Goal: Task Accomplishment & Management: Manage account settings

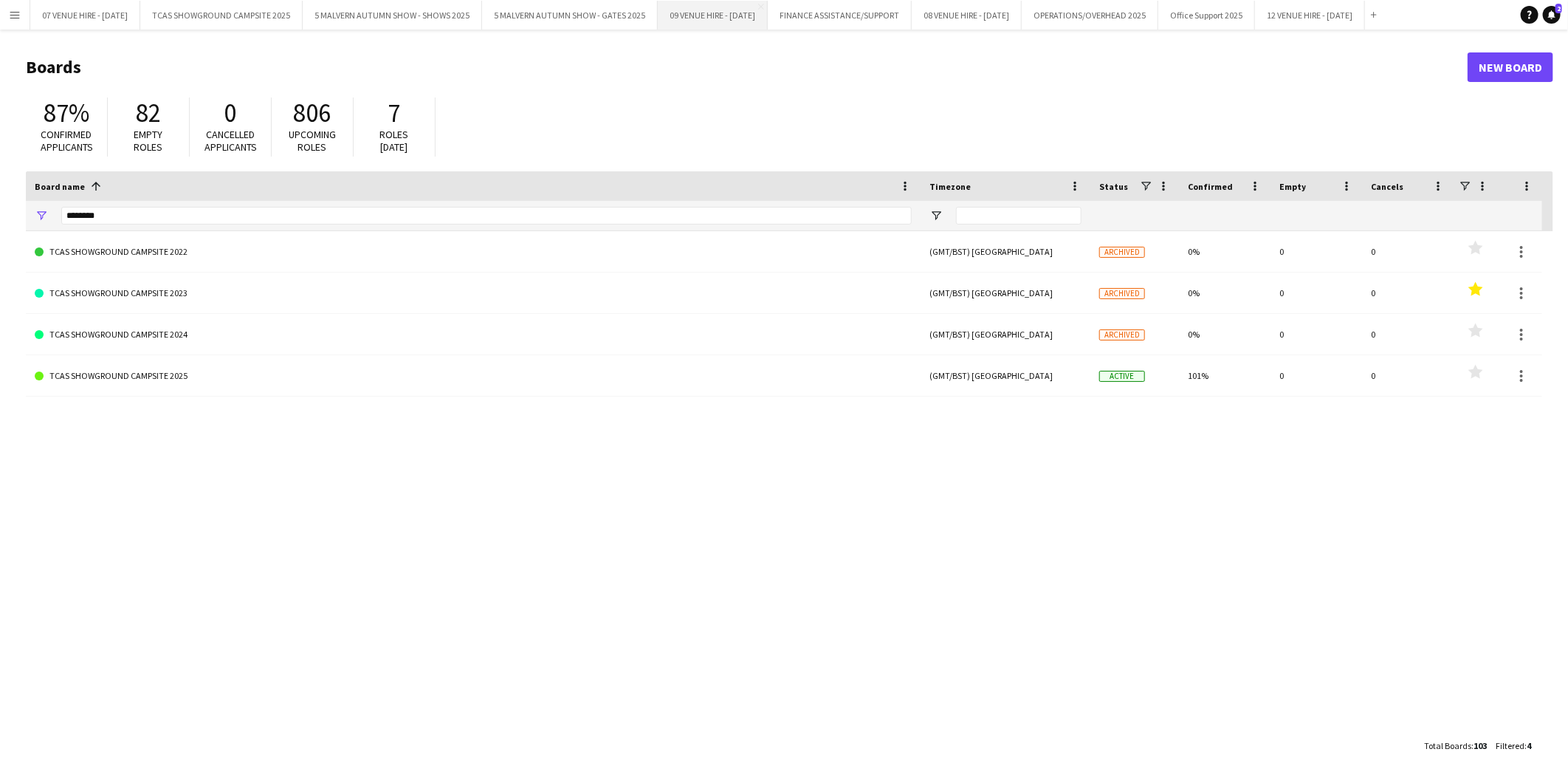
click at [725, 19] on button "09 VENUE HIRE - SEPTEMBER 2025 Close" at bounding box center [712, 15] width 110 height 29
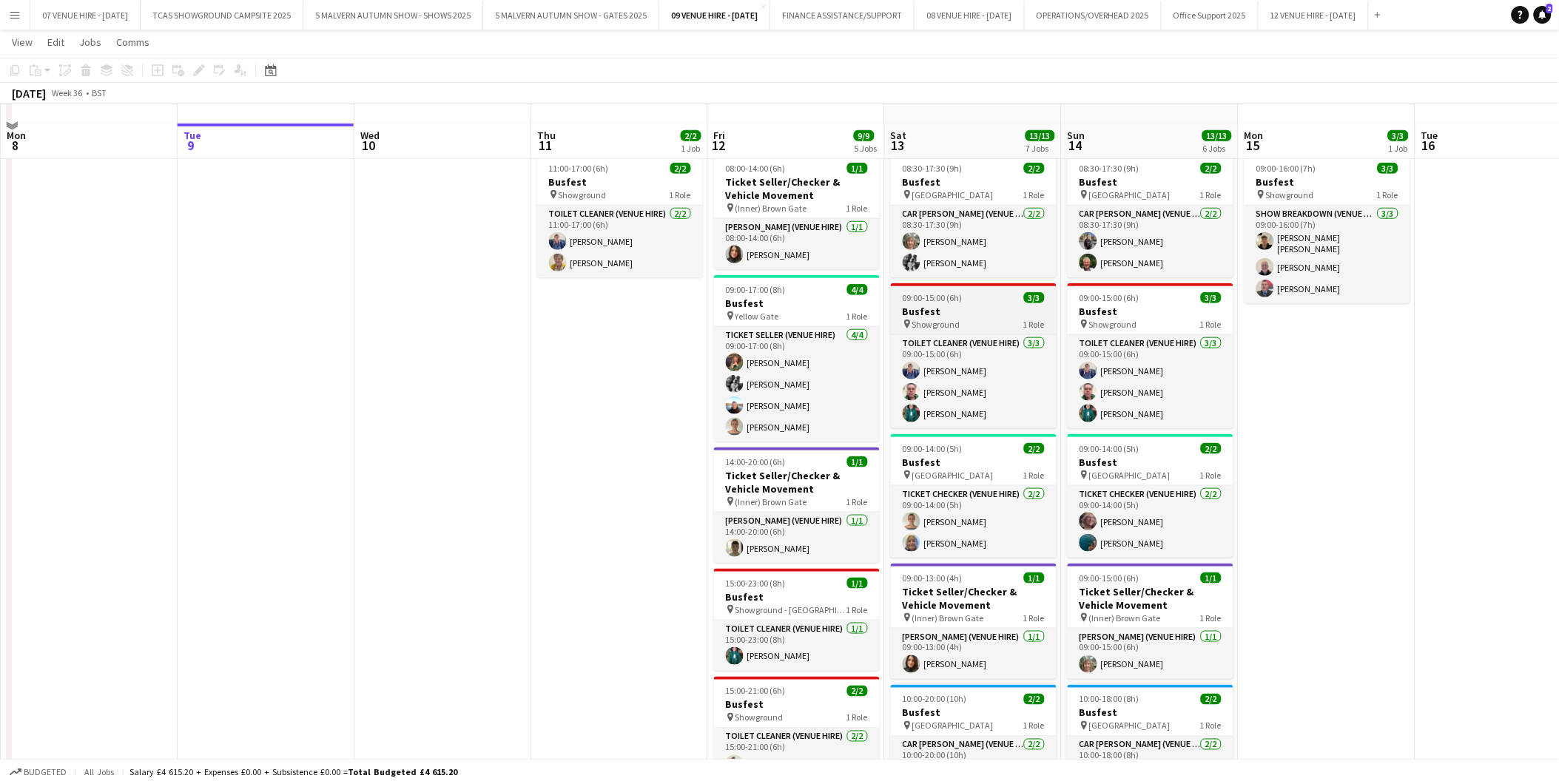
scroll to position [492, 0]
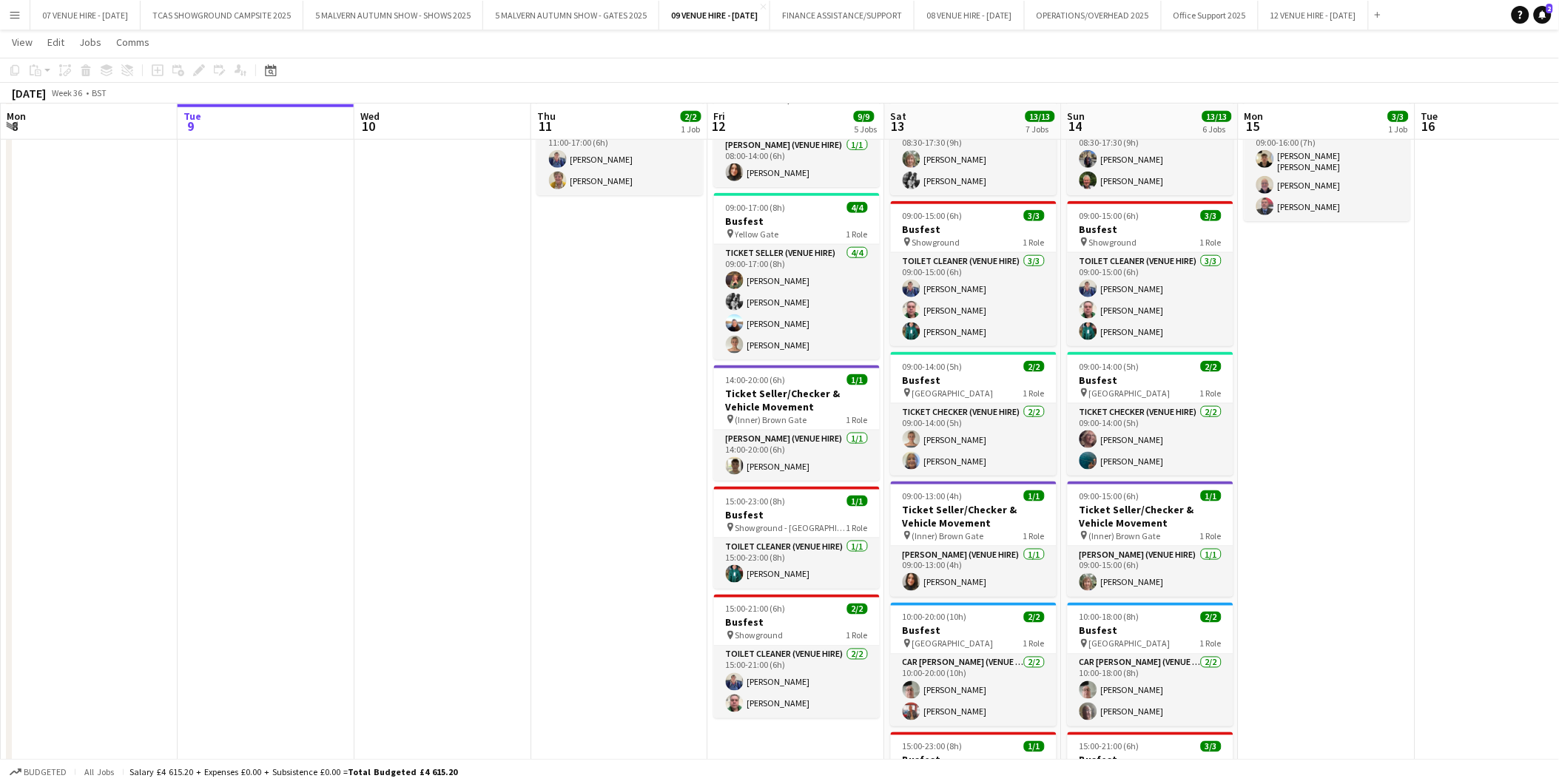
click at [16, 15] on app-icon "Menu" at bounding box center [15, 15] width 12 height 12
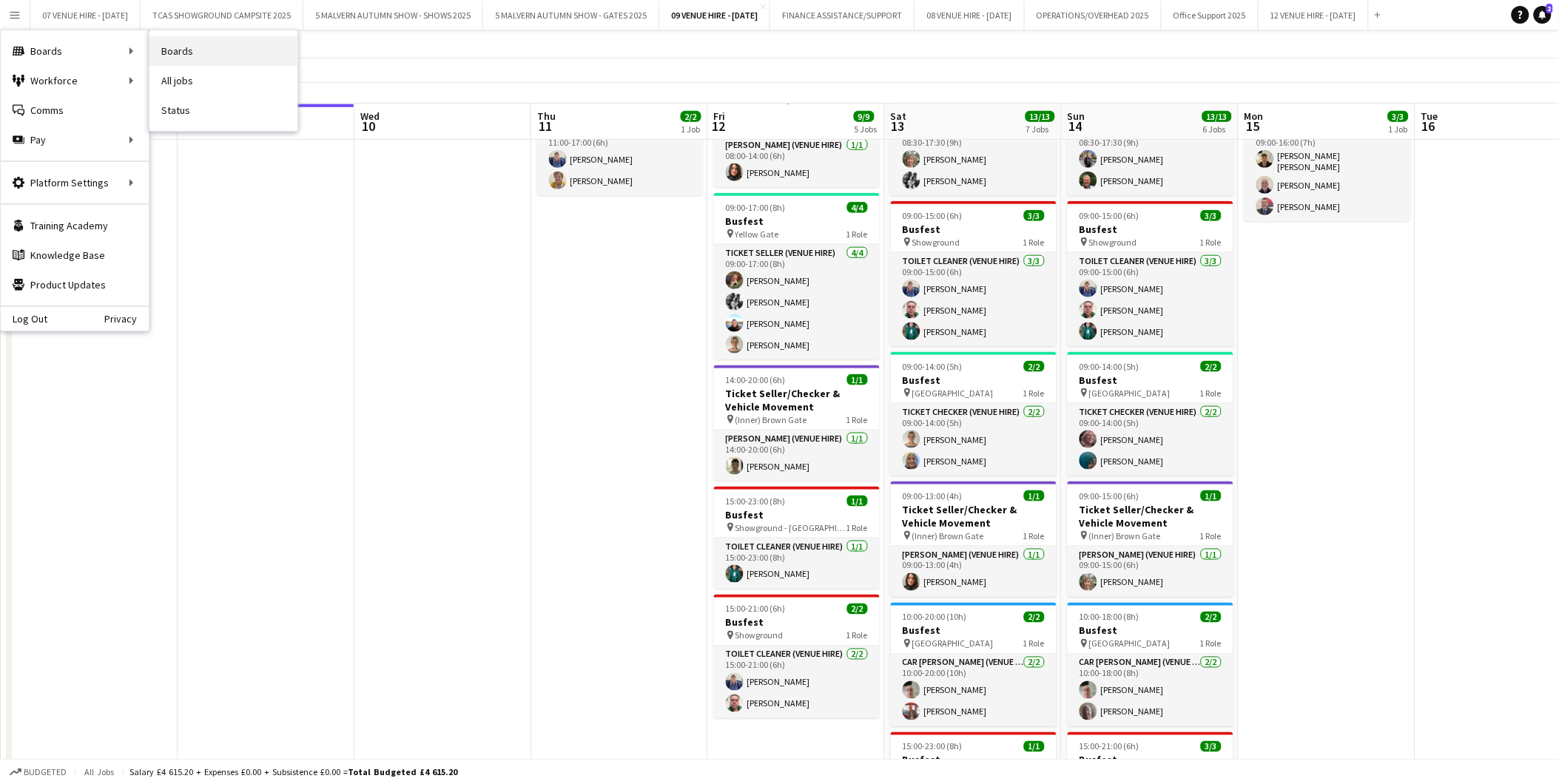
click at [158, 46] on link "Boards" at bounding box center [223, 51] width 148 height 30
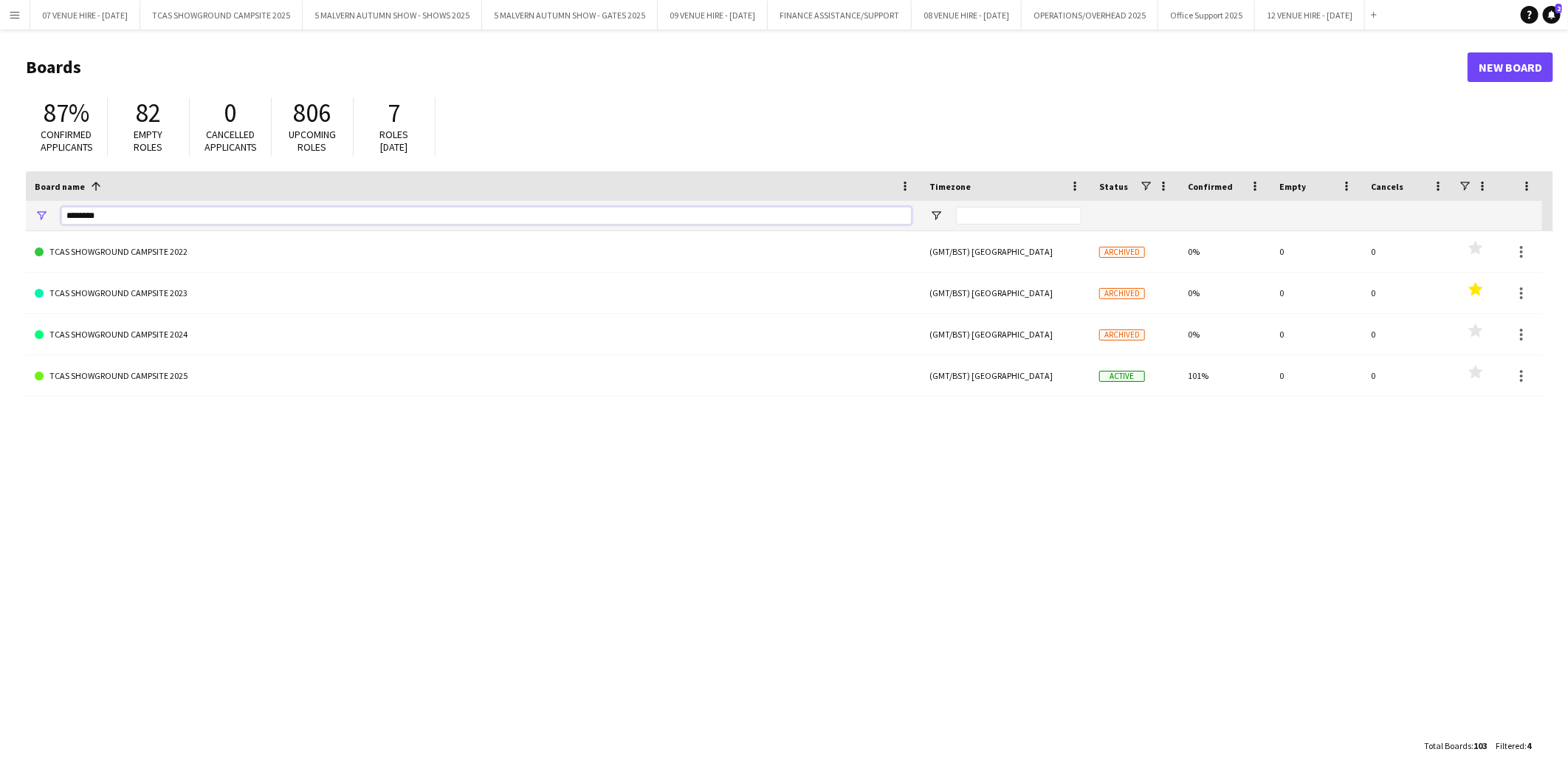
drag, startPoint x: 130, startPoint y: 214, endPoint x: 8, endPoint y: 179, distance: 126.9
click at [45, 211] on div "********" at bounding box center [473, 216] width 894 height 30
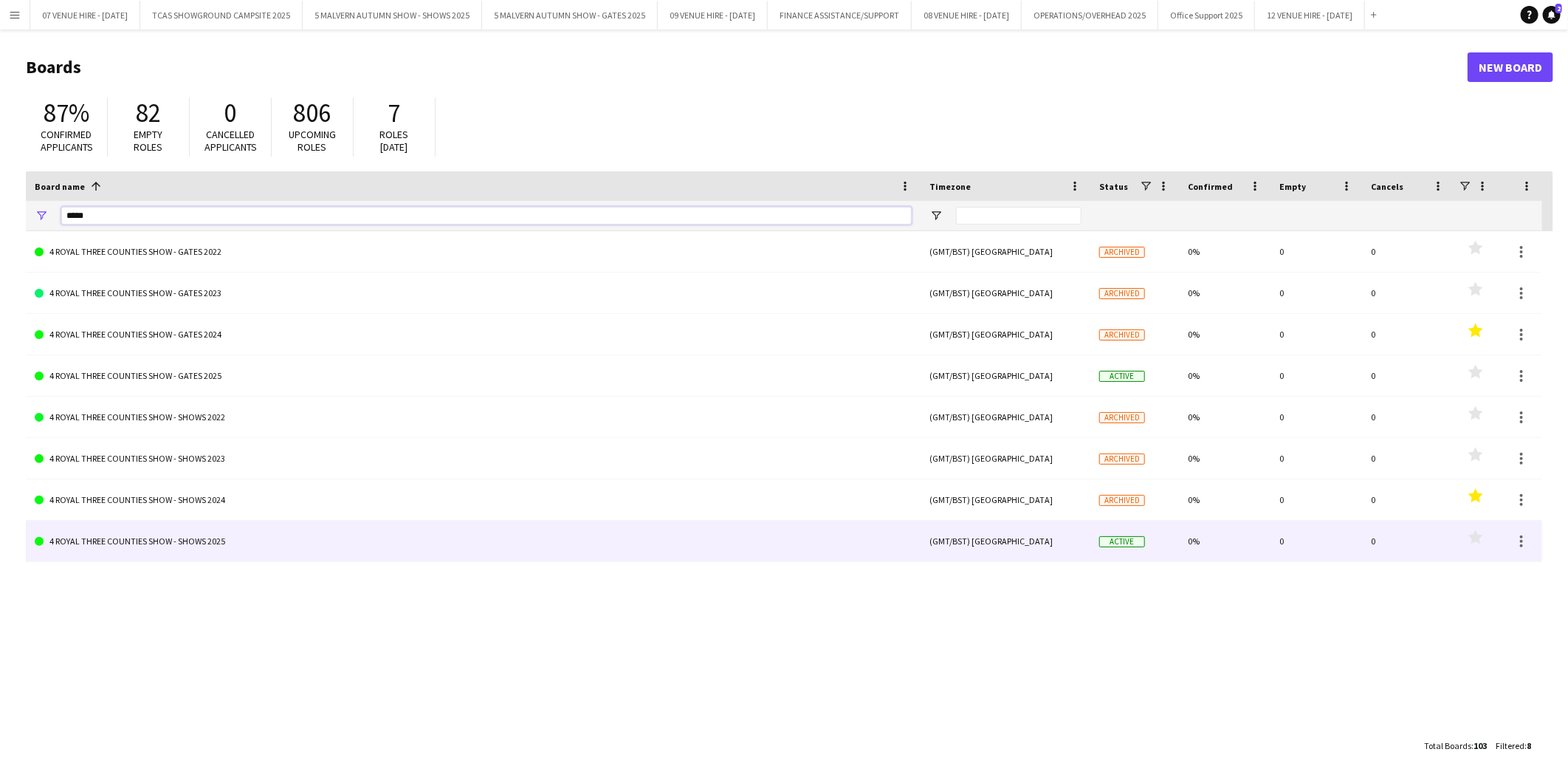
type input "*****"
click at [207, 461] on link "4 ROYAL THREE COUNTIES SHOW - SHOWS 2025" at bounding box center [473, 541] width 877 height 42
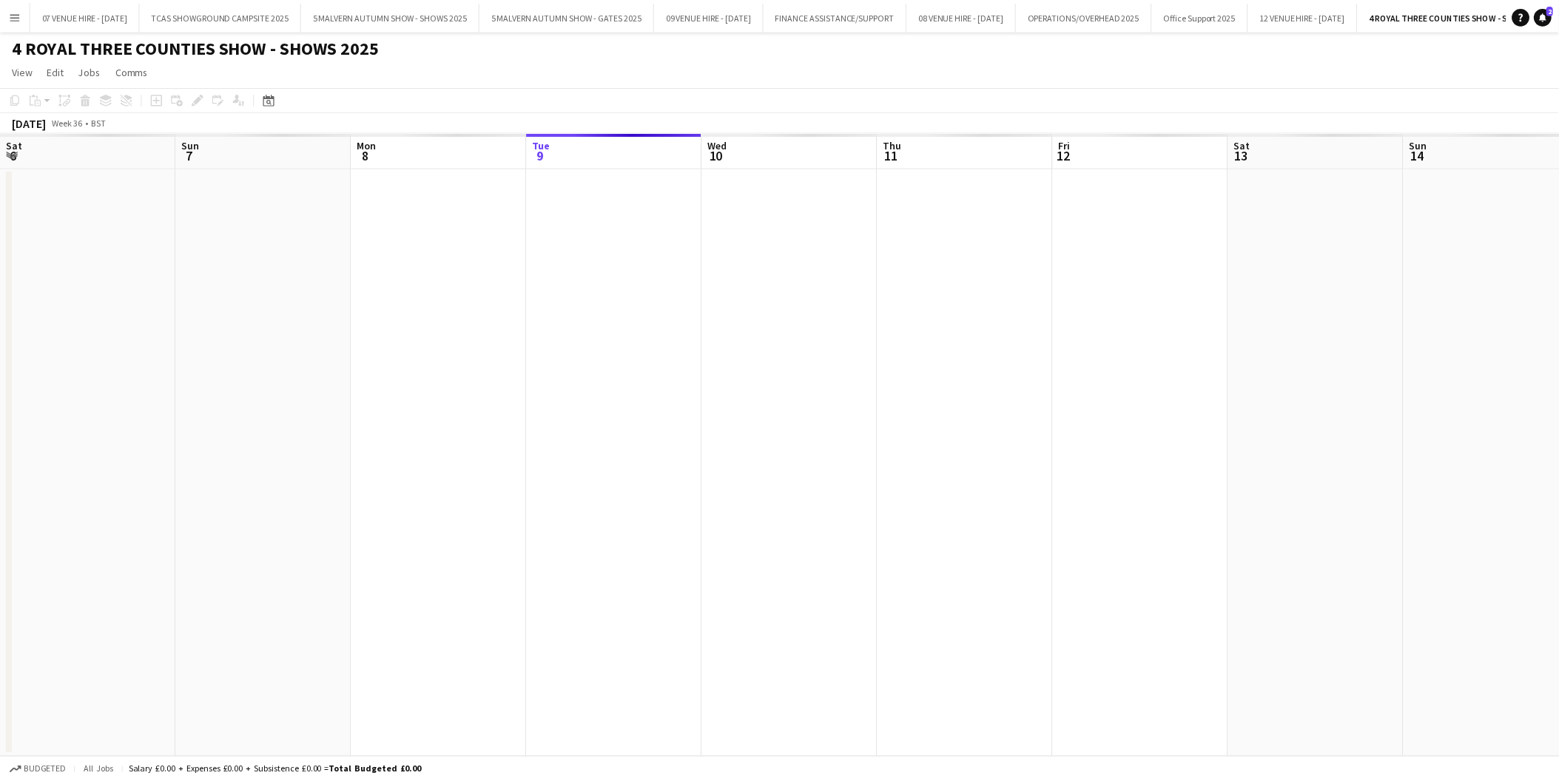
scroll to position [0, 353]
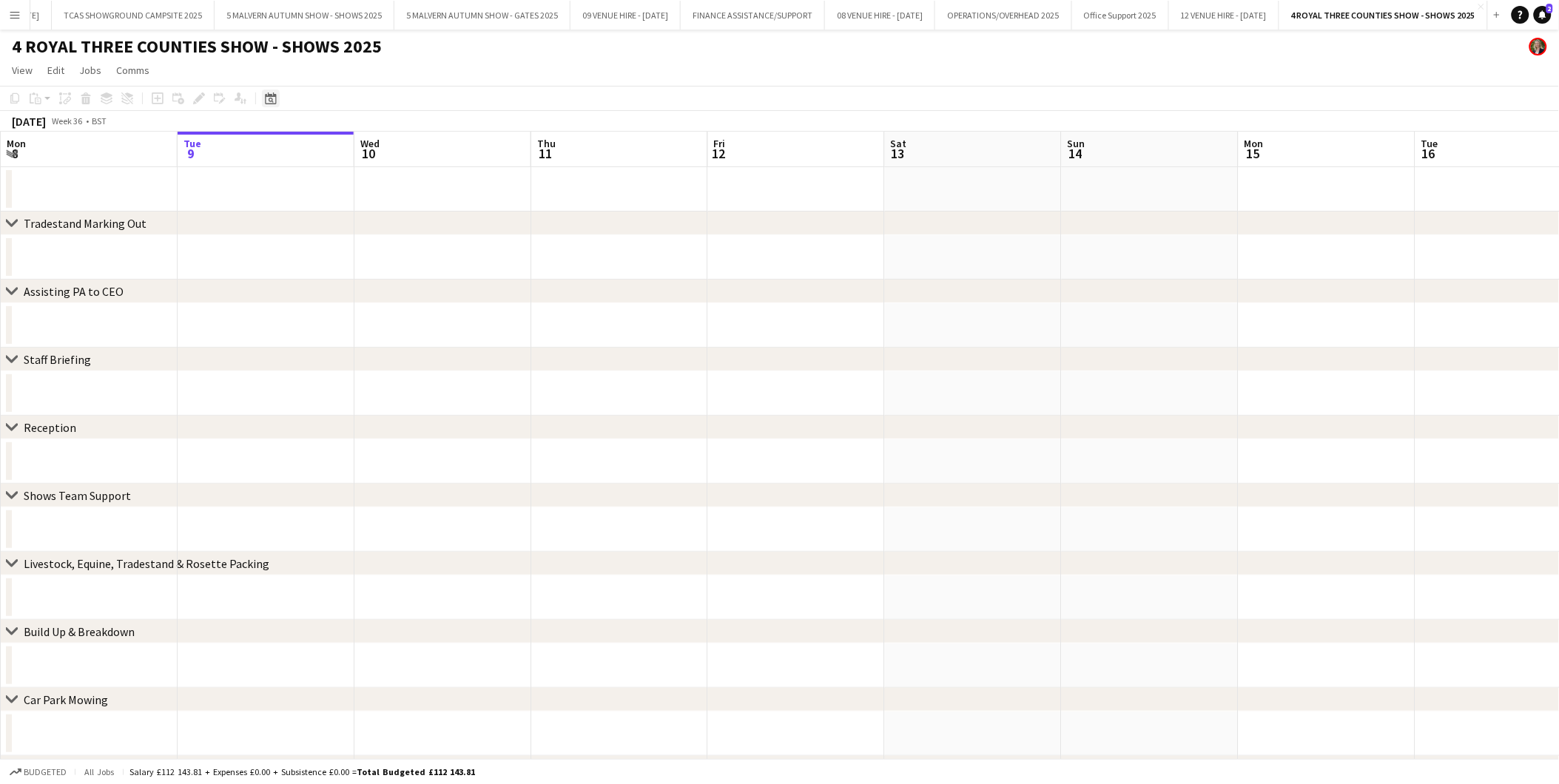
click at [265, 94] on icon "Date picker" at bounding box center [271, 99] width 12 height 12
click at [361, 148] on span "Previous month" at bounding box center [360, 149] width 30 height 30
click at [358, 140] on span "Previous month" at bounding box center [360, 149] width 30 height 30
click at [392, 249] on span "15" at bounding box center [389, 249] width 18 height 18
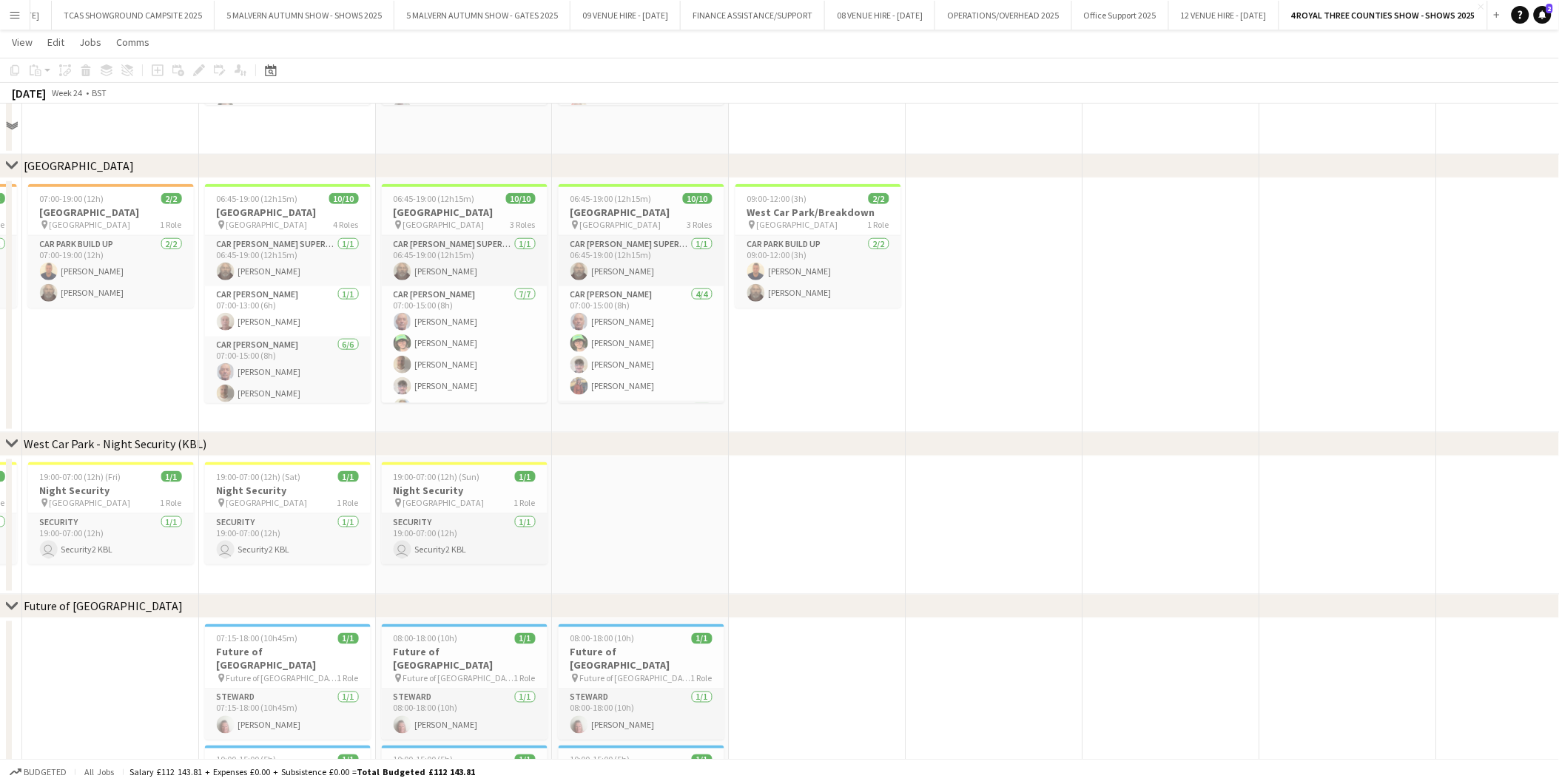
scroll to position [6224, 0]
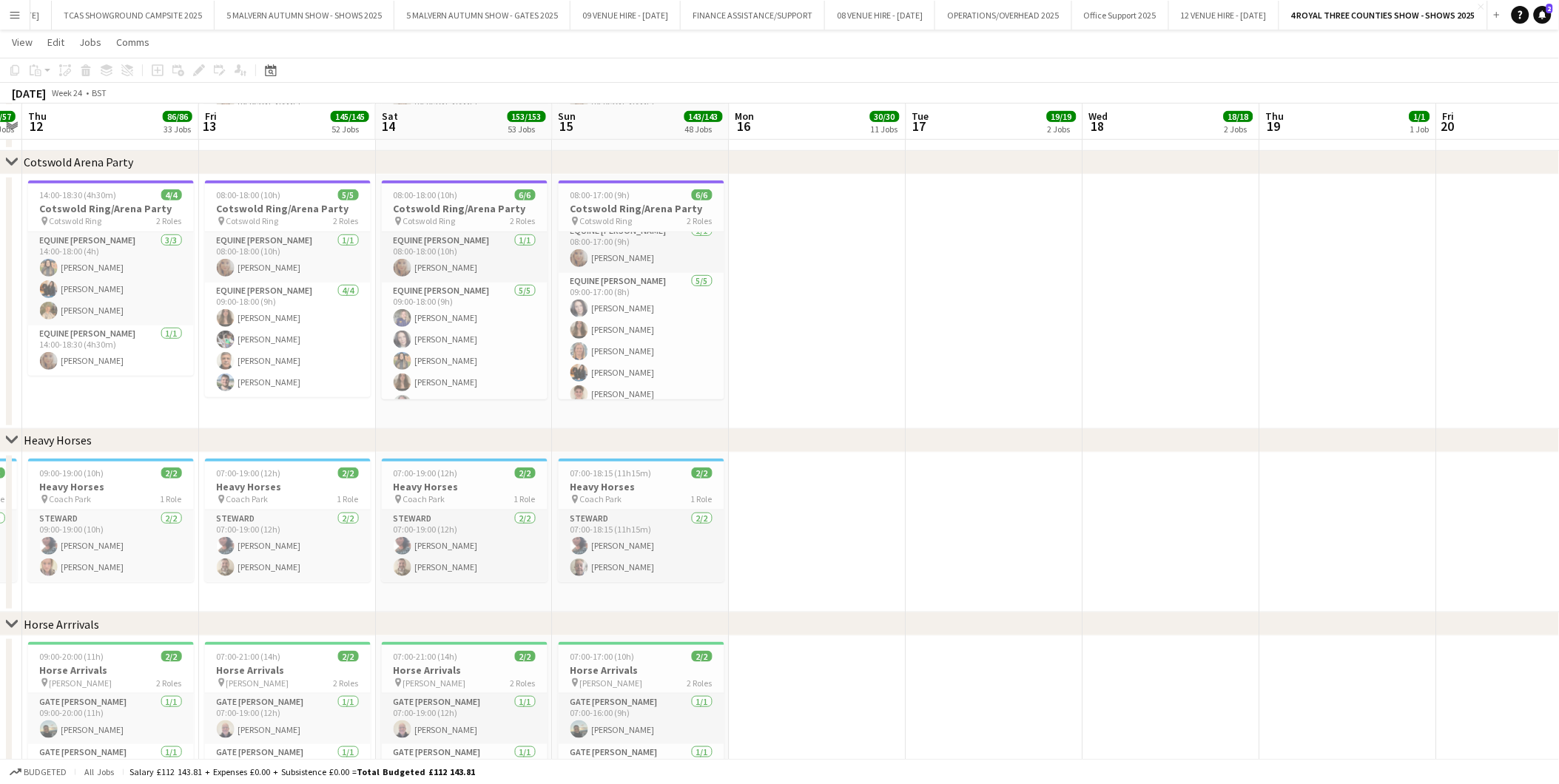
click at [9, 16] on app-icon "Menu" at bounding box center [15, 15] width 12 height 12
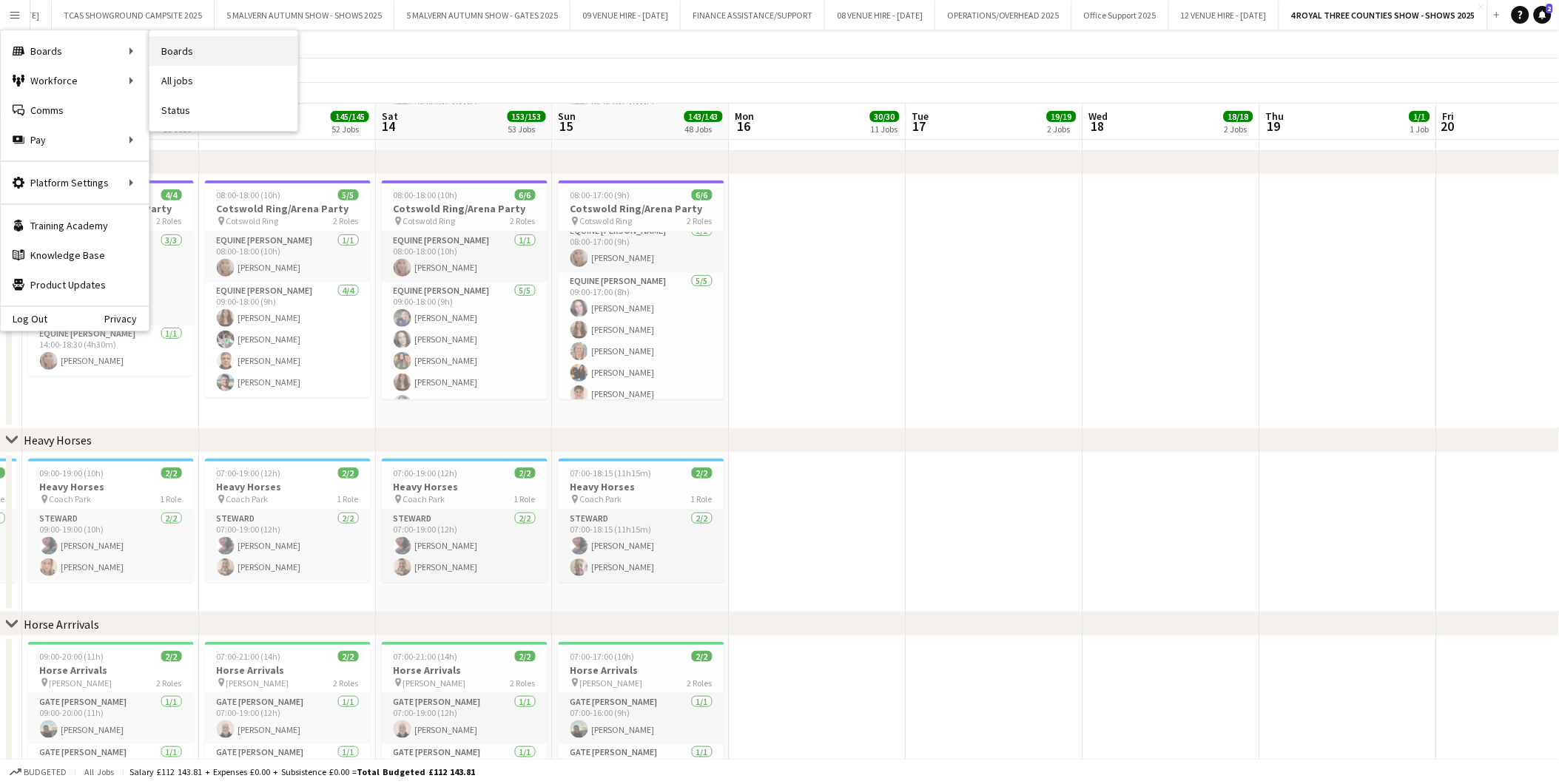
click at [185, 46] on link "Boards" at bounding box center [223, 51] width 148 height 30
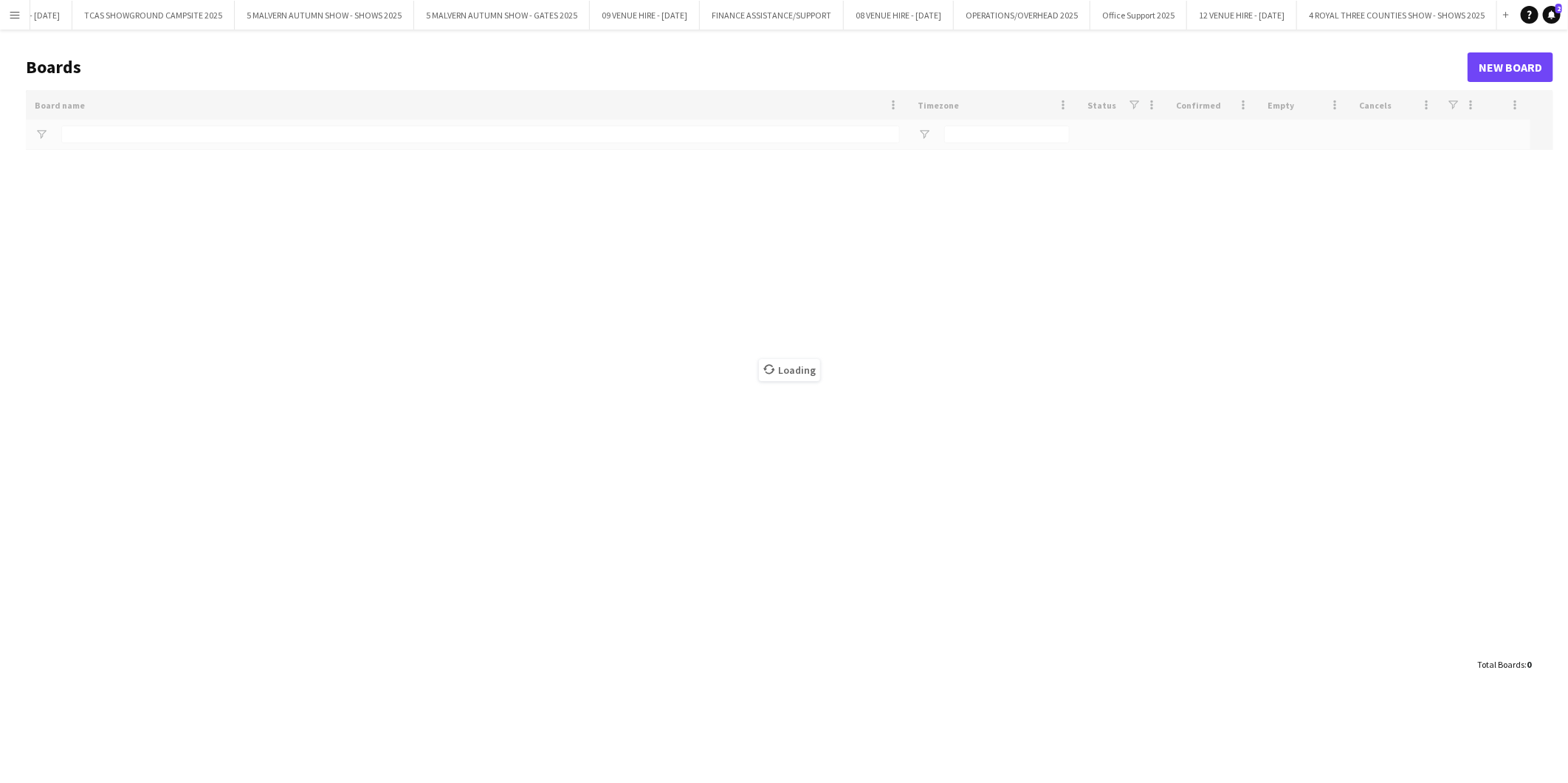
scroll to position [0, 181]
type input "*****"
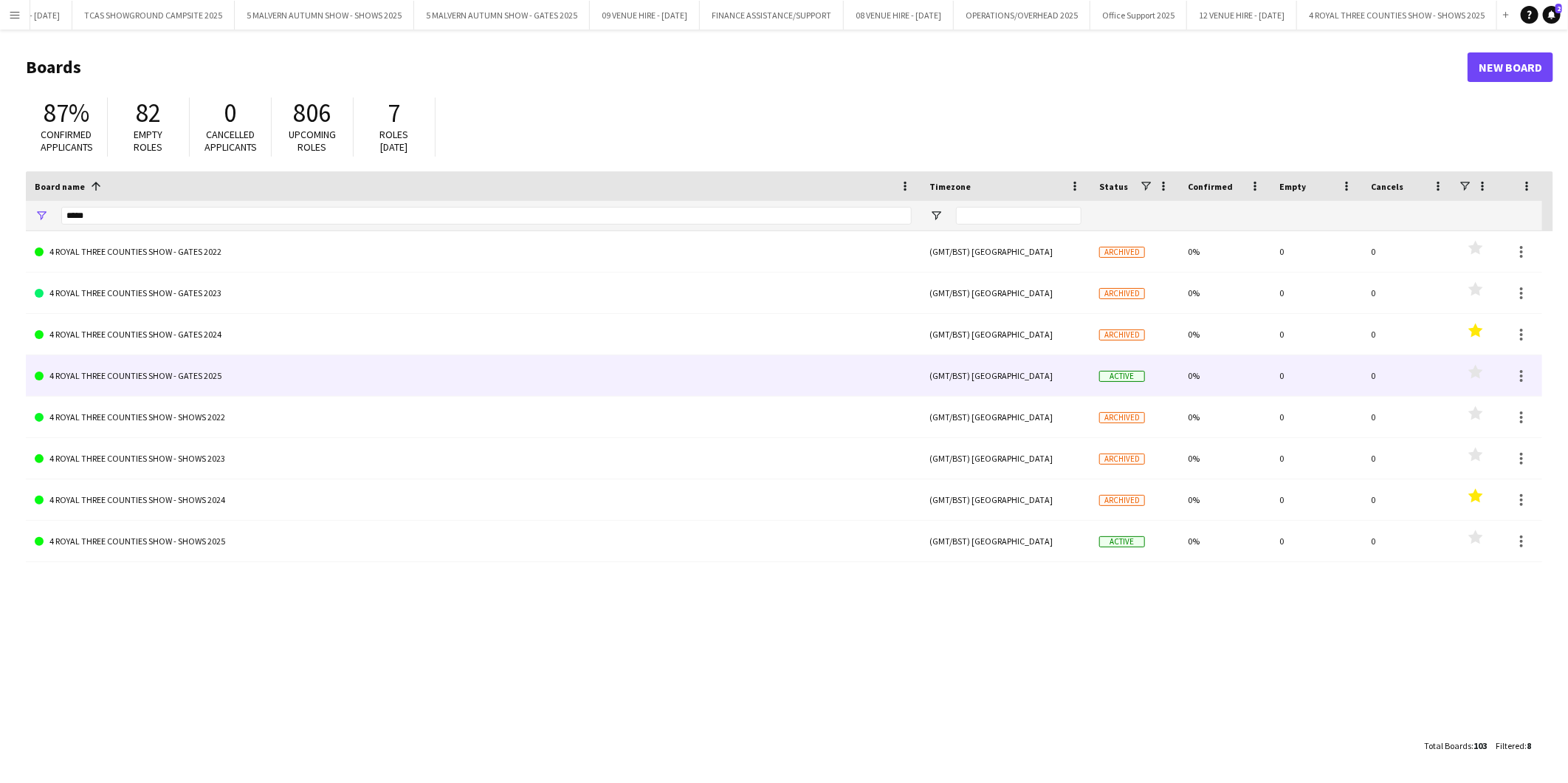
click at [193, 375] on link "4 ROYAL THREE COUNTIES SHOW - GATES 2025" at bounding box center [473, 376] width 877 height 42
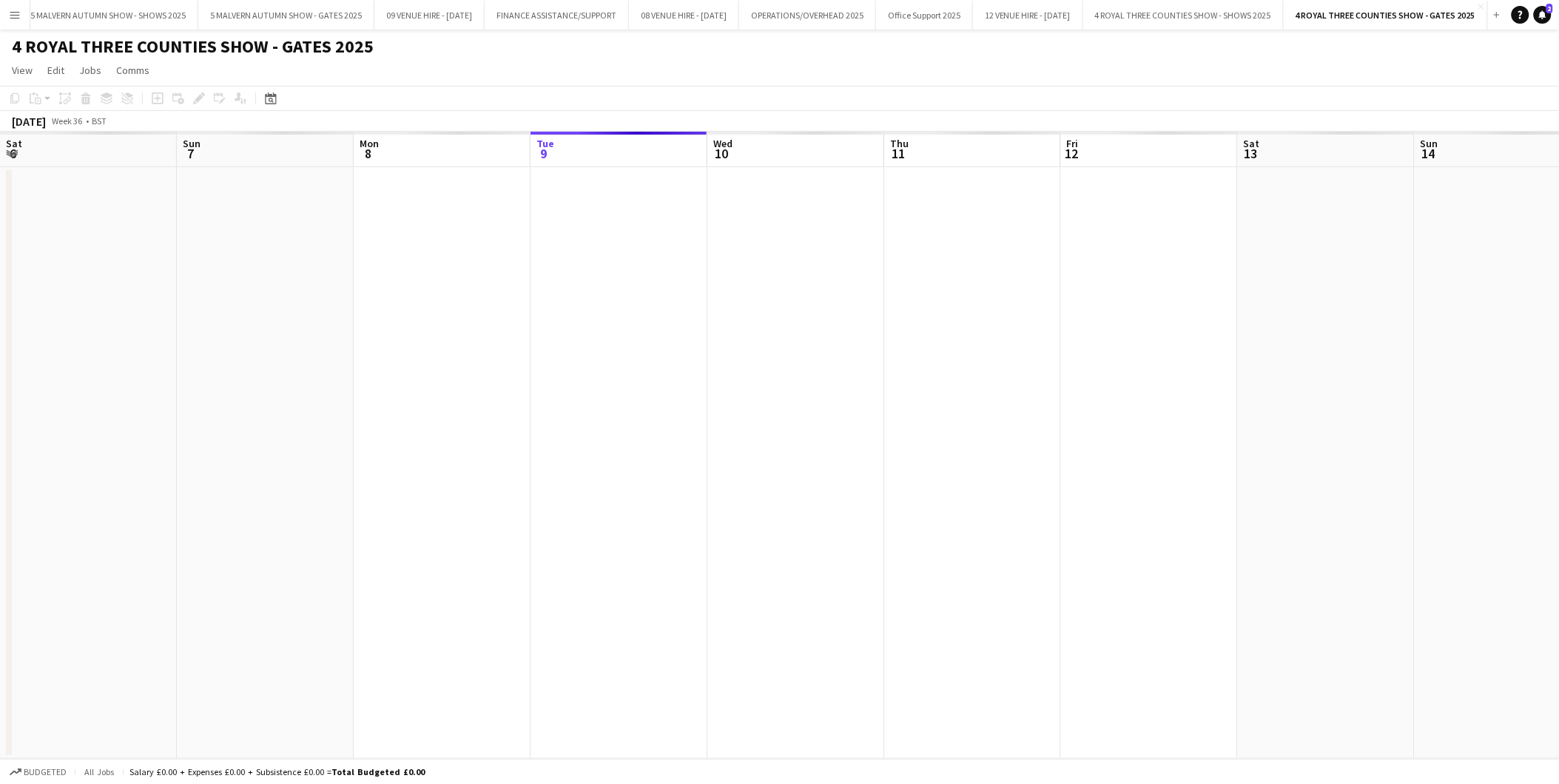
scroll to position [0, 353]
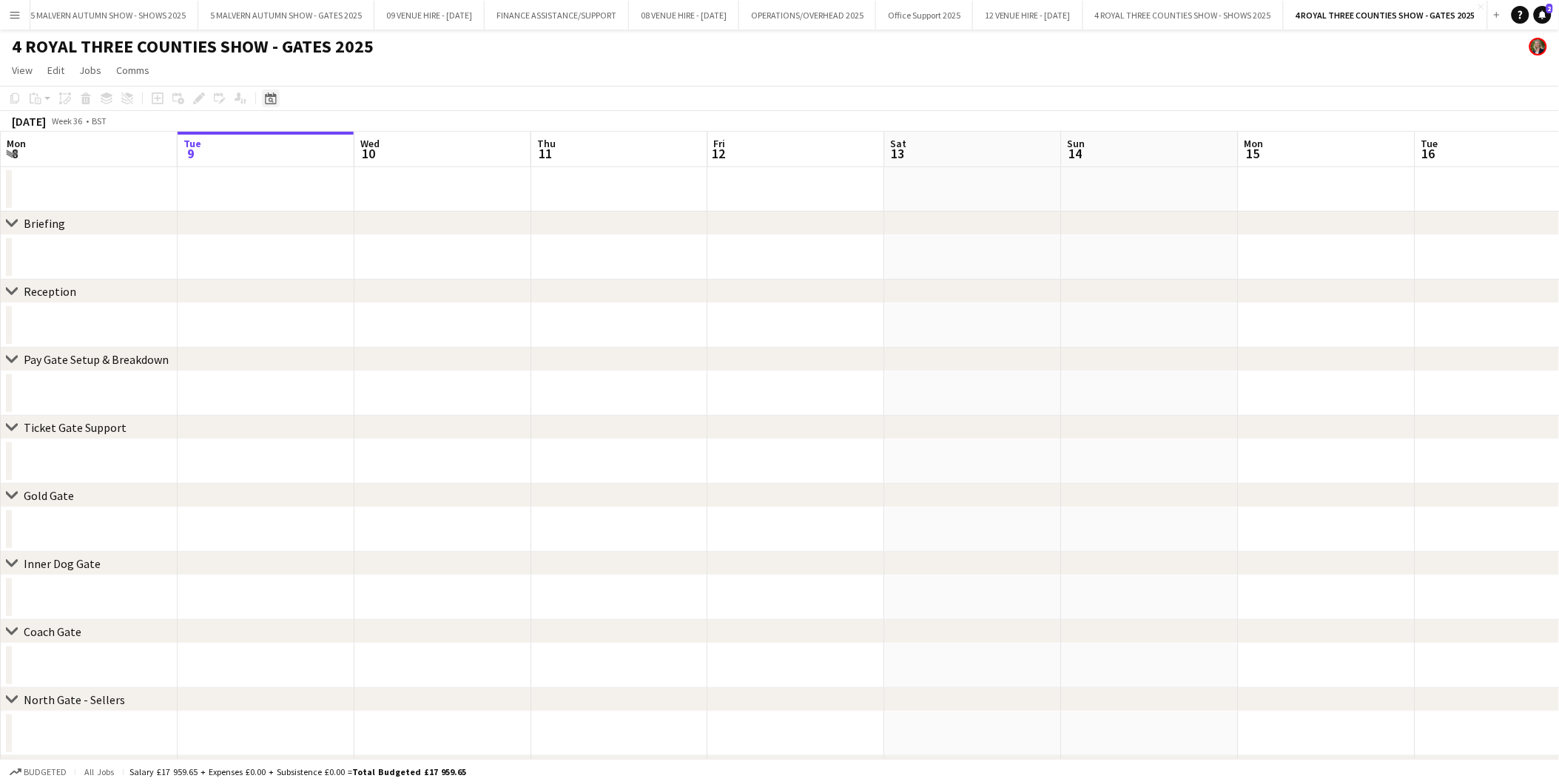
click at [270, 98] on icon at bounding box center [271, 99] width 5 height 5
click at [359, 144] on span "Previous month" at bounding box center [360, 149] width 30 height 30
click at [389, 250] on span "15" at bounding box center [389, 249] width 18 height 18
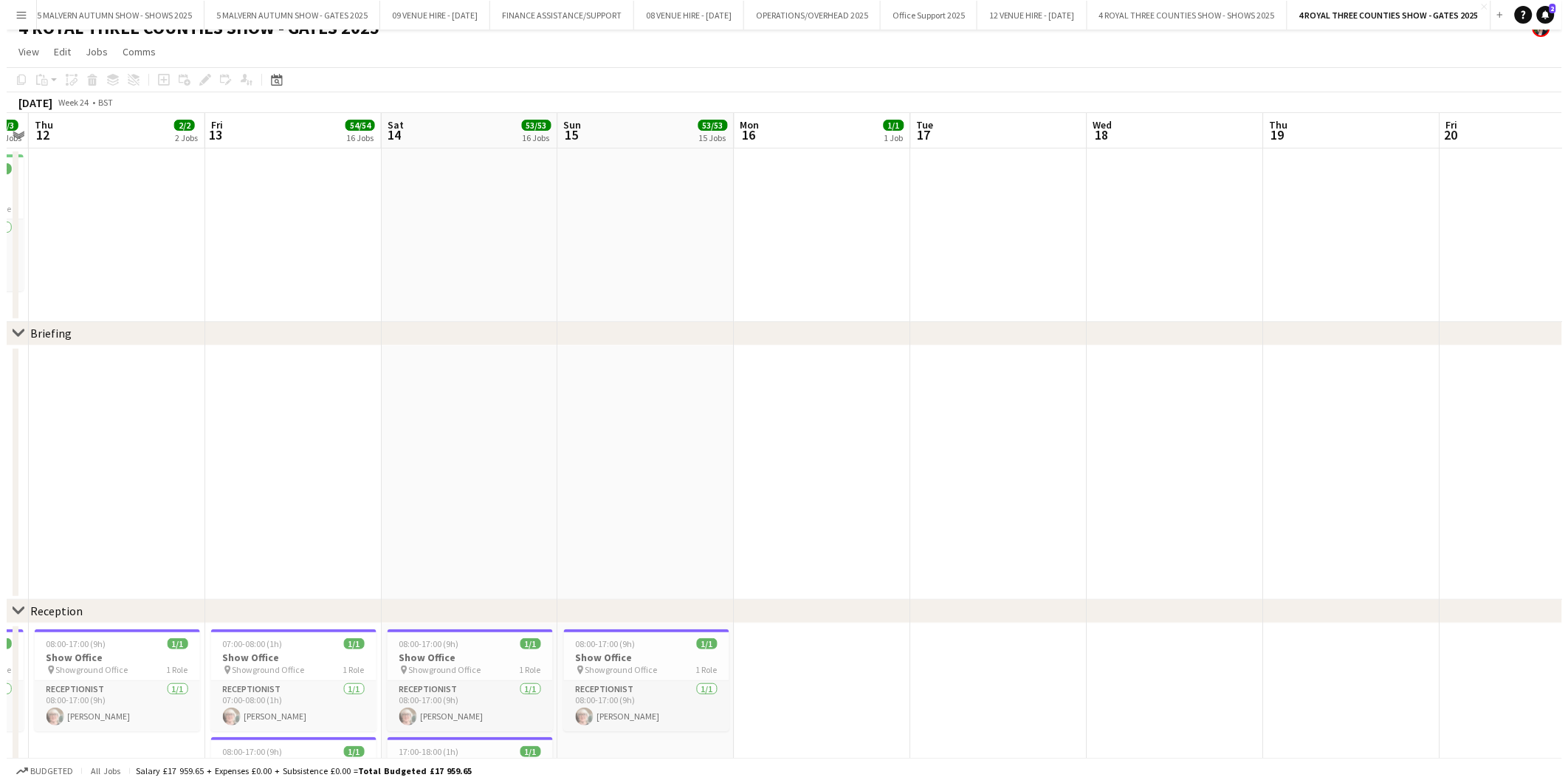
scroll to position [0, 0]
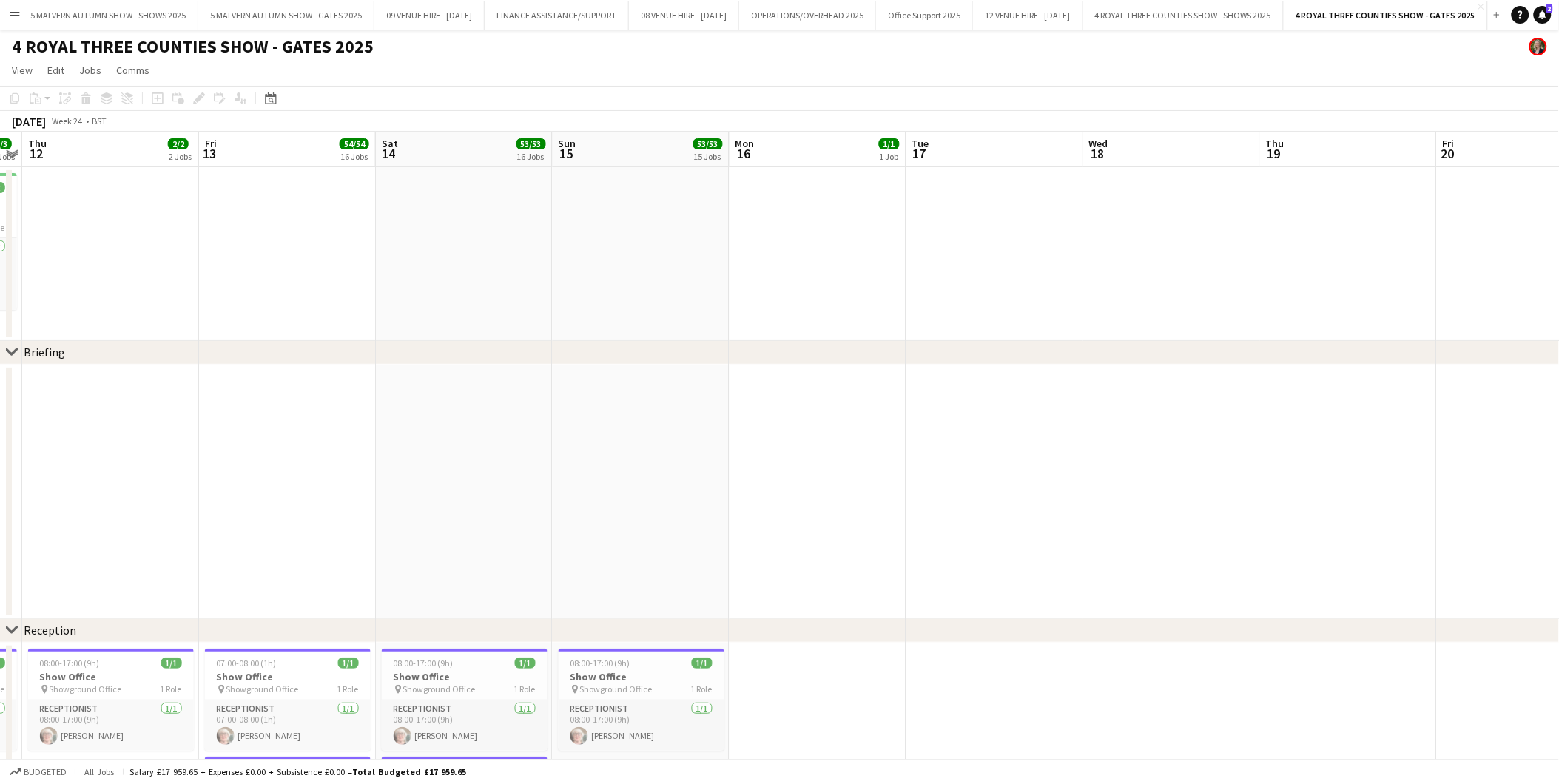
click at [13, 16] on app-icon "Menu" at bounding box center [15, 15] width 12 height 12
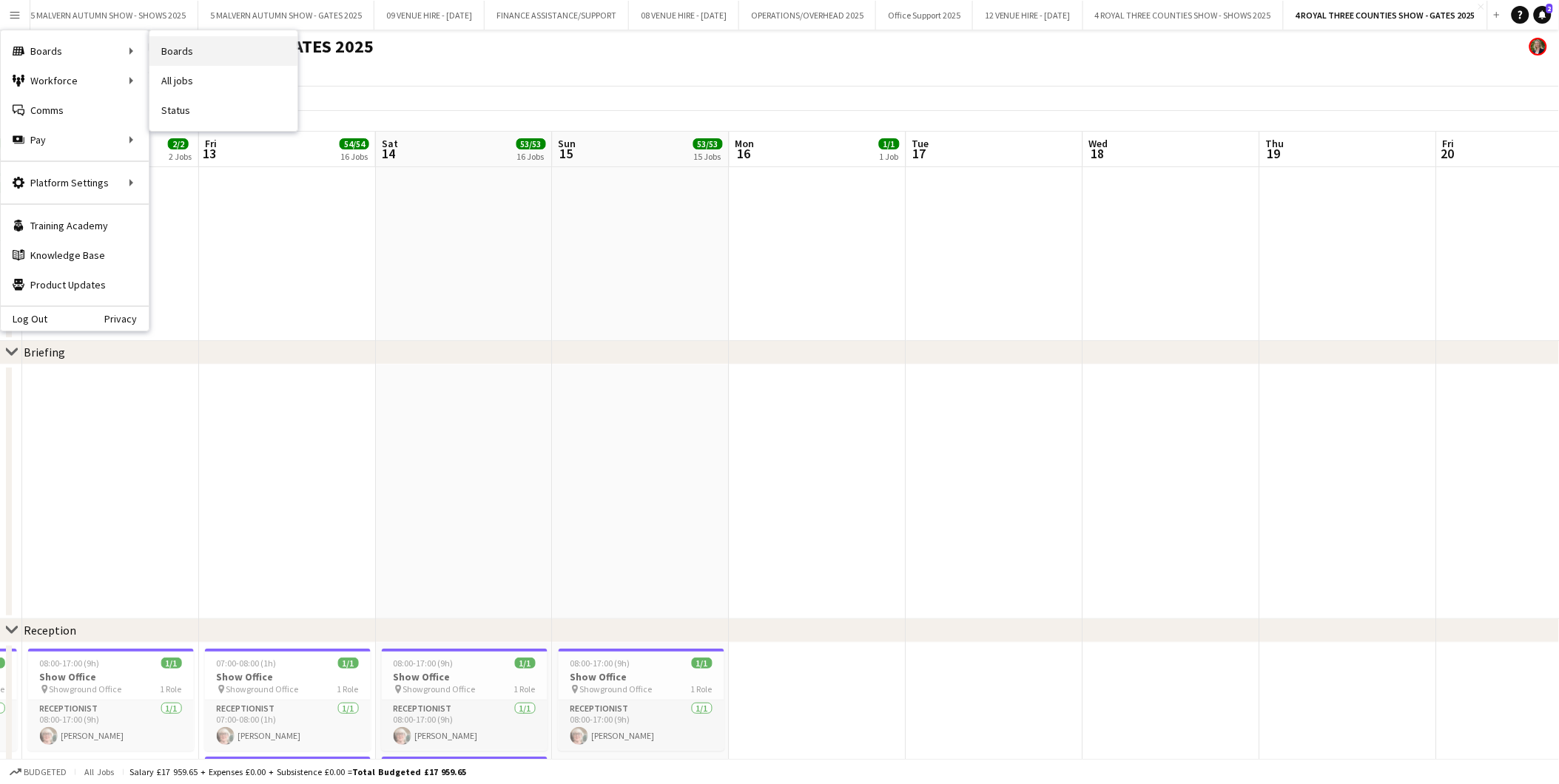
click at [172, 49] on link "Boards" at bounding box center [223, 51] width 148 height 30
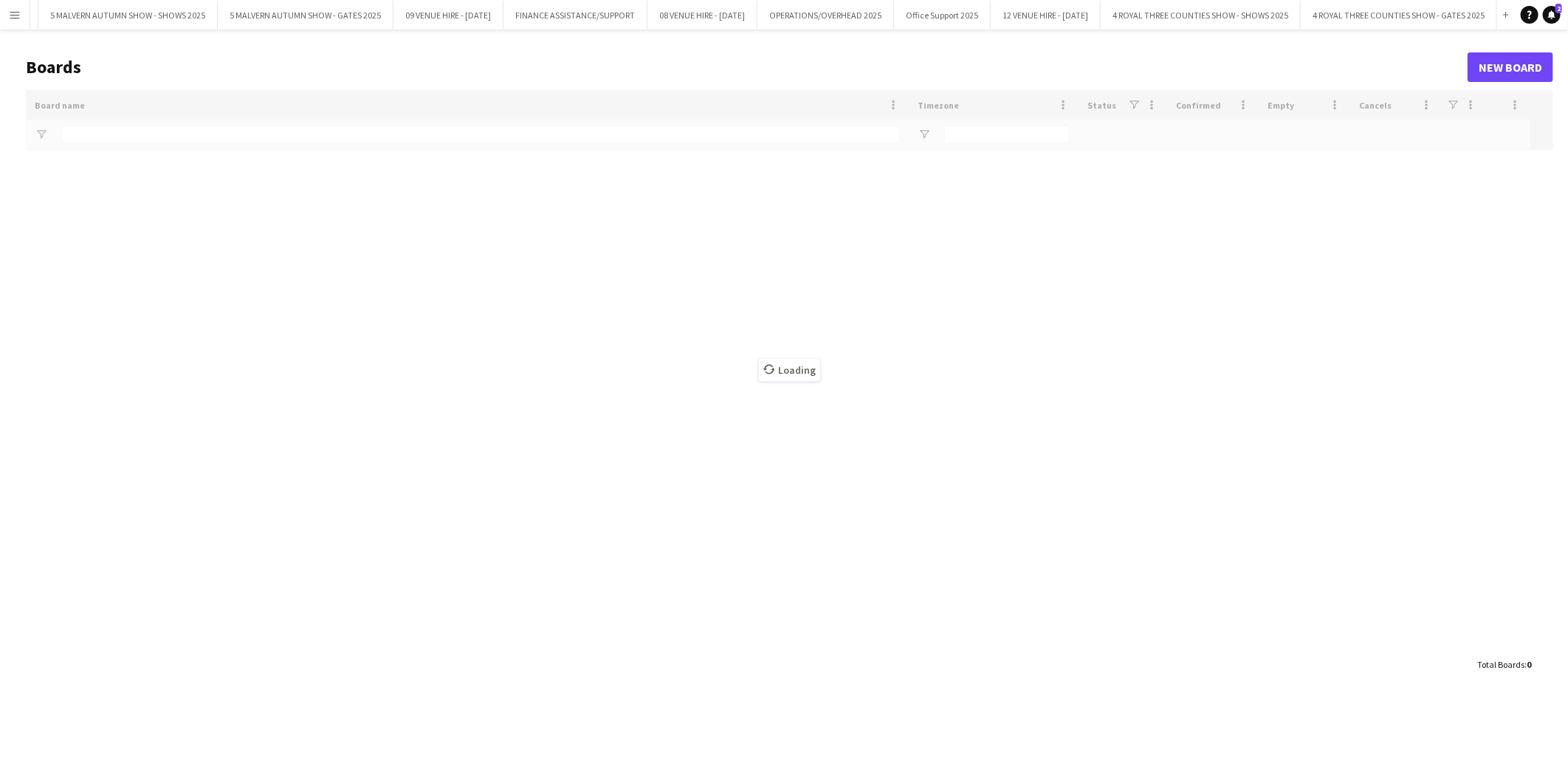
scroll to position [0, 377]
type input "*******"
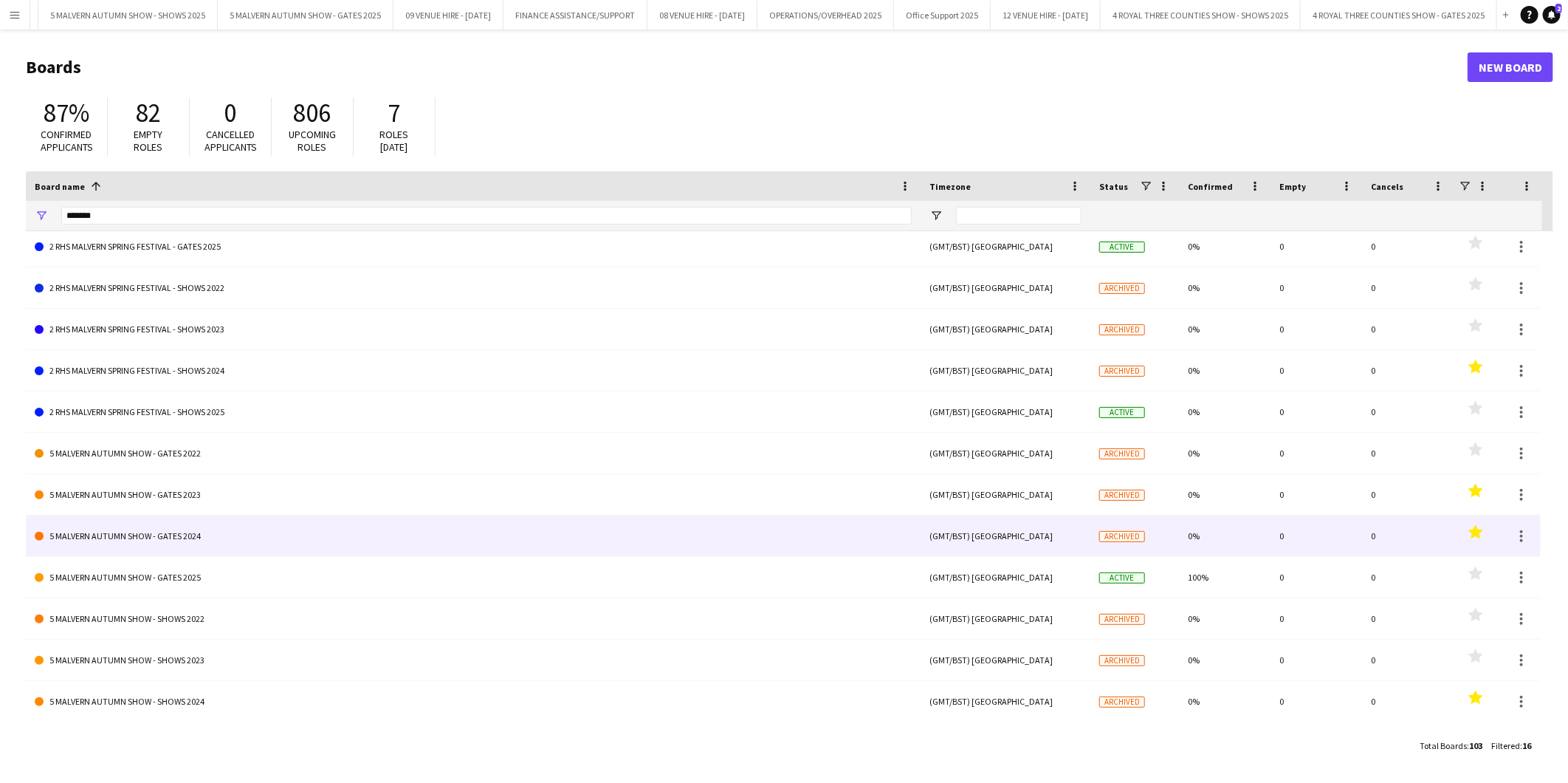
scroll to position [174, 0]
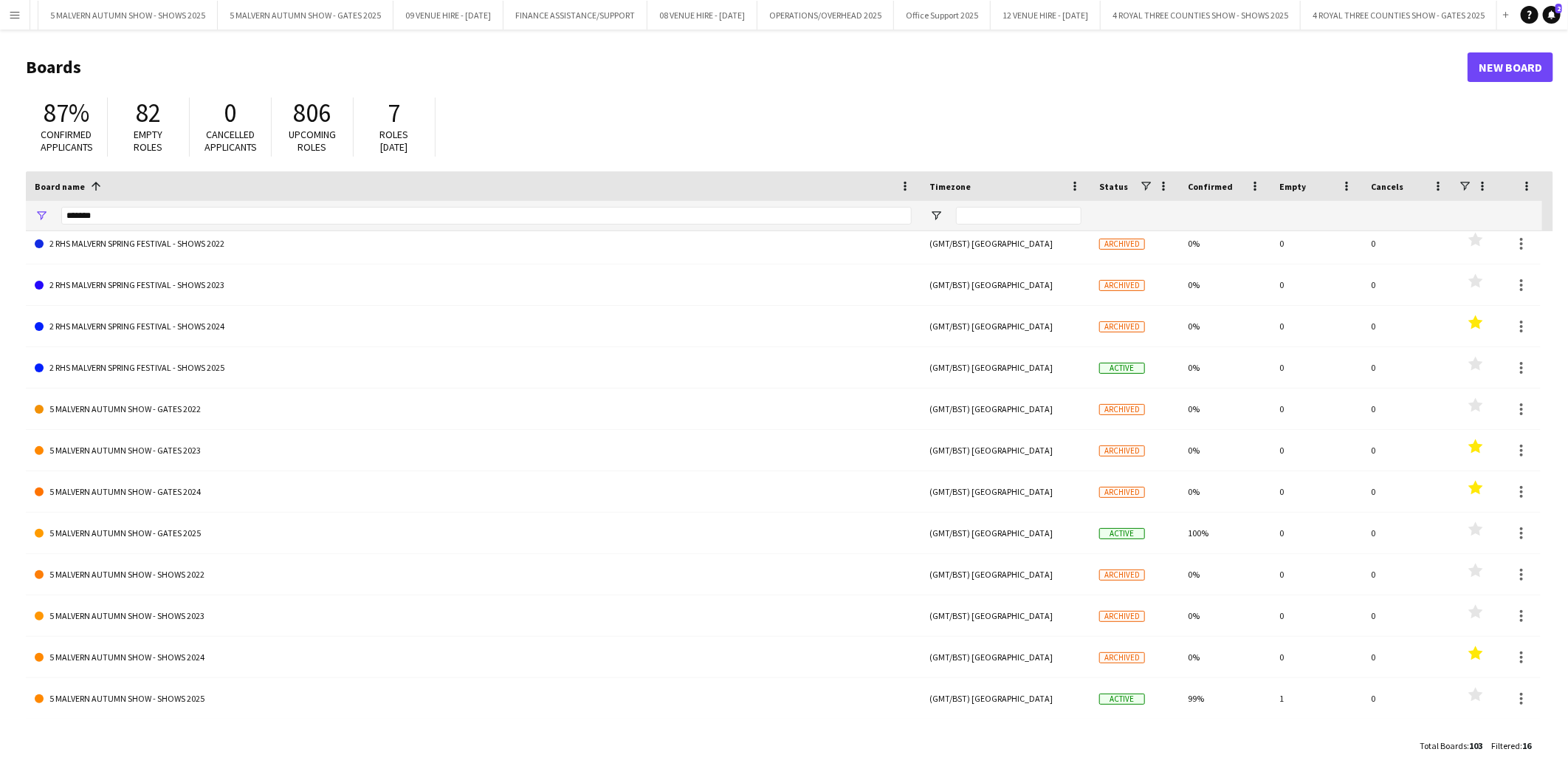
click at [10, 13] on app-icon "Menu" at bounding box center [15, 15] width 12 height 12
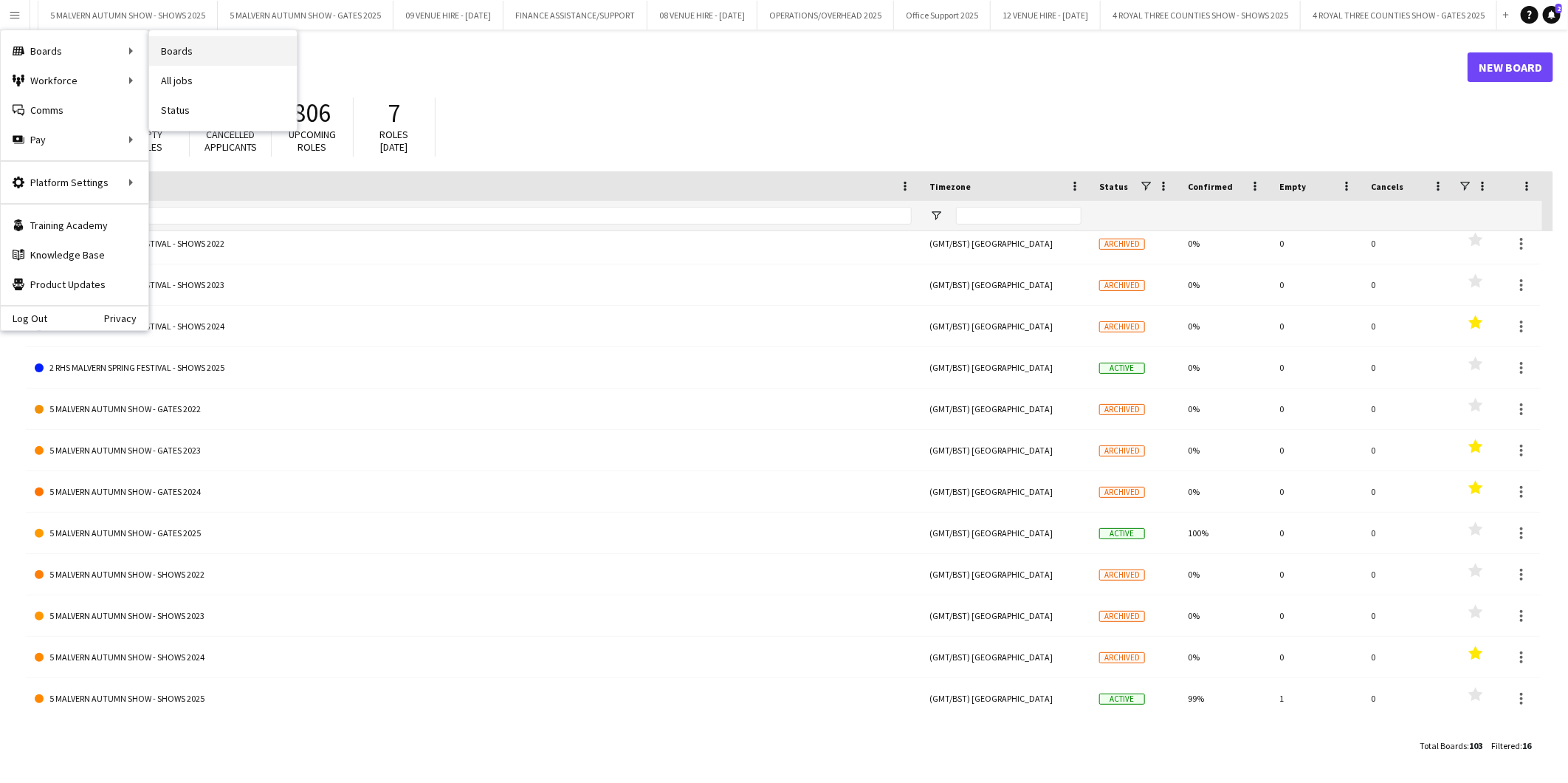
click at [177, 50] on link "Boards" at bounding box center [222, 51] width 147 height 30
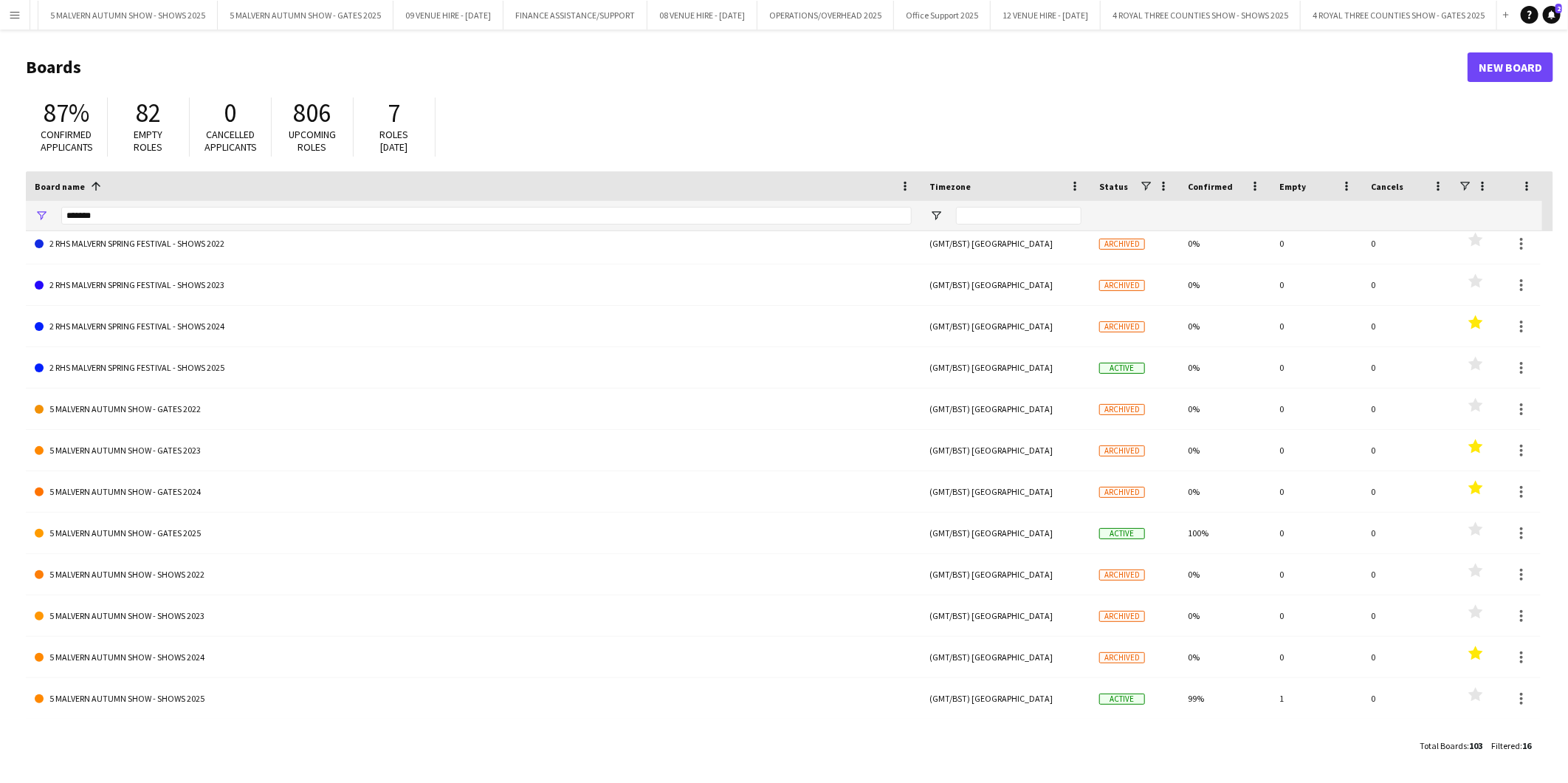
click at [13, 16] on app-icon "Menu" at bounding box center [15, 15] width 12 height 12
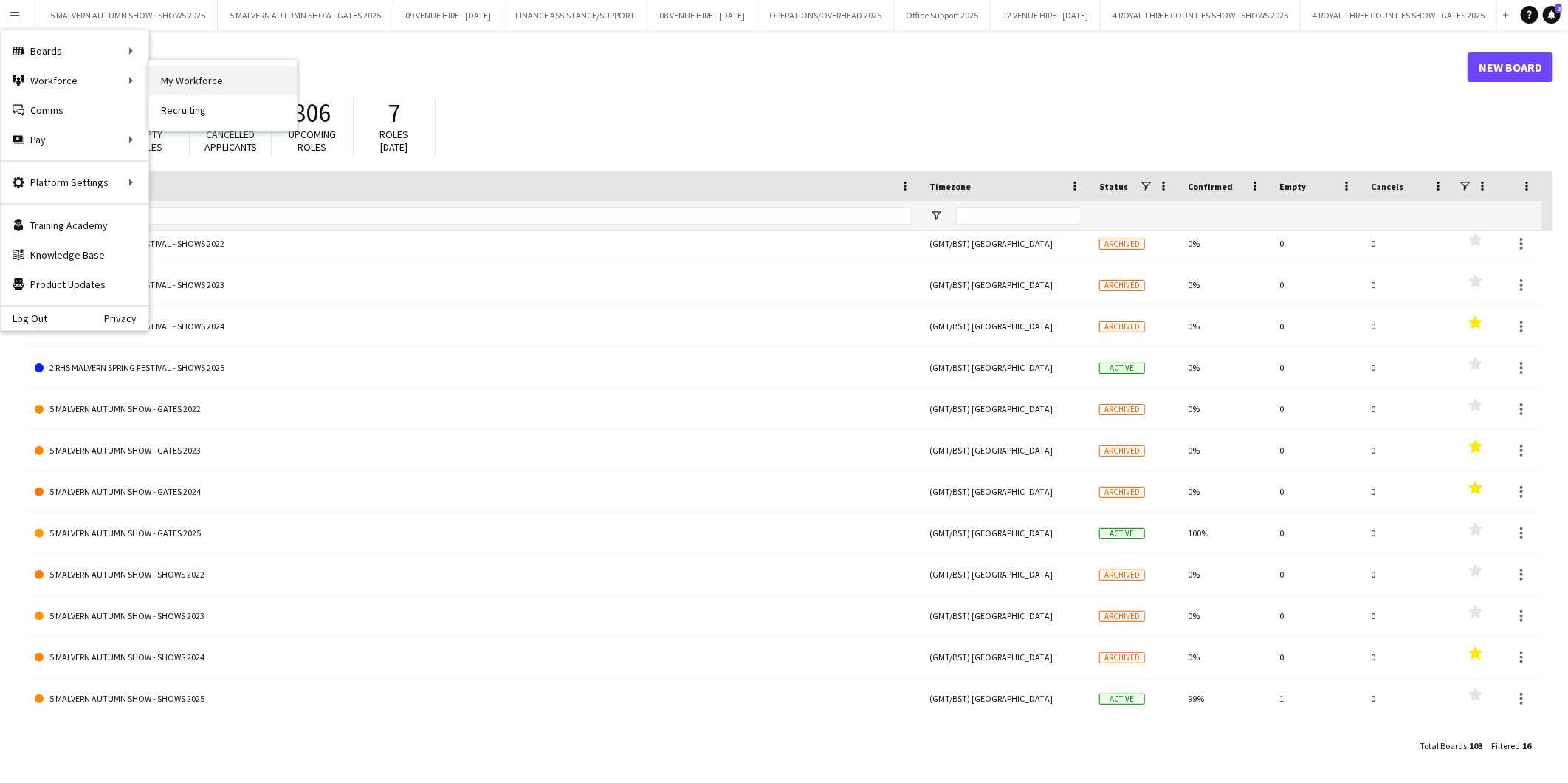
click at [197, 82] on link "My Workforce" at bounding box center [222, 81] width 147 height 30
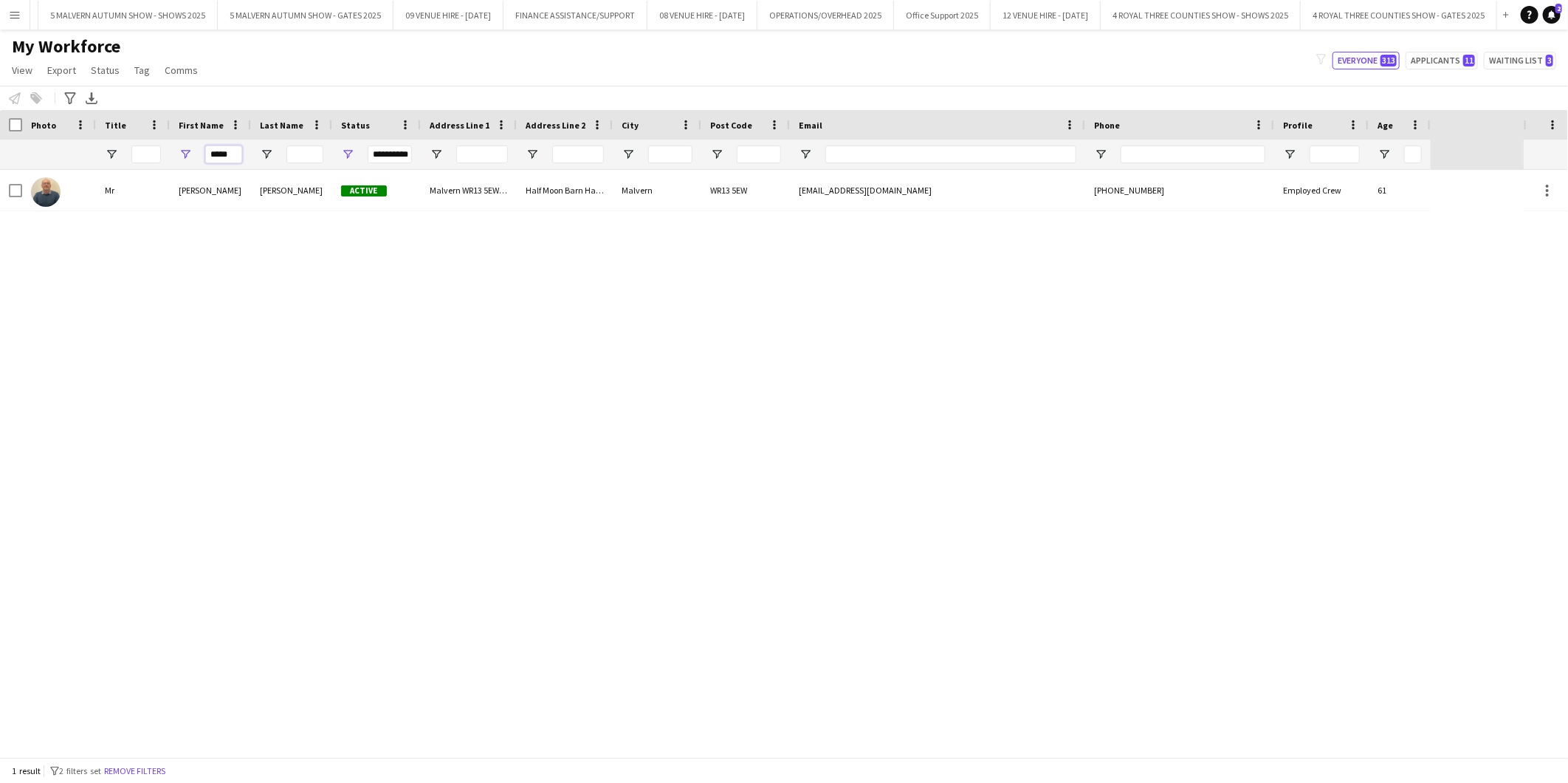
drag, startPoint x: 237, startPoint y: 157, endPoint x: 173, endPoint y: 155, distance: 64.0
click at [173, 155] on div "*****" at bounding box center [210, 154] width 82 height 30
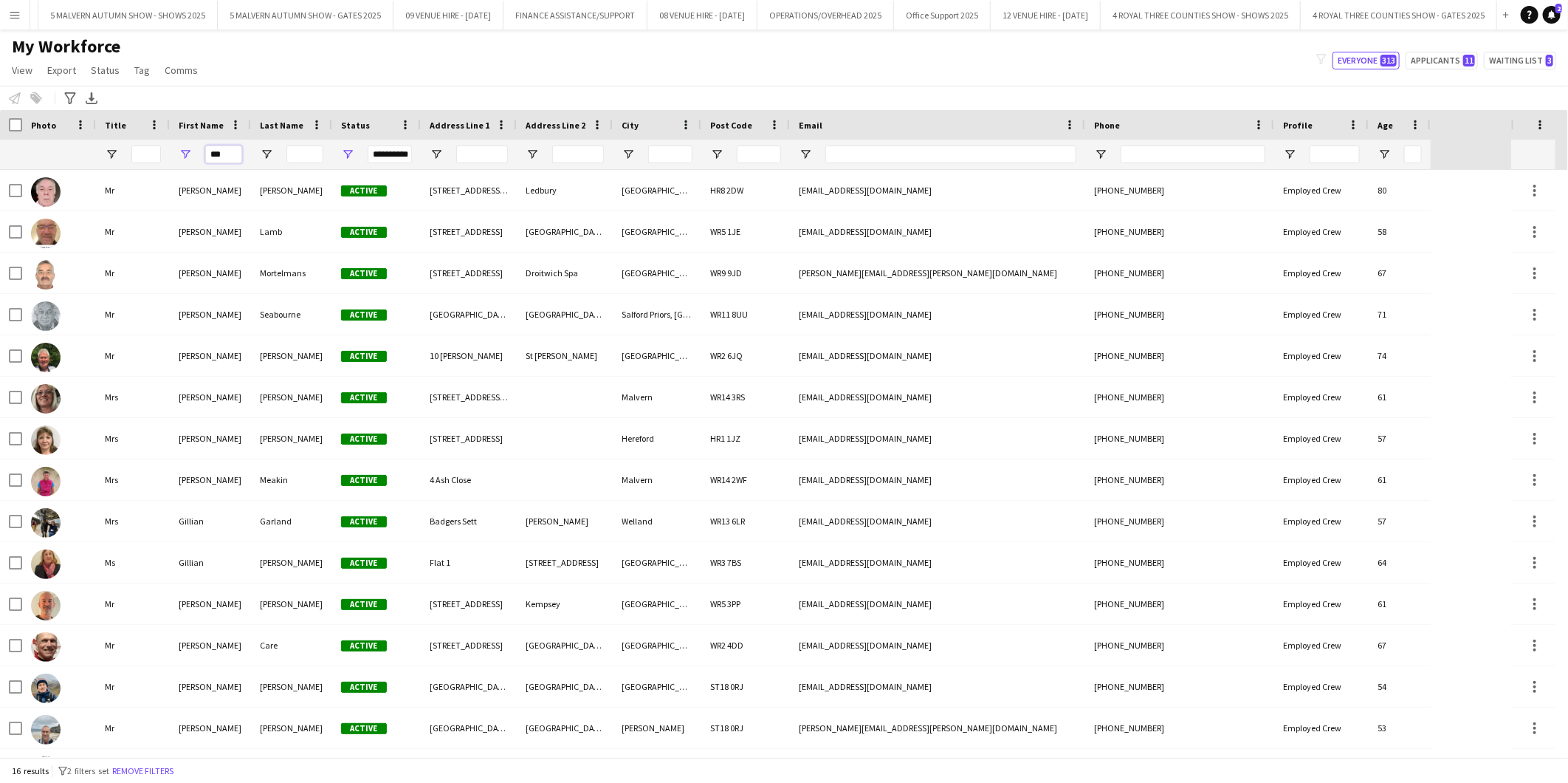
type input "***"
click at [299, 153] on input "Last Name Filter Input" at bounding box center [305, 154] width 37 height 18
type input "****"
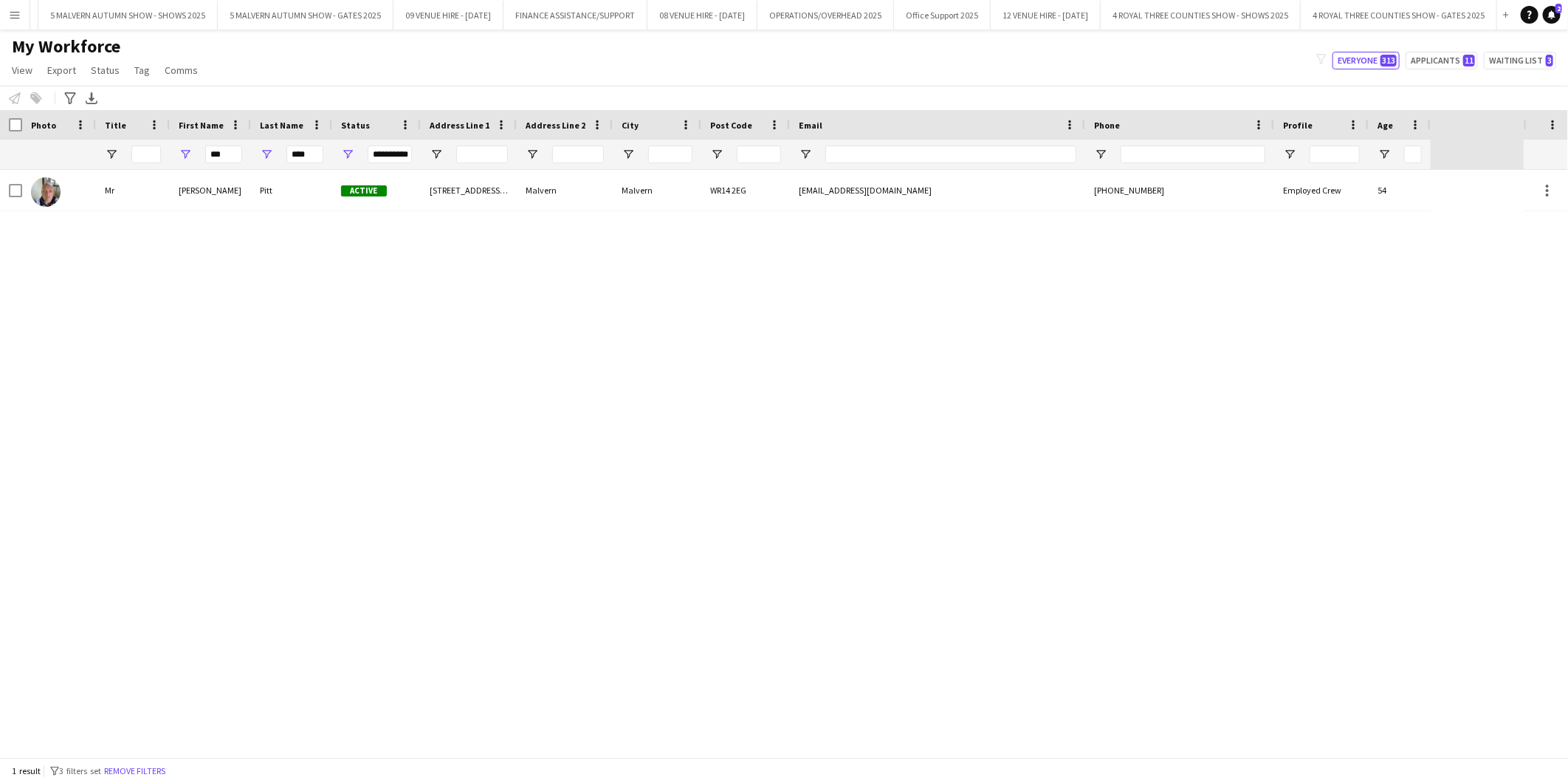
click at [308, 86] on div "Notify workforce Add to tag Select at least one crew to tag him or her. Advance…" at bounding box center [784, 98] width 1568 height 24
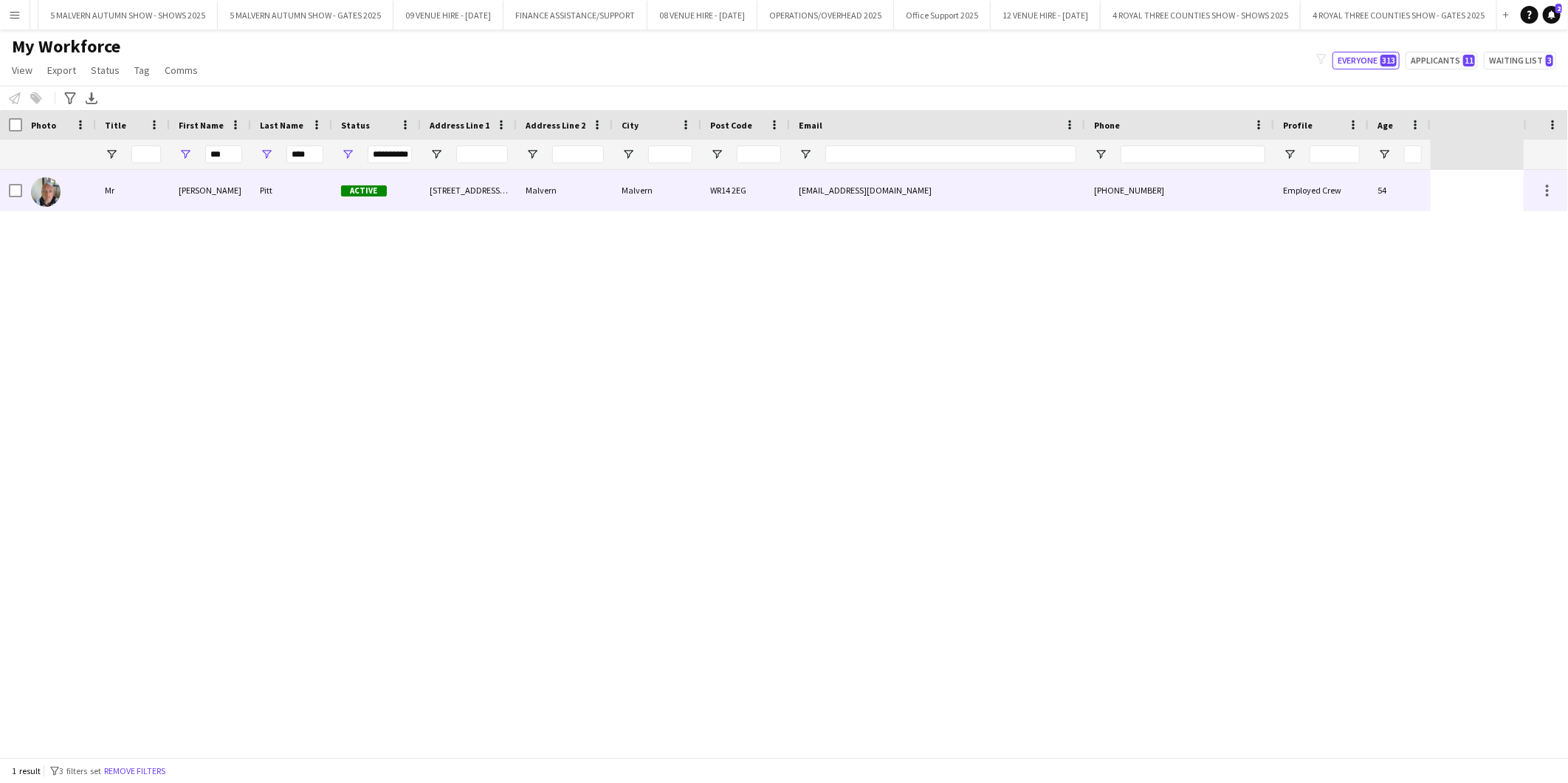
click at [49, 185] on img at bounding box center [46, 192] width 30 height 30
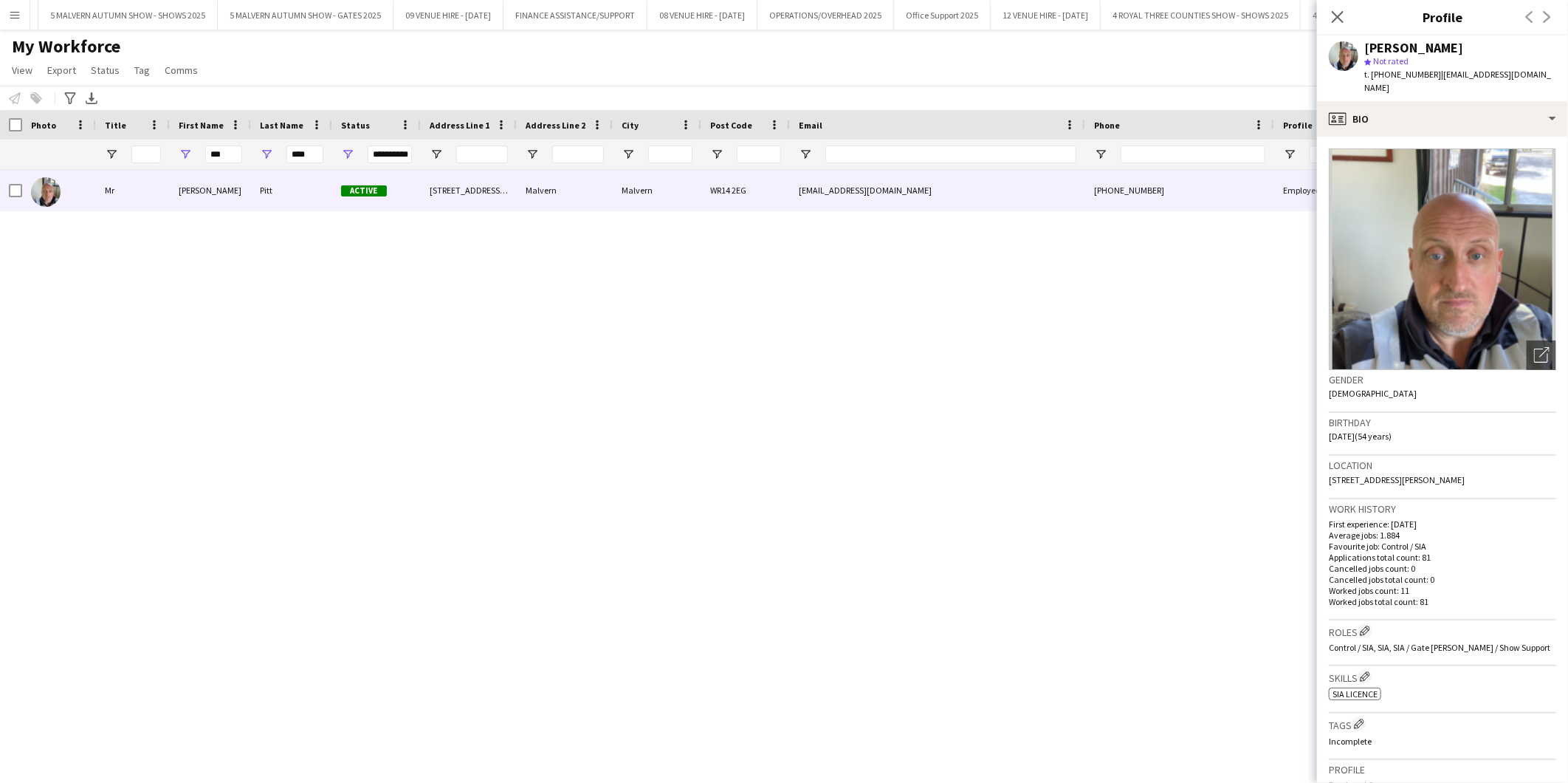
click at [697, 347] on div "Mr Ian Pitt Active 55 Langland Avenue Malvern Malvern WR14 2EG ianpitt1@hotmail…" at bounding box center [762, 463] width 1524 height 587
click at [761, 13] on icon "Close pop-in" at bounding box center [1337, 16] width 14 height 14
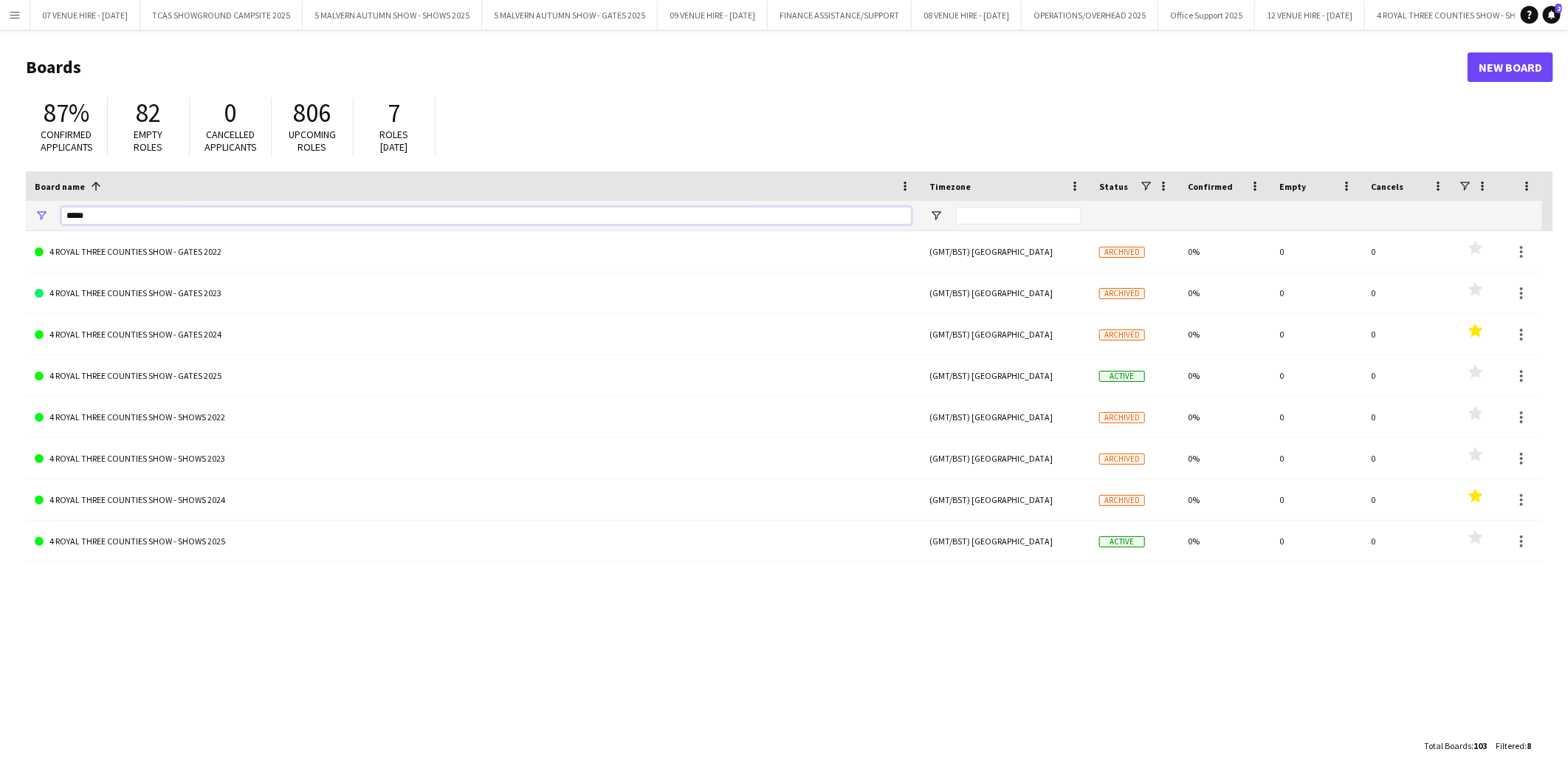
drag, startPoint x: 113, startPoint y: 213, endPoint x: 33, endPoint y: 217, distance: 80.1
click at [33, 217] on div "*****" at bounding box center [473, 216] width 894 height 30
type input "*******"
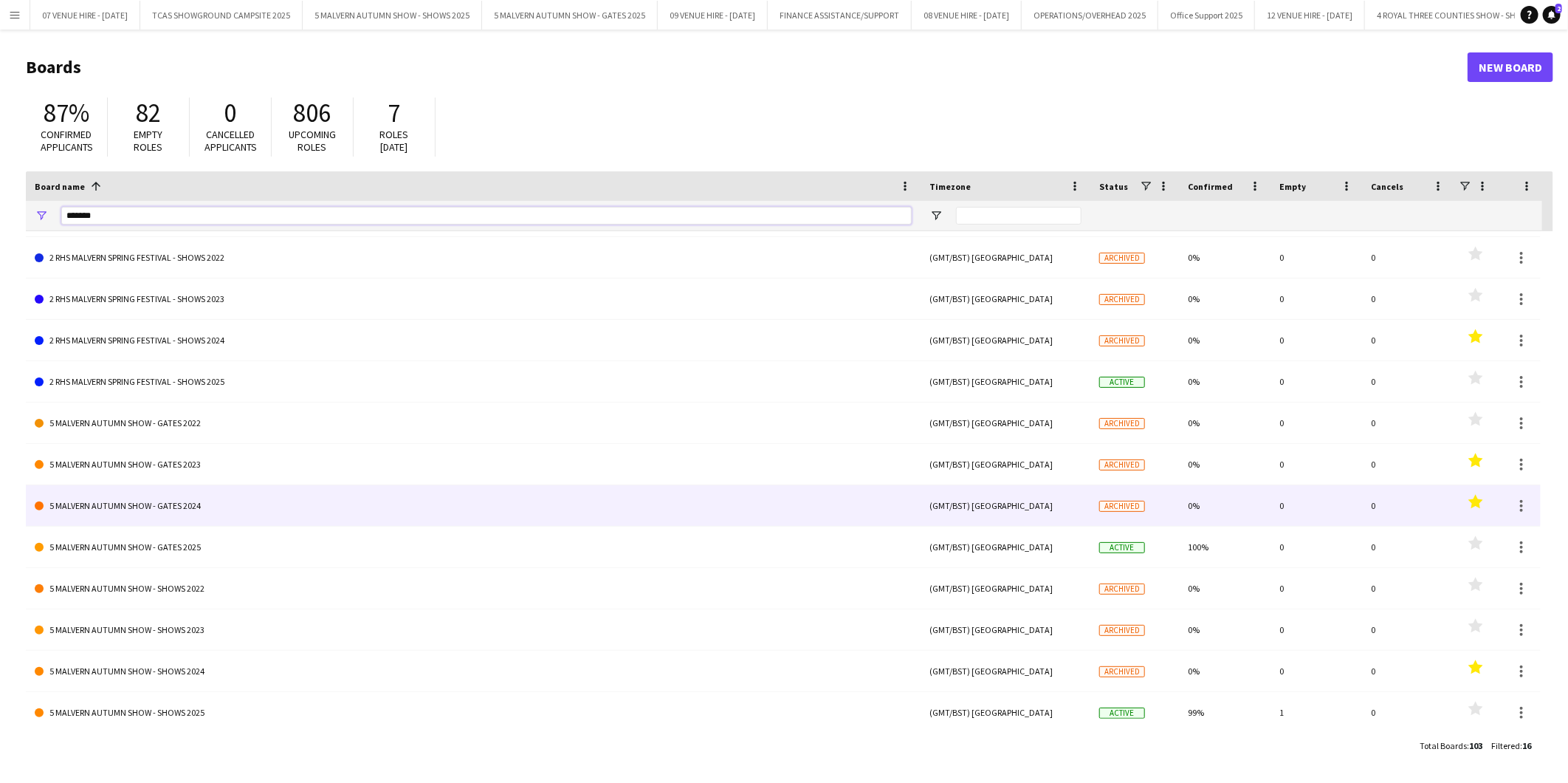
scroll to position [174, 0]
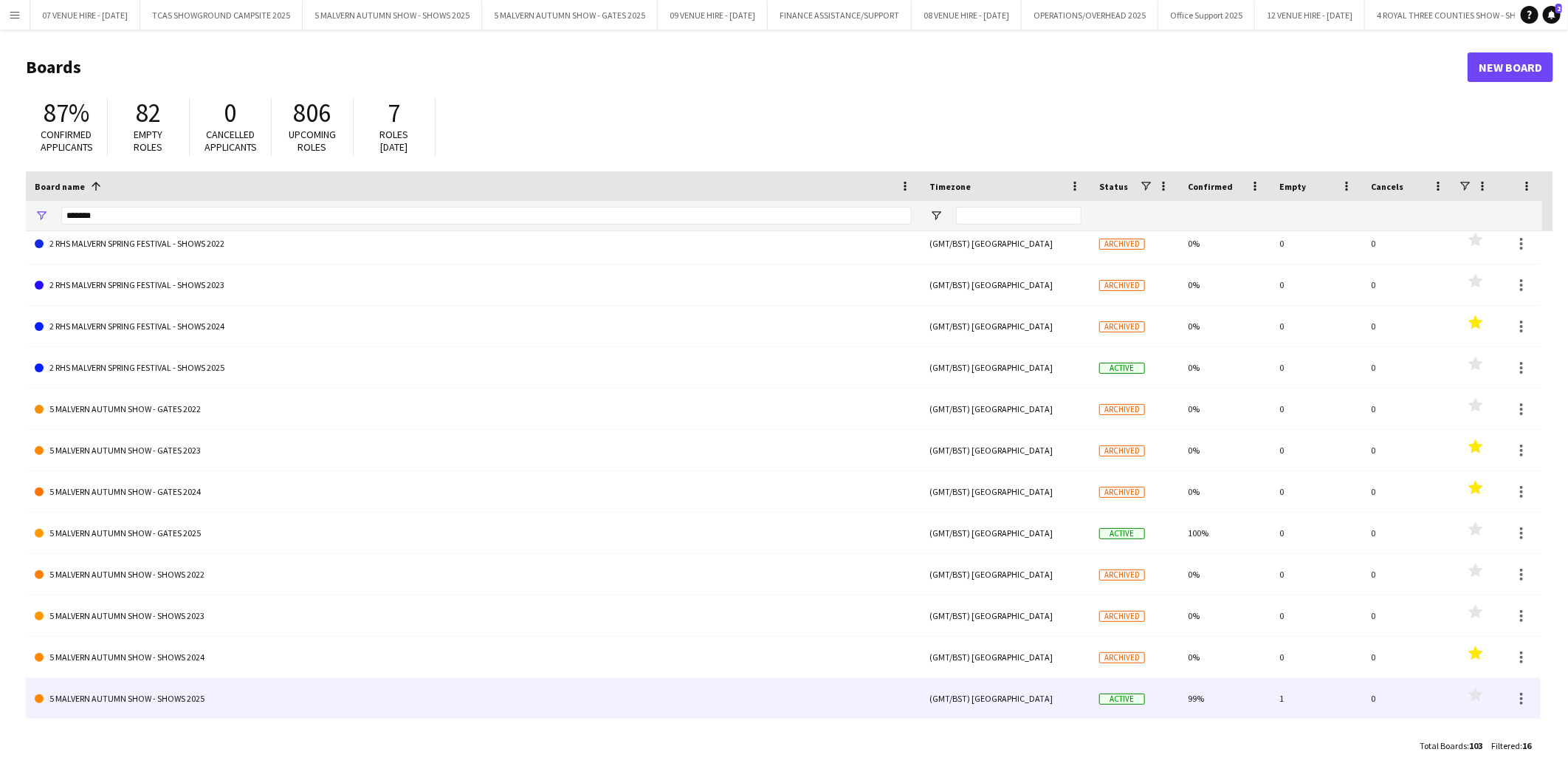
click at [174, 696] on link "5 MALVERN AUTUMN SHOW - SHOWS 2025" at bounding box center [473, 698] width 877 height 42
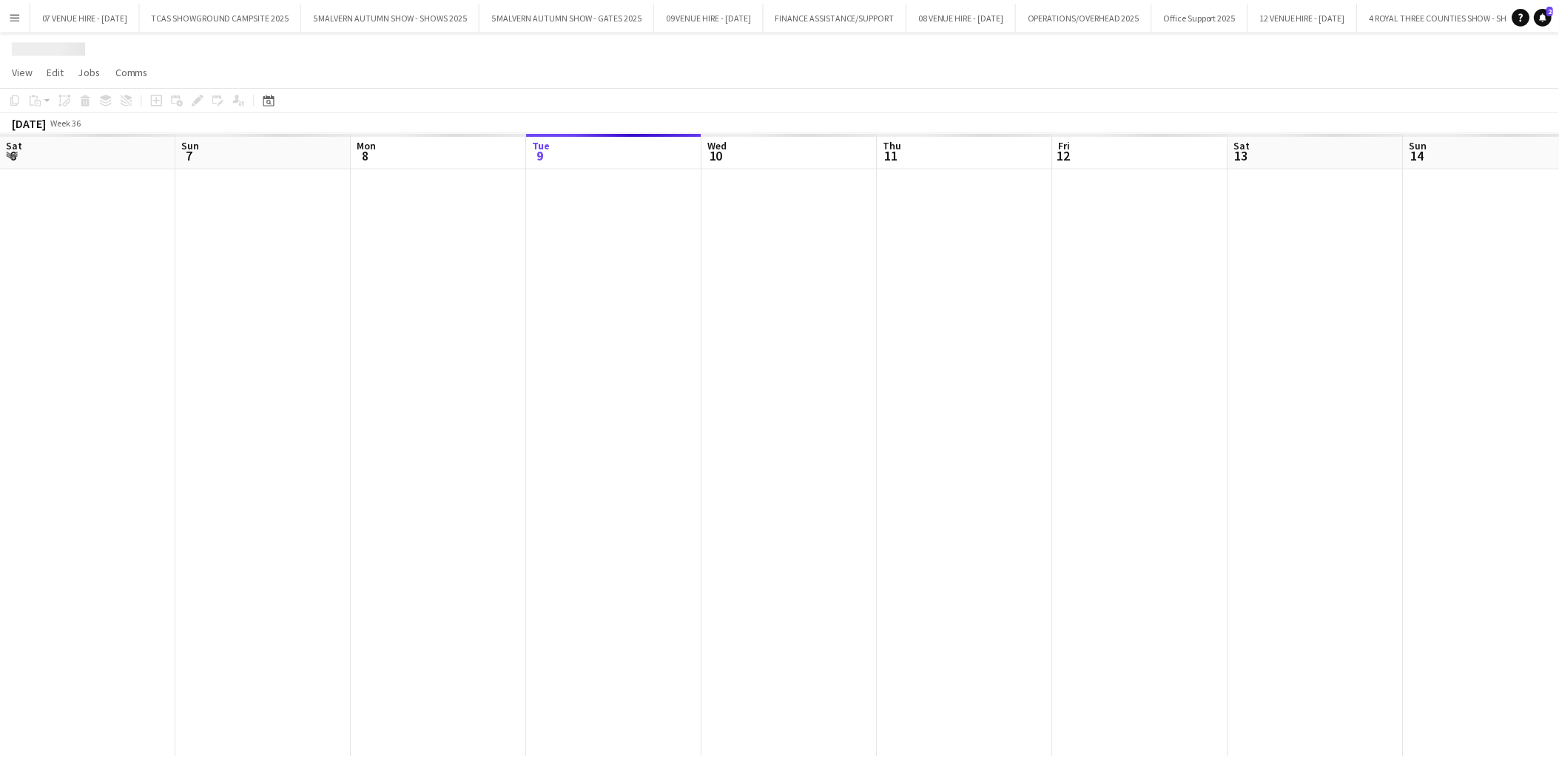
scroll to position [0, 353]
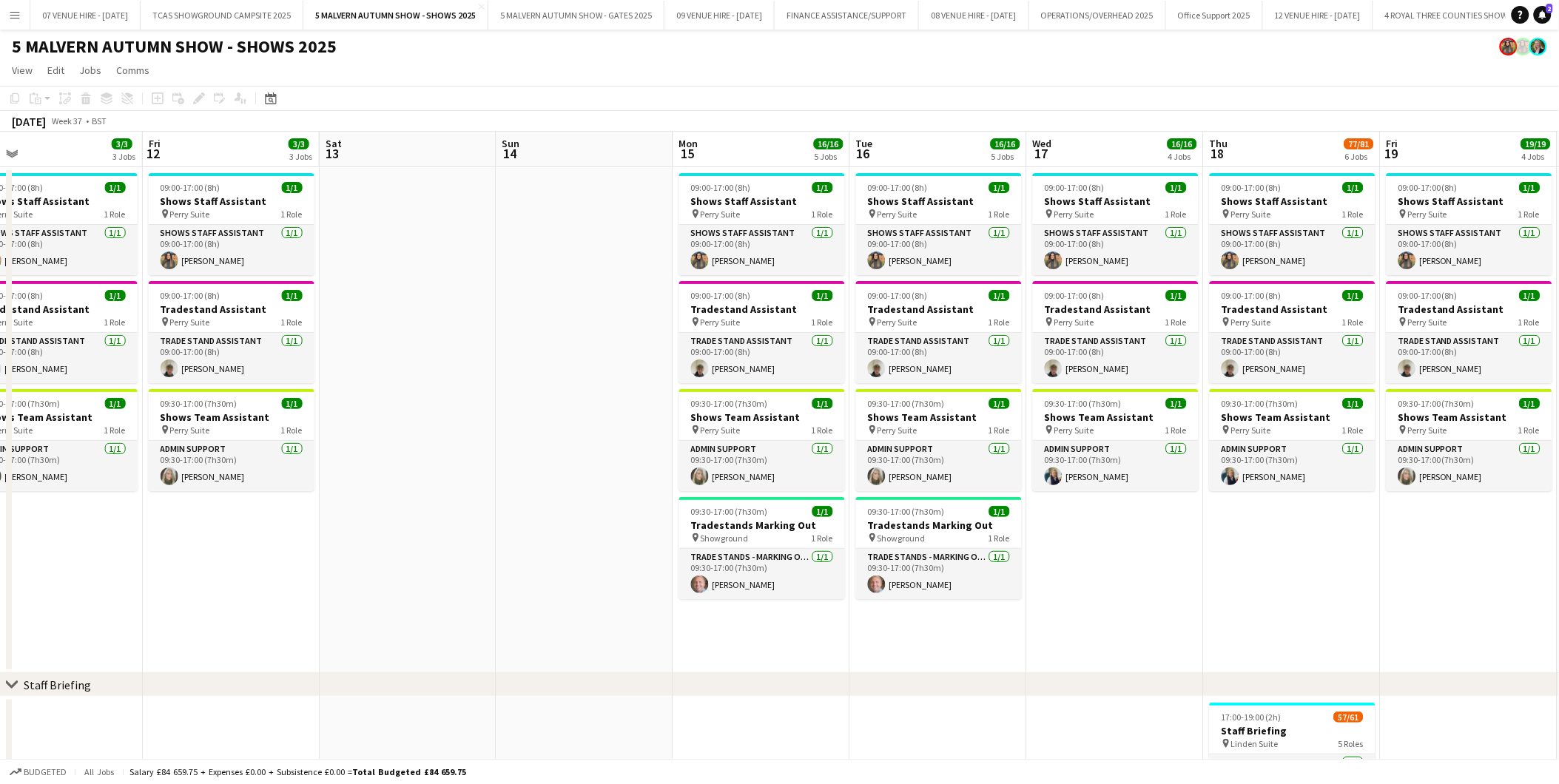
scroll to position [0, 445]
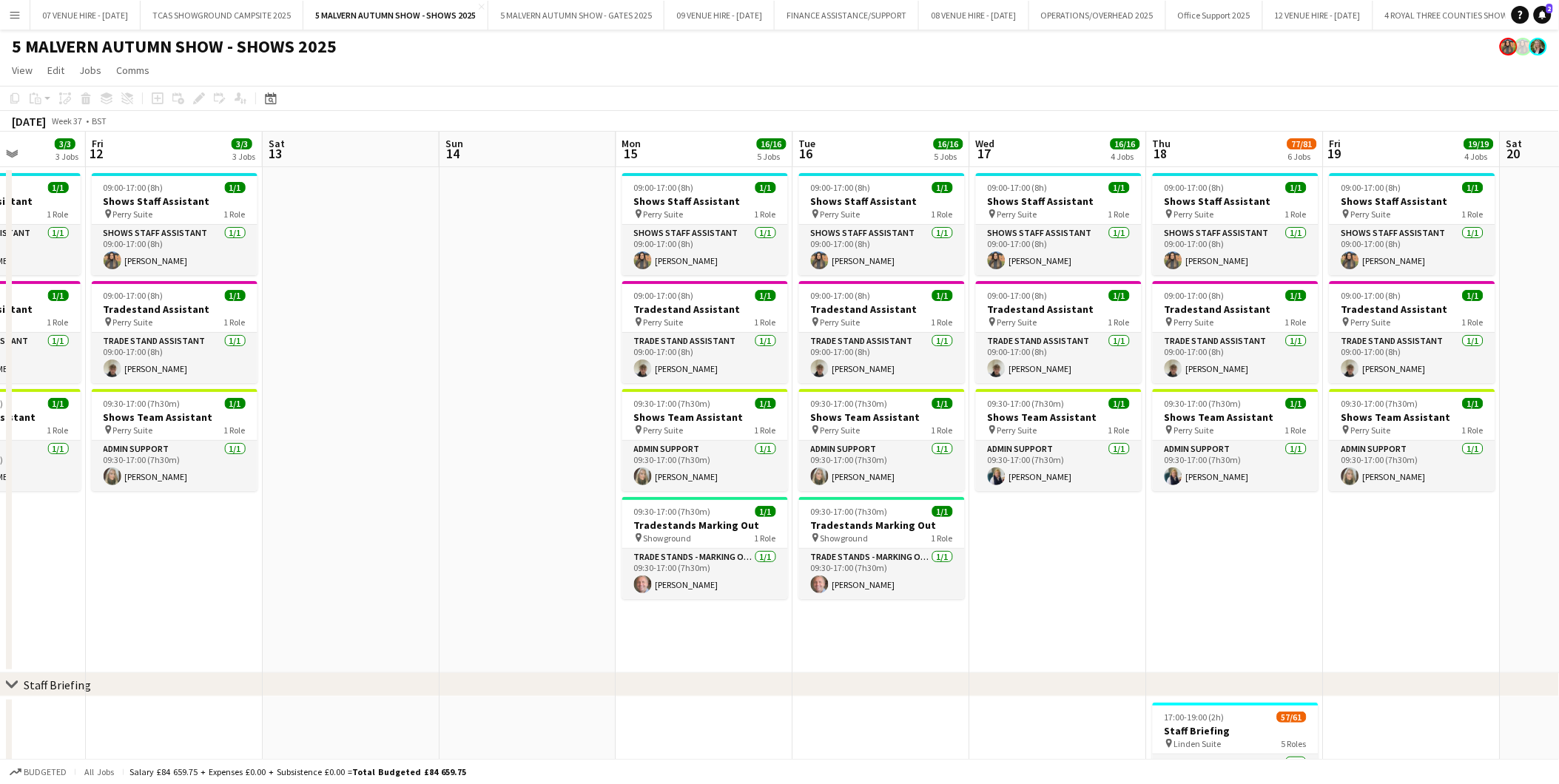
drag, startPoint x: 1228, startPoint y: 198, endPoint x: 686, endPoint y: 202, distance: 542.0
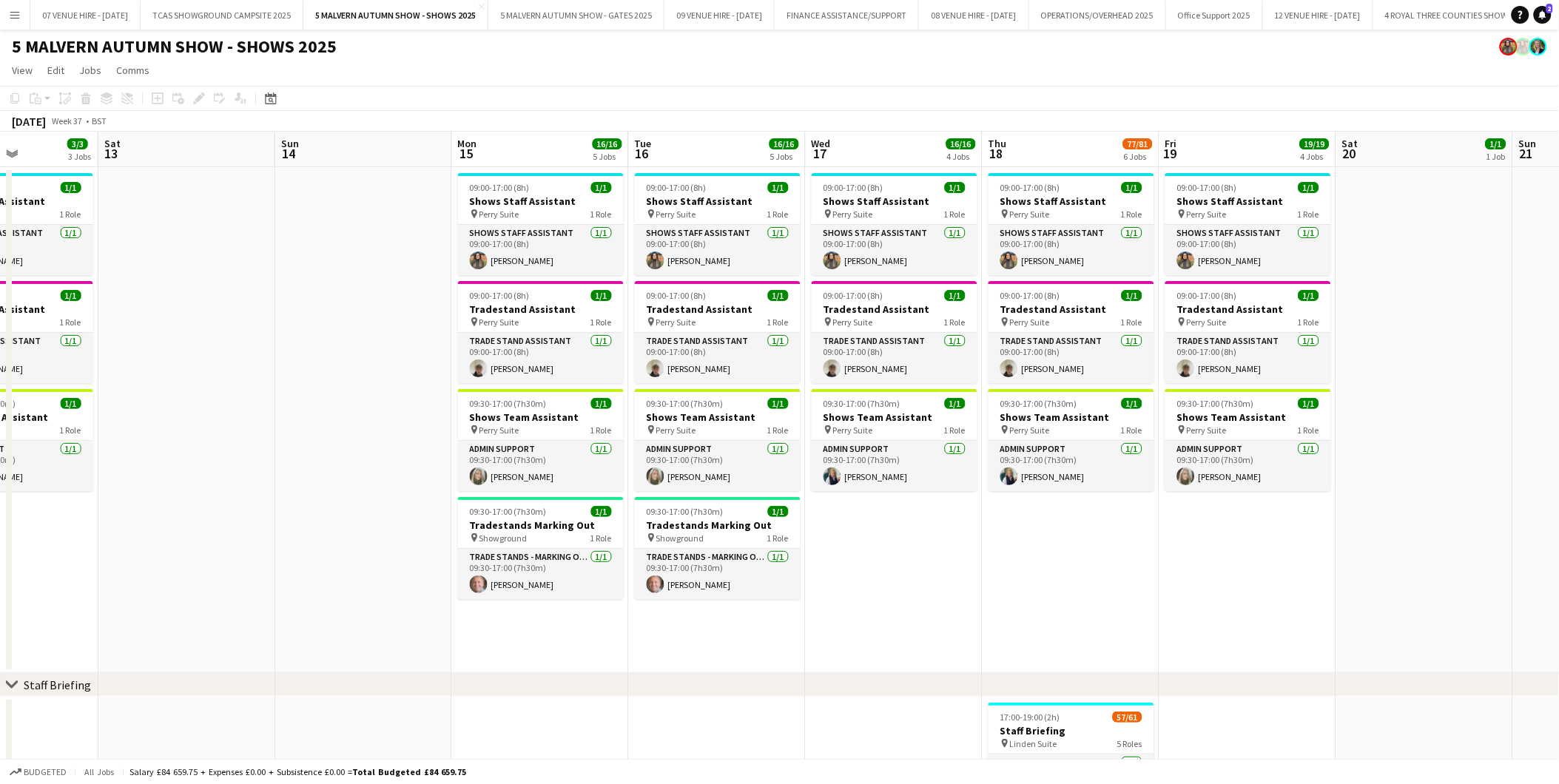
scroll to position [0, 617]
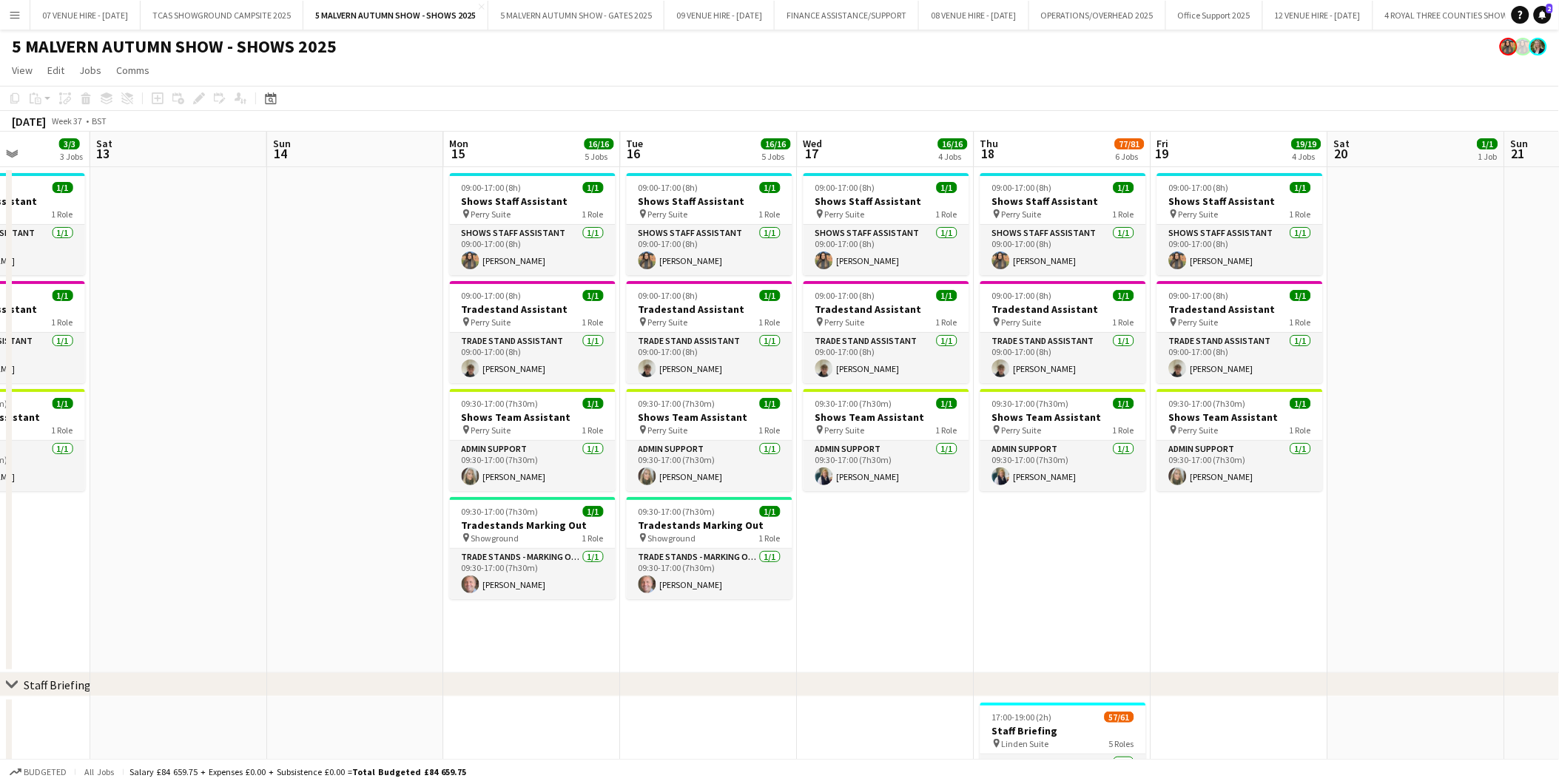
drag, startPoint x: 1152, startPoint y: 195, endPoint x: 980, endPoint y: 198, distance: 172.0
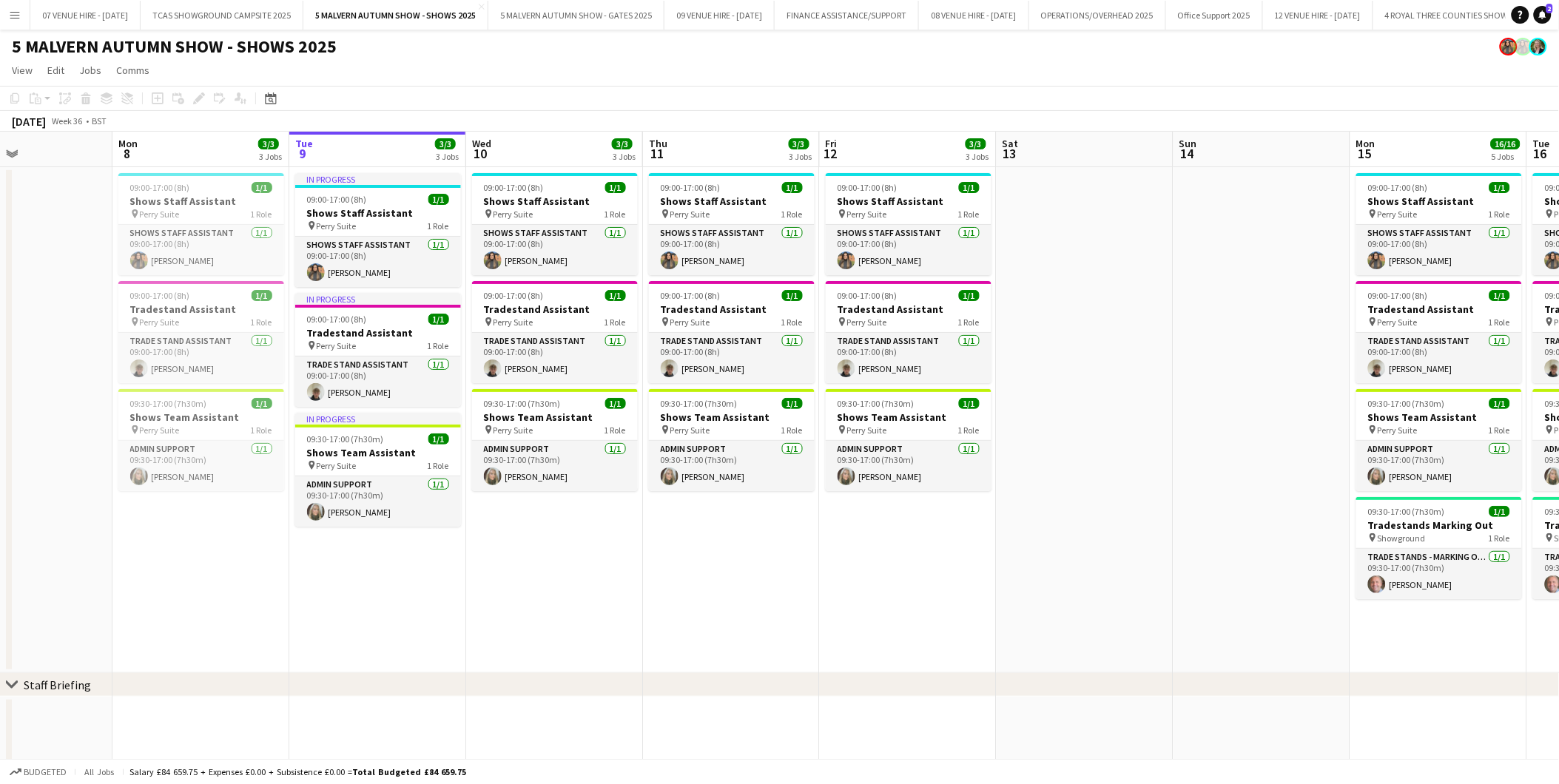
scroll to position [0, 349]
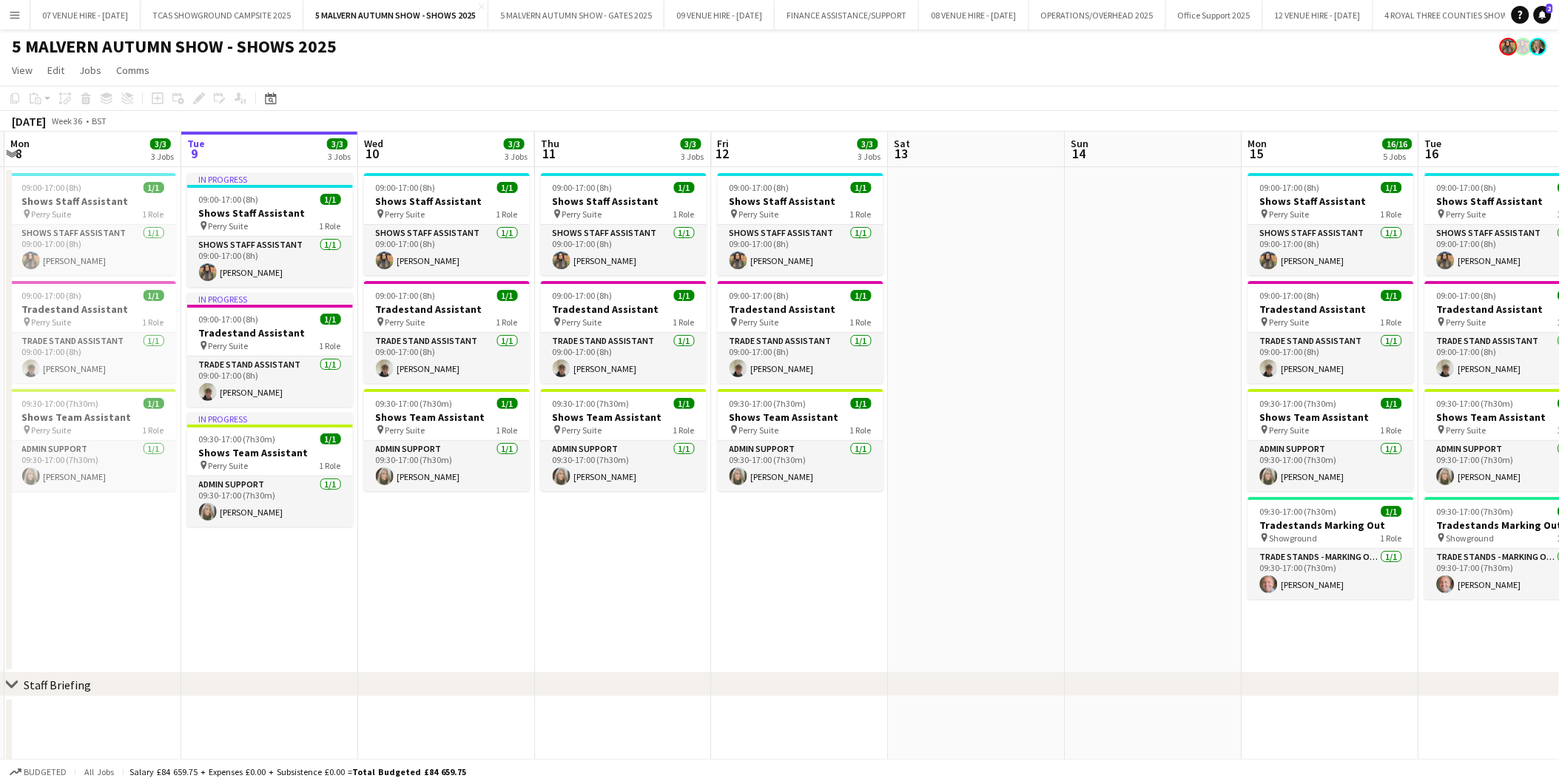
drag, startPoint x: 335, startPoint y: 220, endPoint x: 1133, endPoint y: 256, distance: 798.8
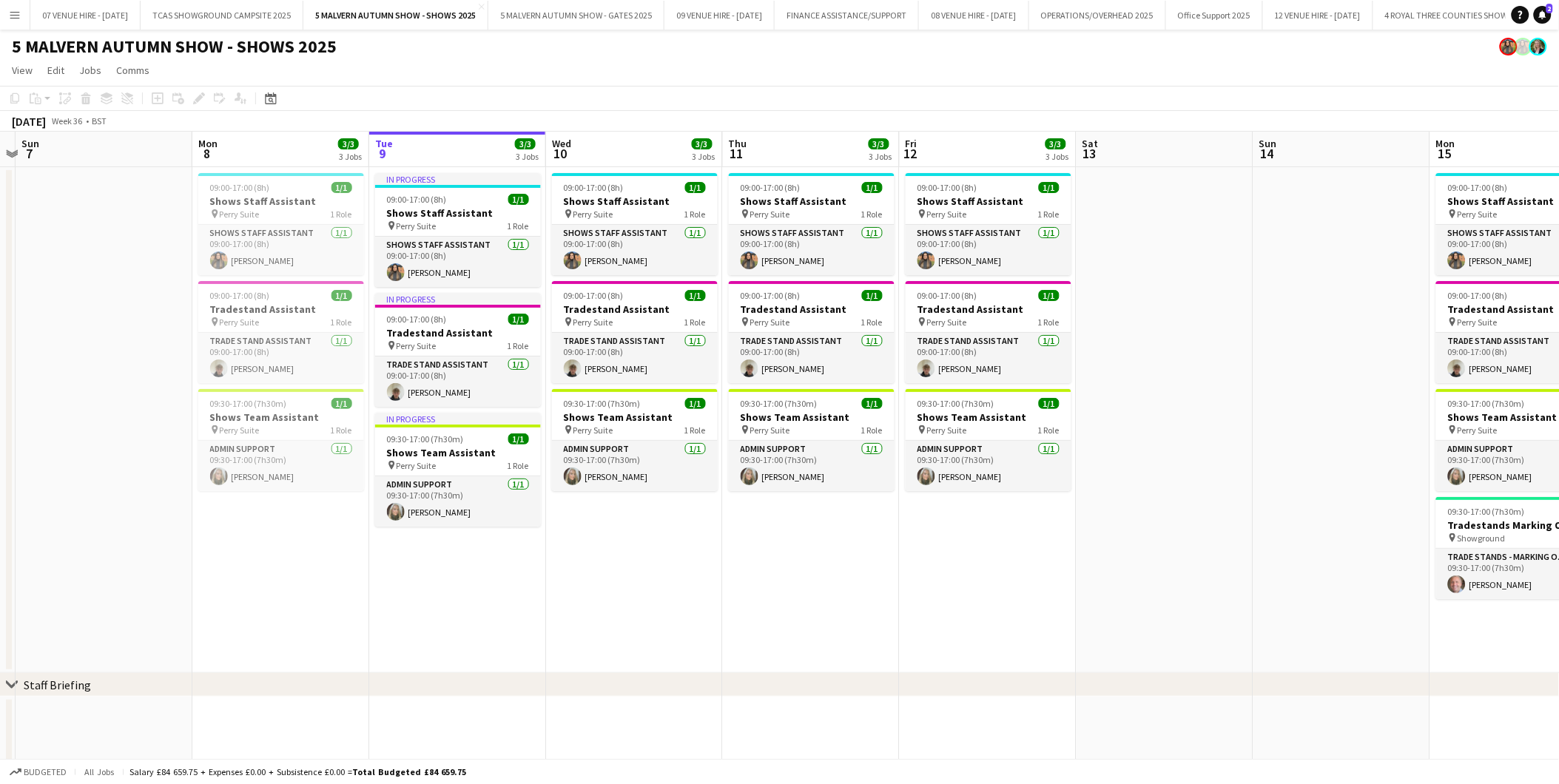
scroll to position [0, 336]
drag, startPoint x: 628, startPoint y: 212, endPoint x: 817, endPoint y: 225, distance: 189.4
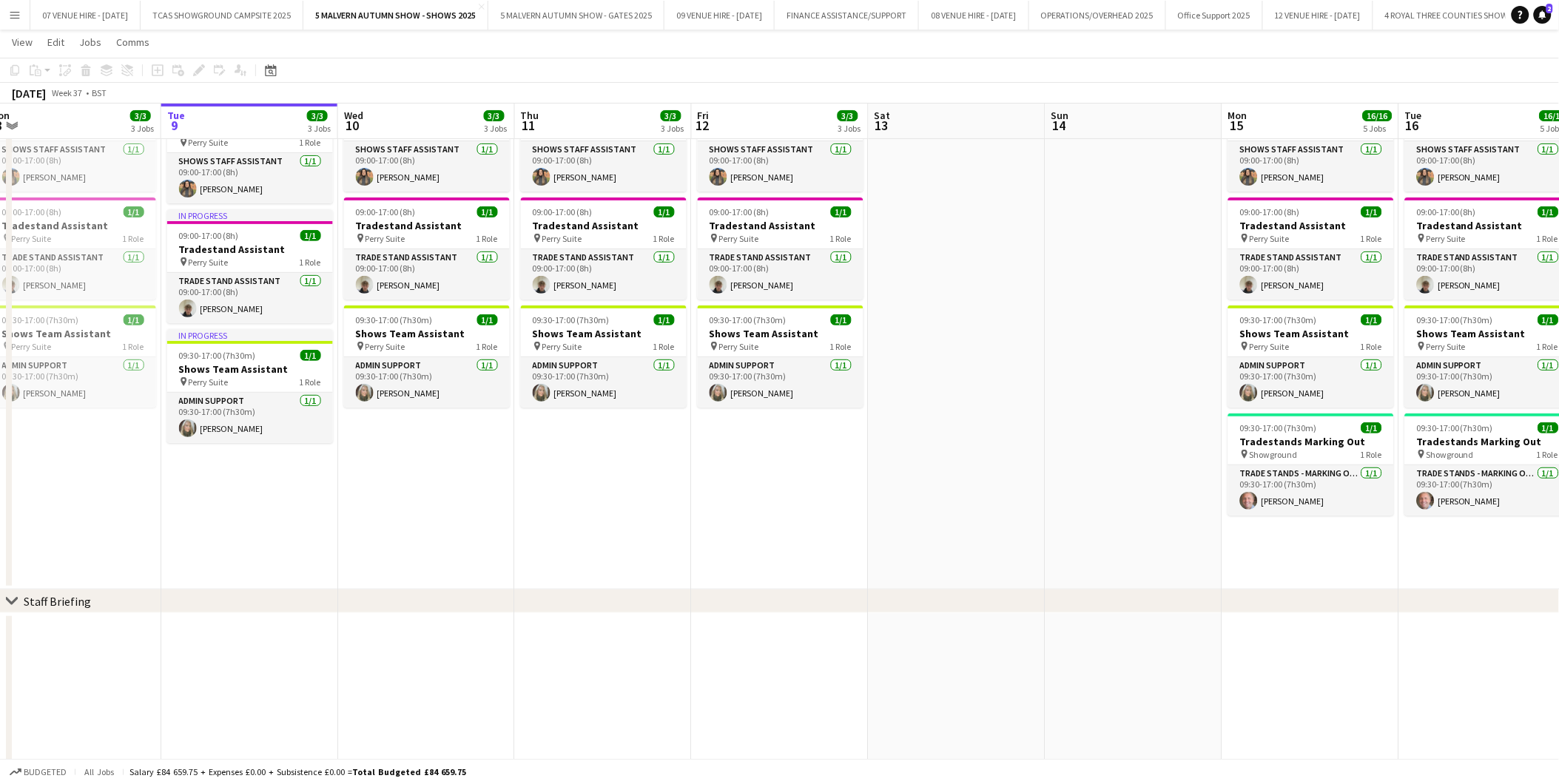
scroll to position [0, 556]
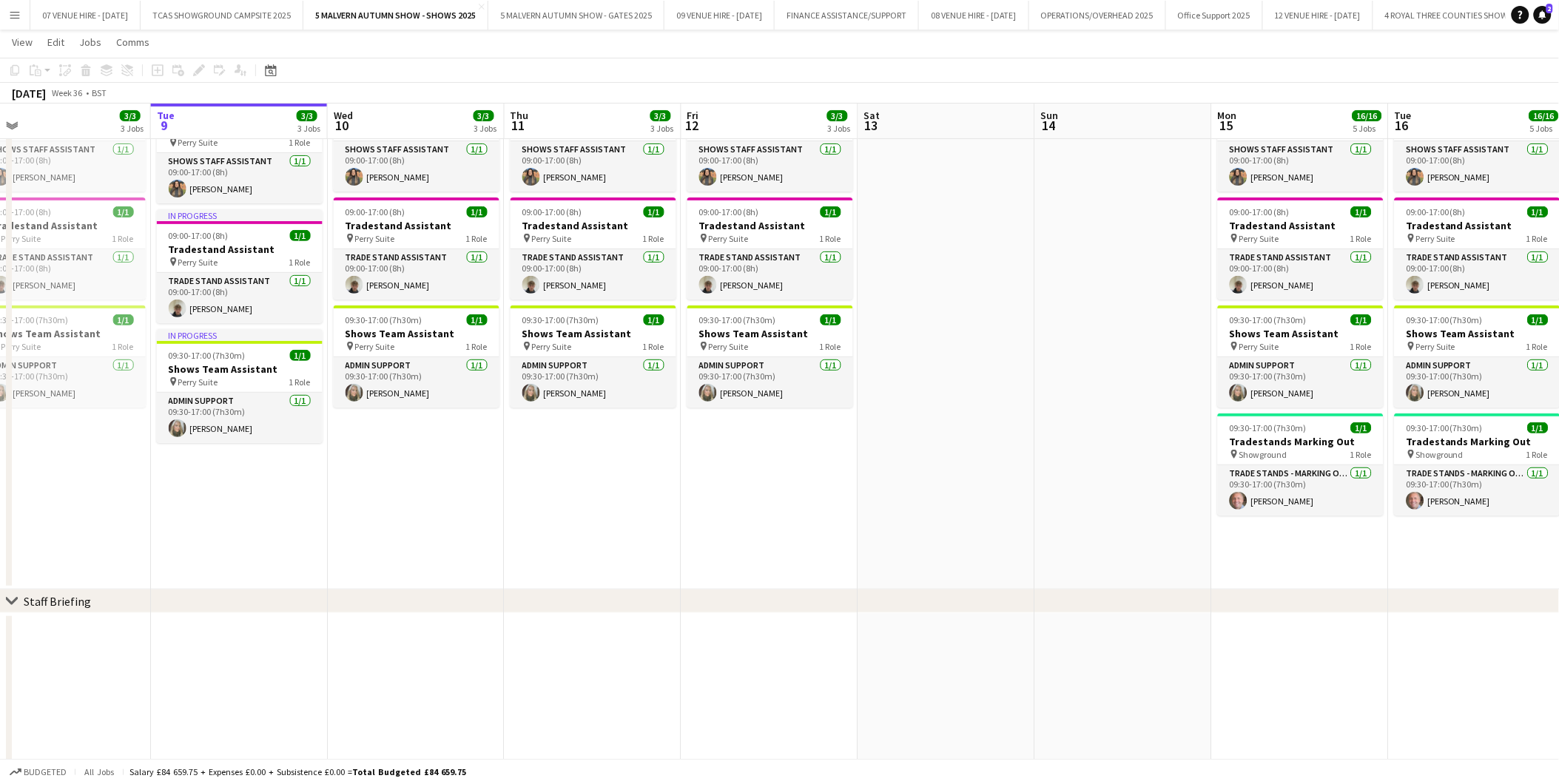
drag, startPoint x: 1239, startPoint y: 416, endPoint x: 1020, endPoint y: 414, distance: 219.0
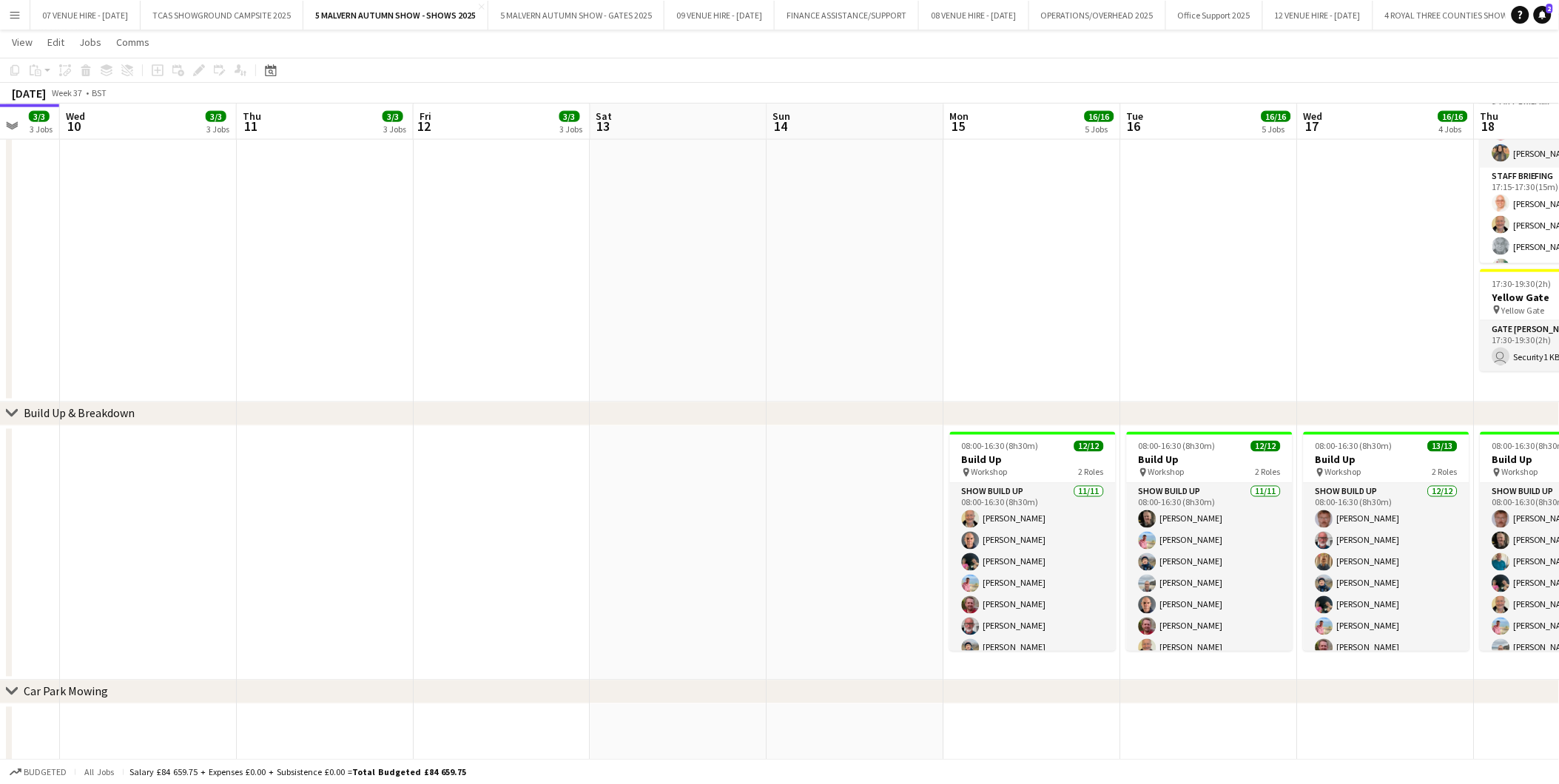
scroll to position [0, 478]
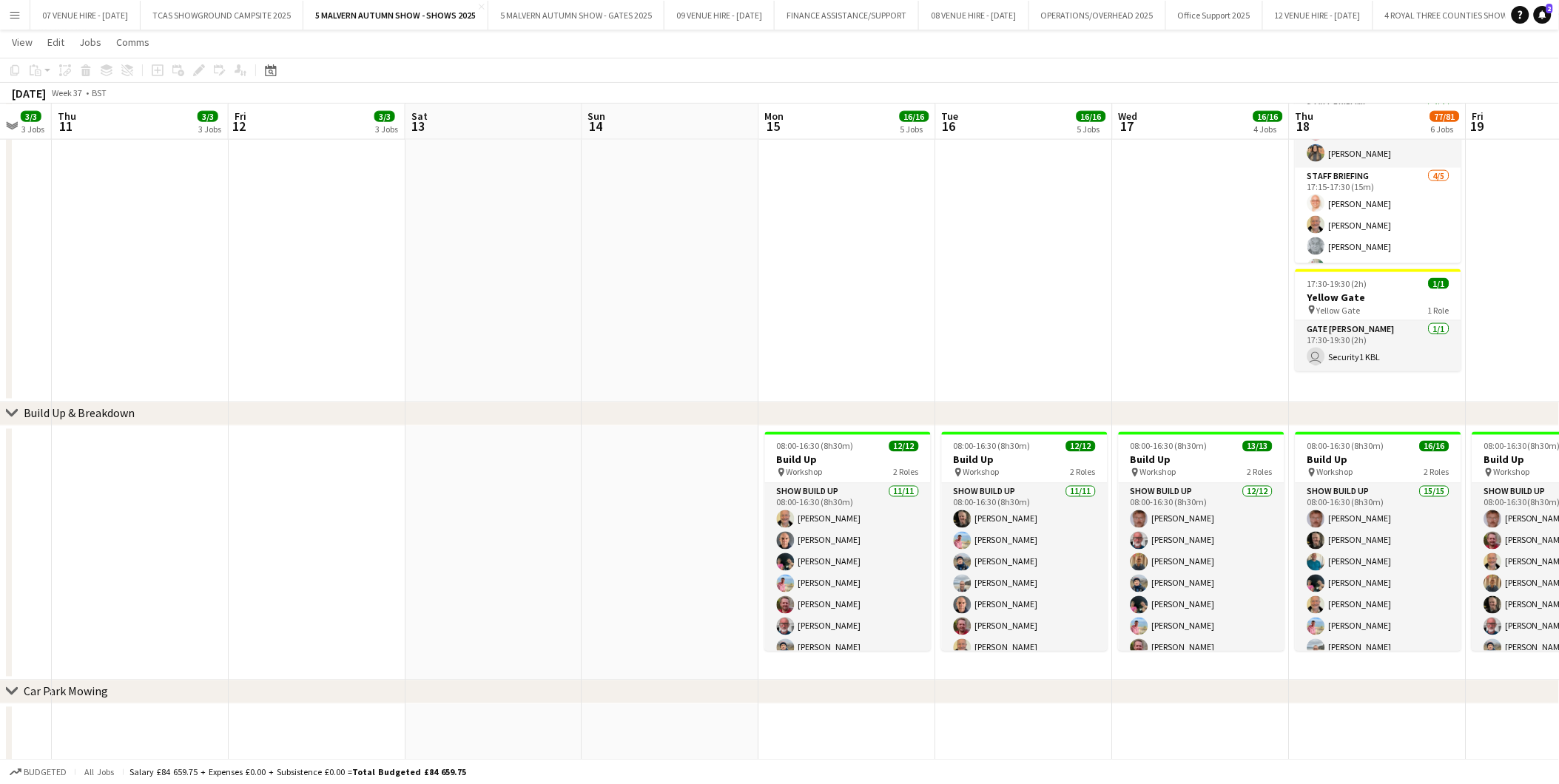
drag, startPoint x: 1310, startPoint y: 448, endPoint x: 856, endPoint y: 457, distance: 454.1
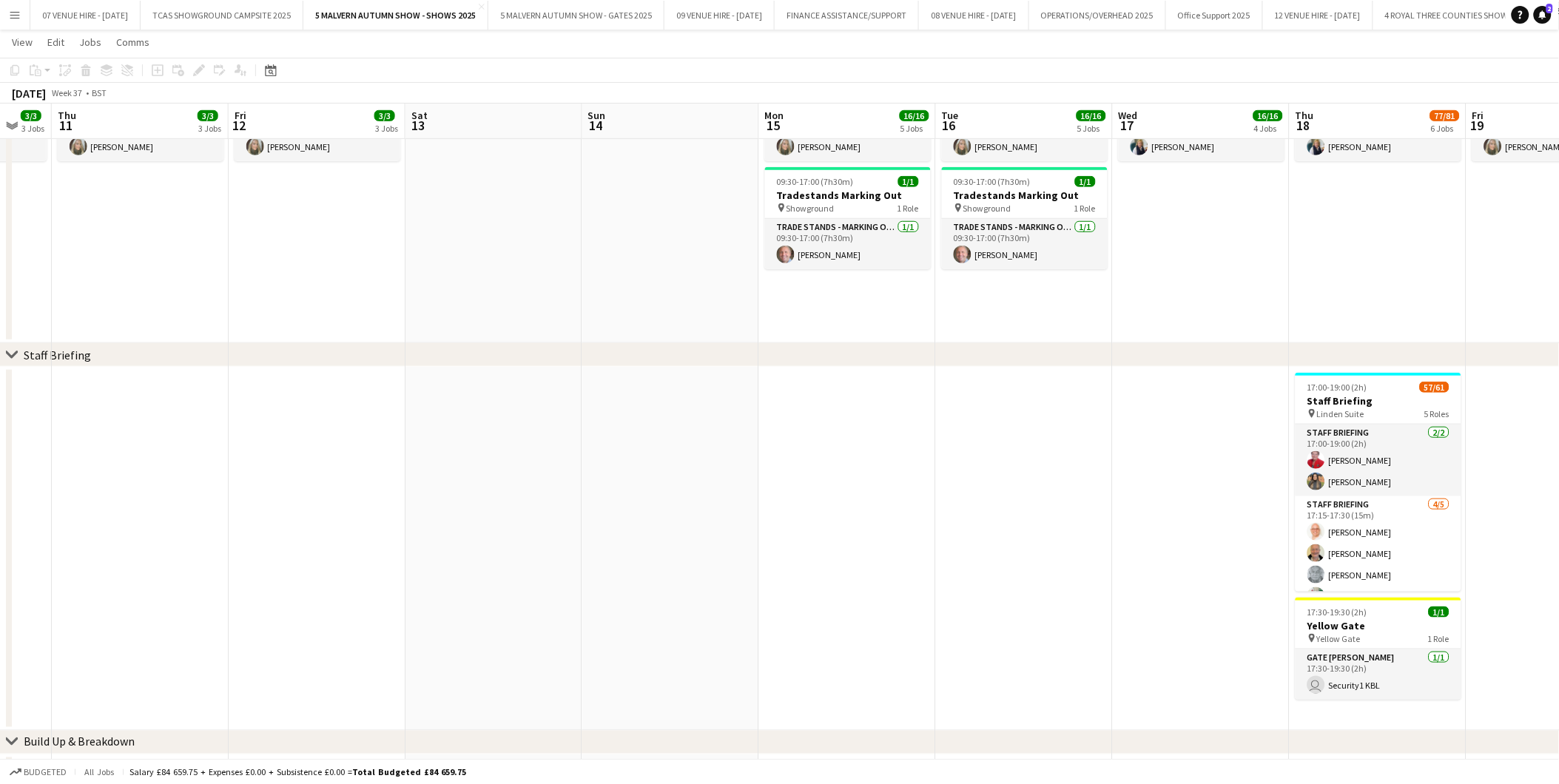
scroll to position [0, 450]
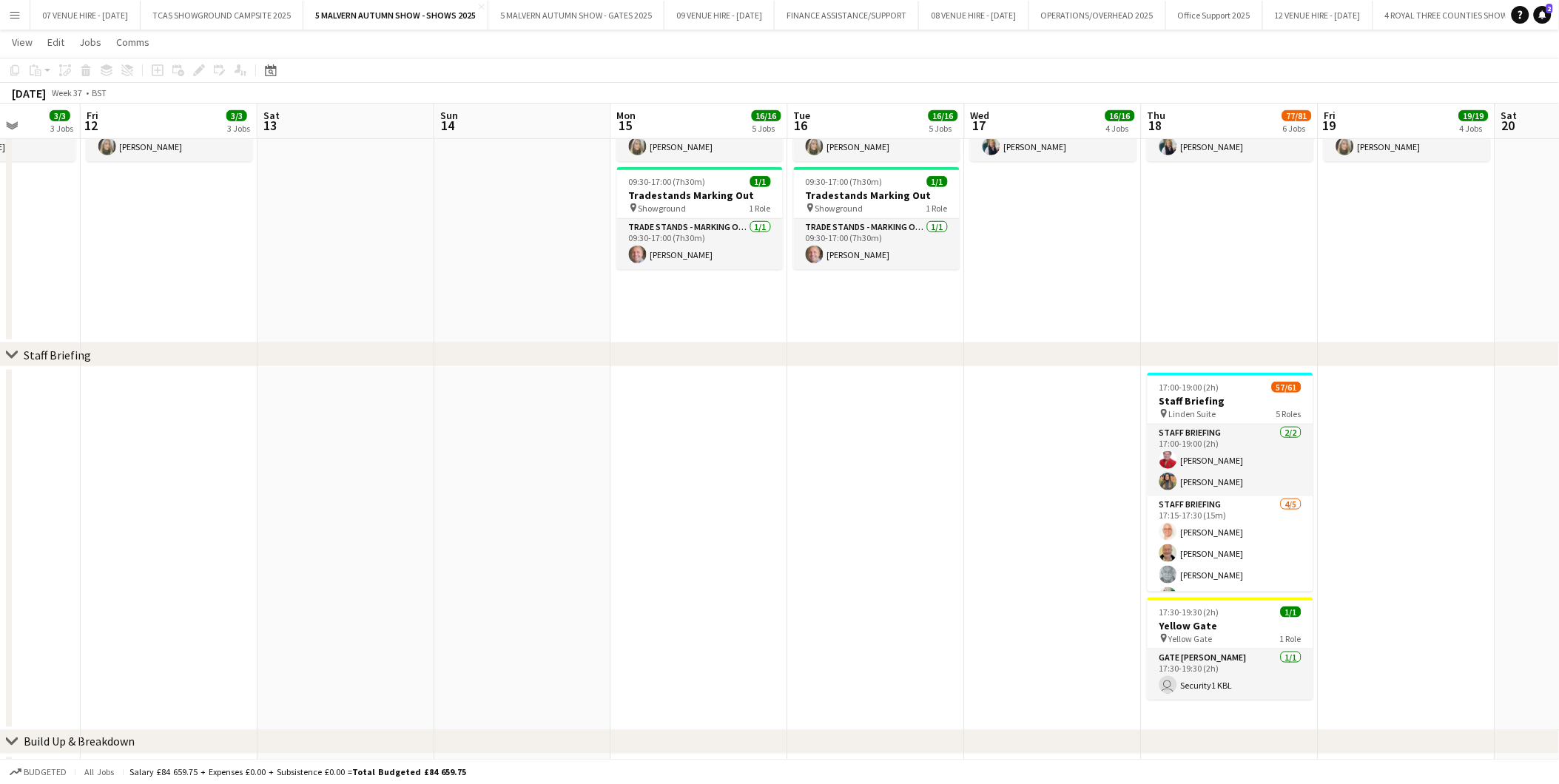
drag, startPoint x: 1083, startPoint y: 223, endPoint x: 938, endPoint y: 218, distance: 145.1
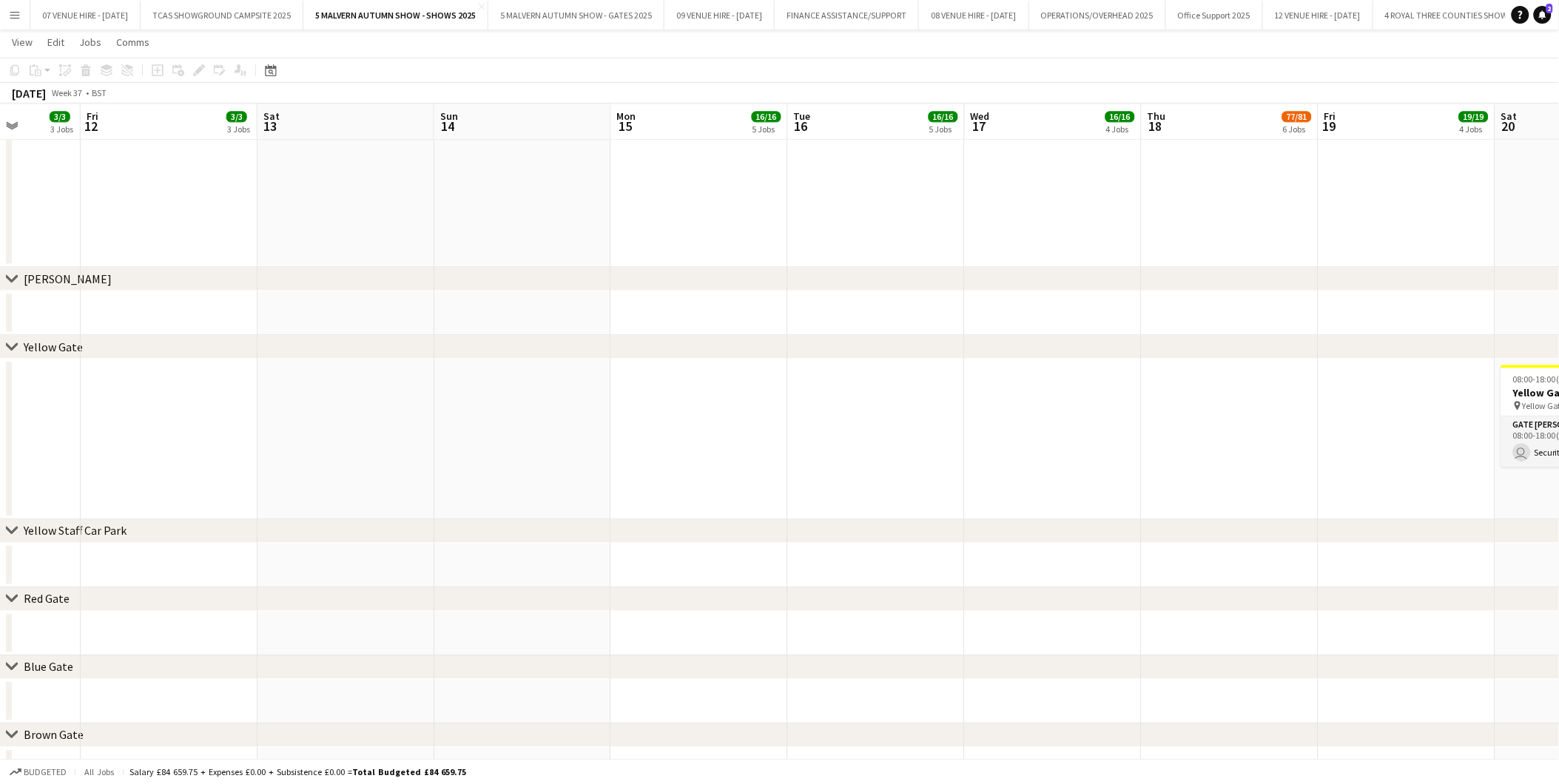
scroll to position [0, 545]
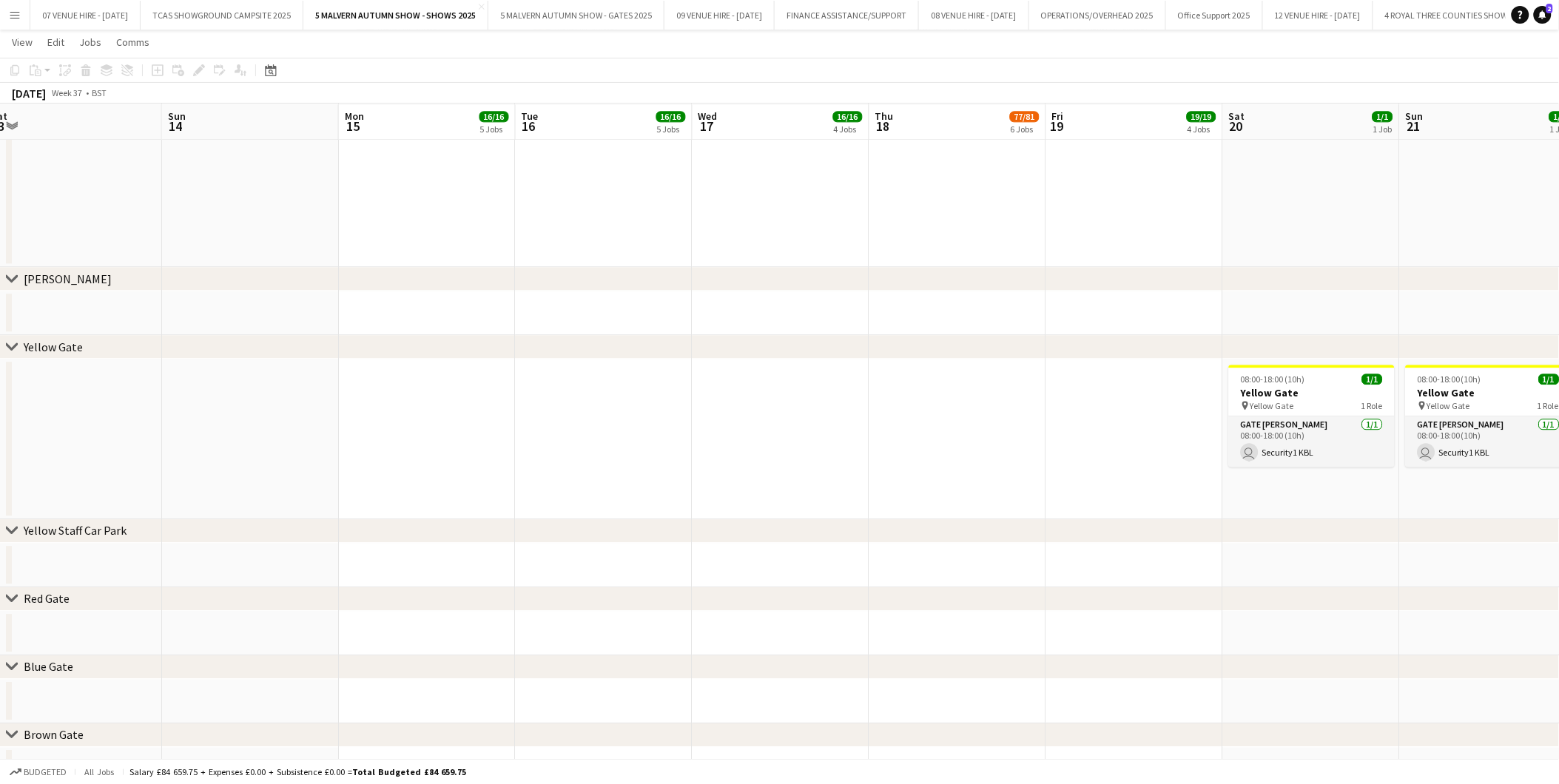
drag, startPoint x: 1254, startPoint y: 437, endPoint x: 982, endPoint y: 411, distance: 273.2
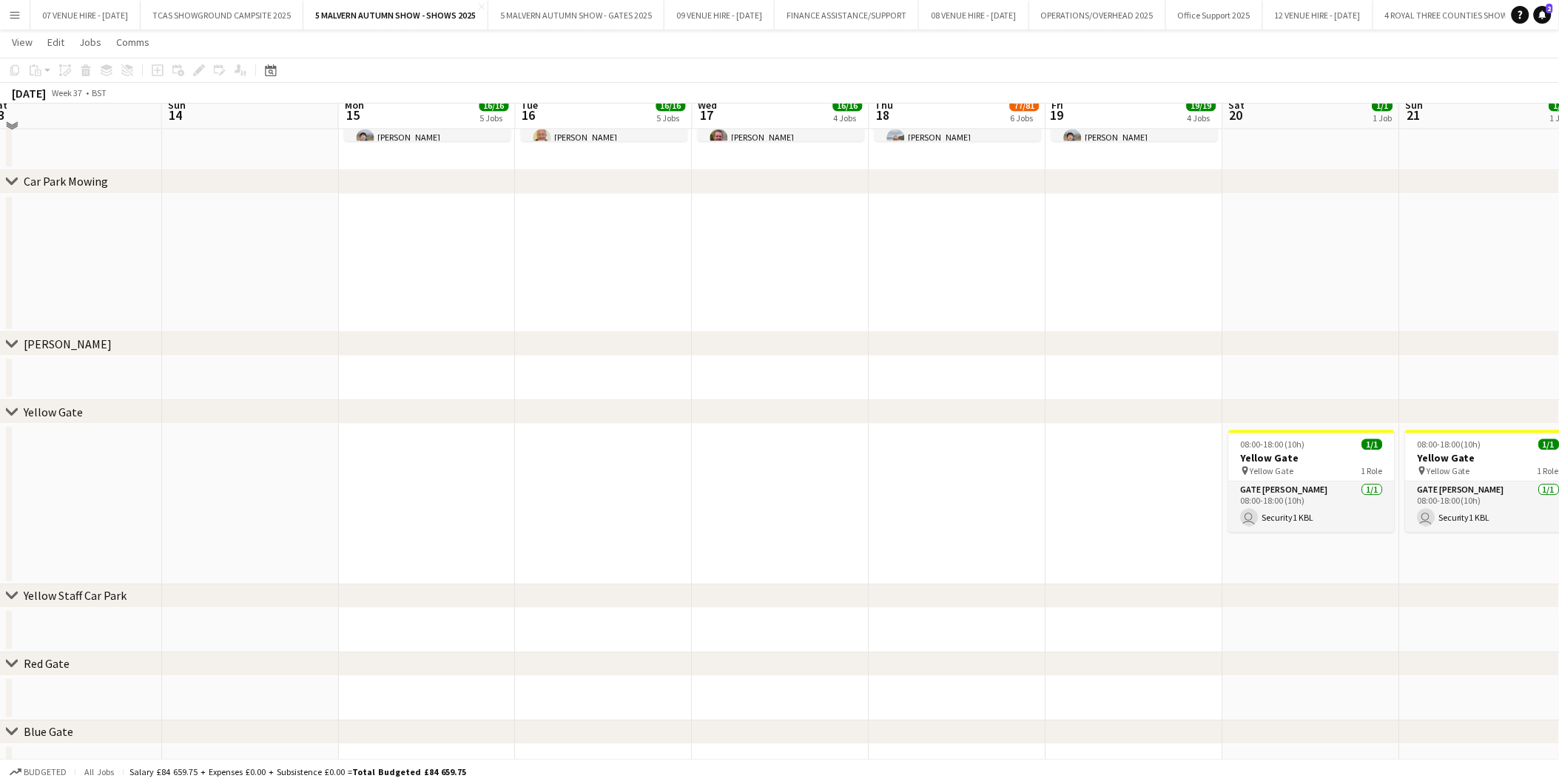
scroll to position [1150, 0]
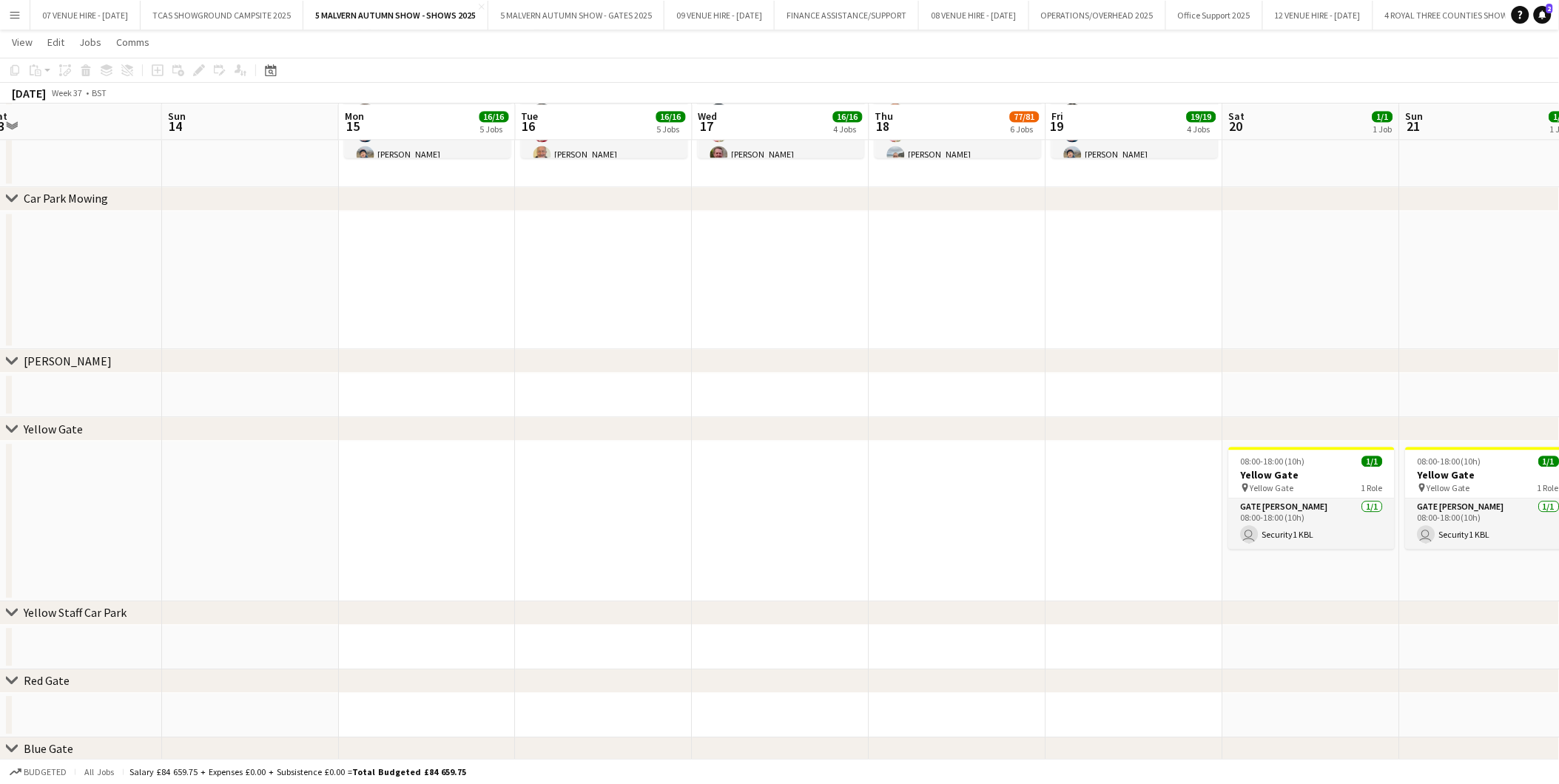
drag, startPoint x: 1119, startPoint y: 431, endPoint x: 800, endPoint y: 422, distance: 319.1
click at [793, 418] on div "chevron-right Yellow Gate" at bounding box center [779, 429] width 1559 height 24
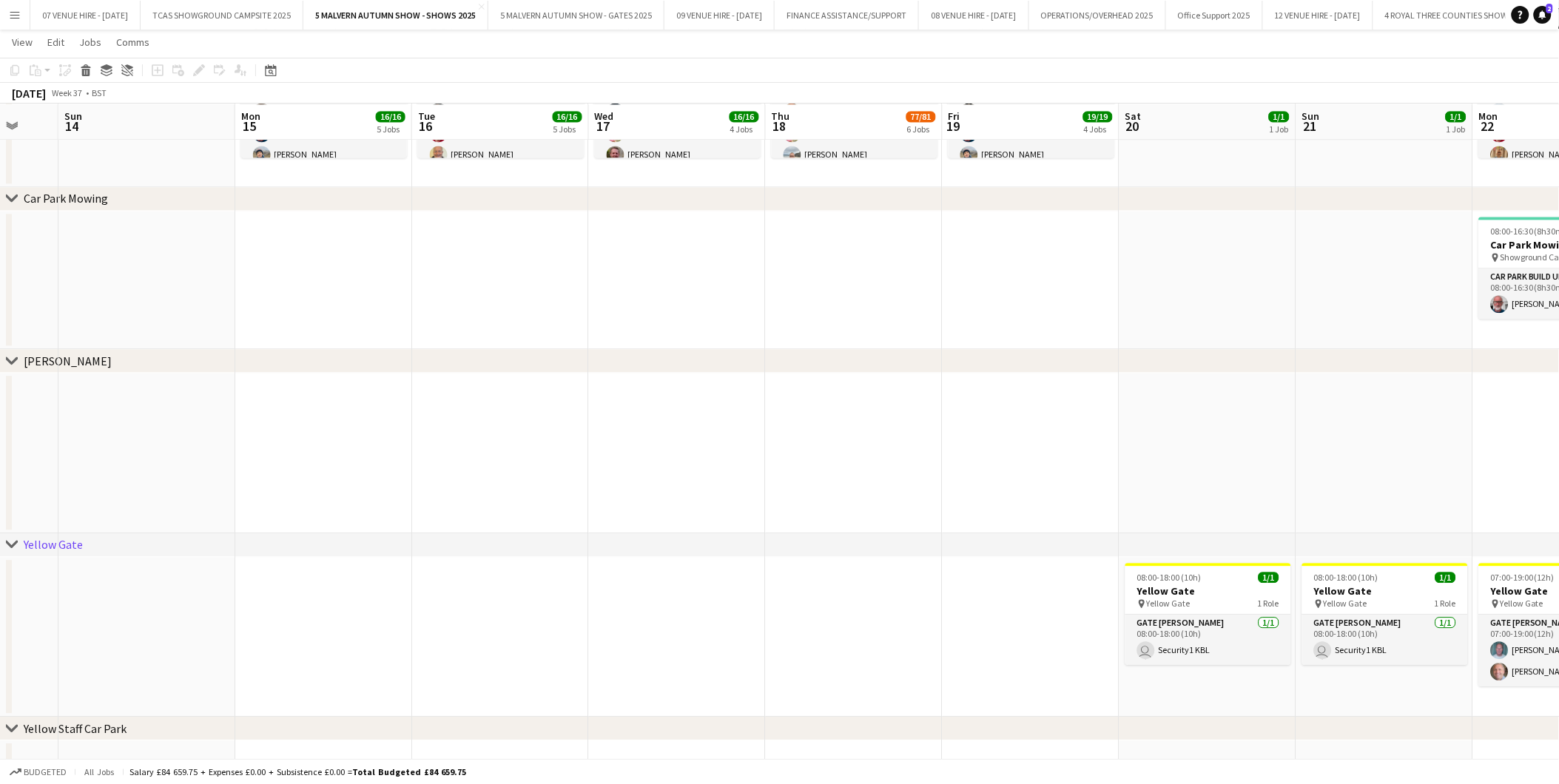
drag, startPoint x: 1283, startPoint y: 470, endPoint x: 1129, endPoint y: 480, distance: 154.3
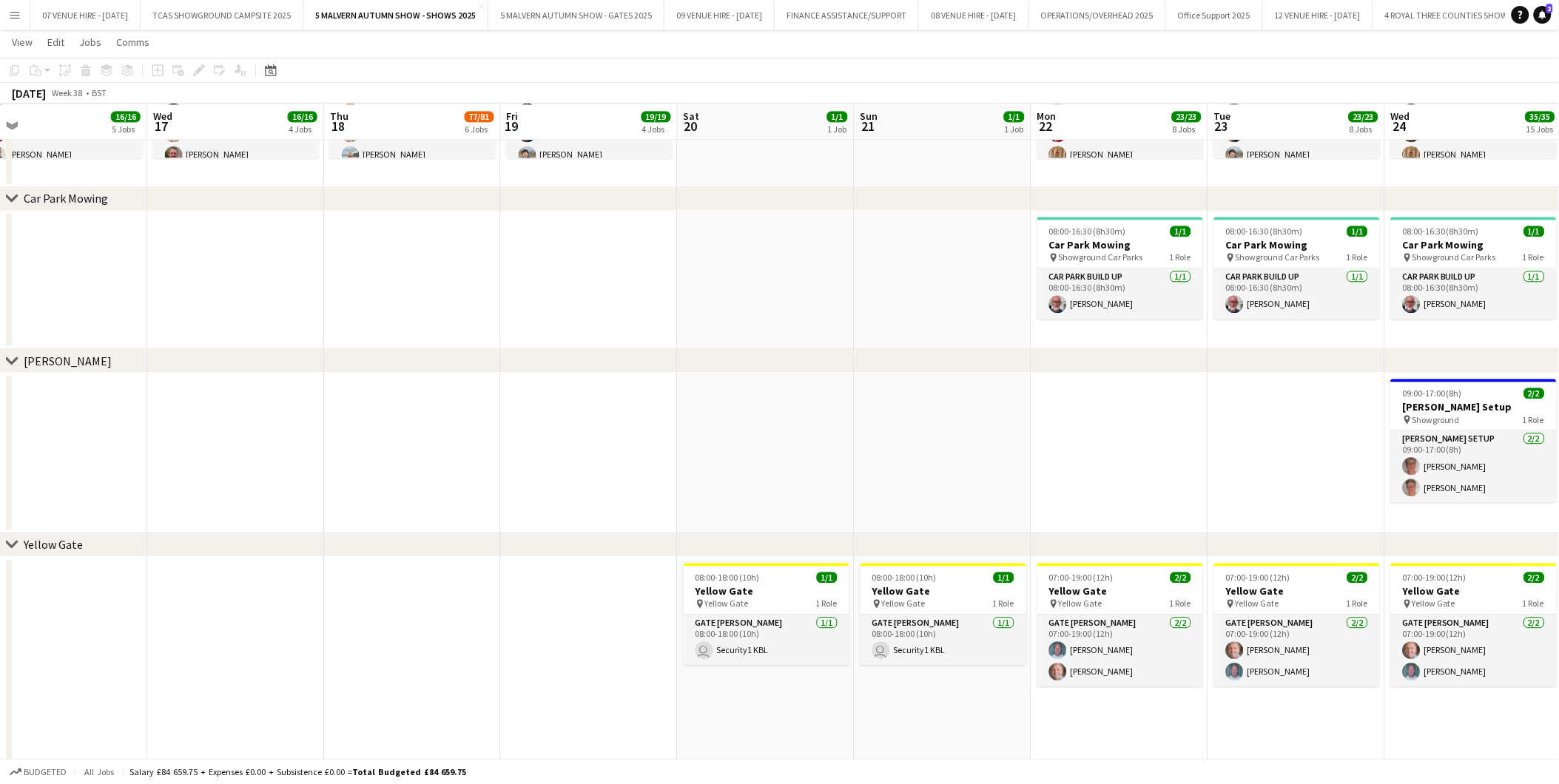
scroll to position [0, 489]
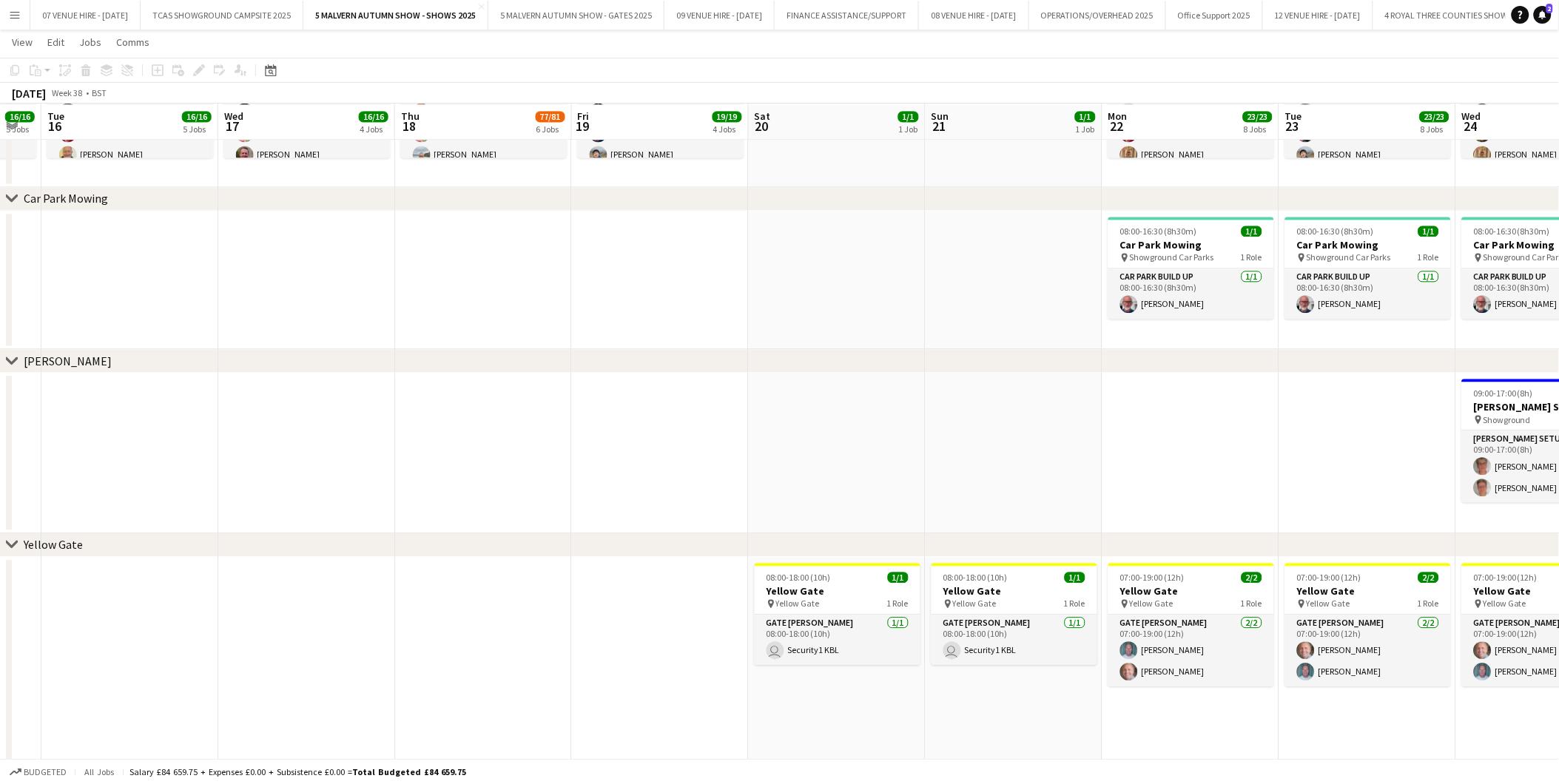
drag, startPoint x: 1252, startPoint y: 471, endPoint x: 932, endPoint y: 468, distance: 320.0
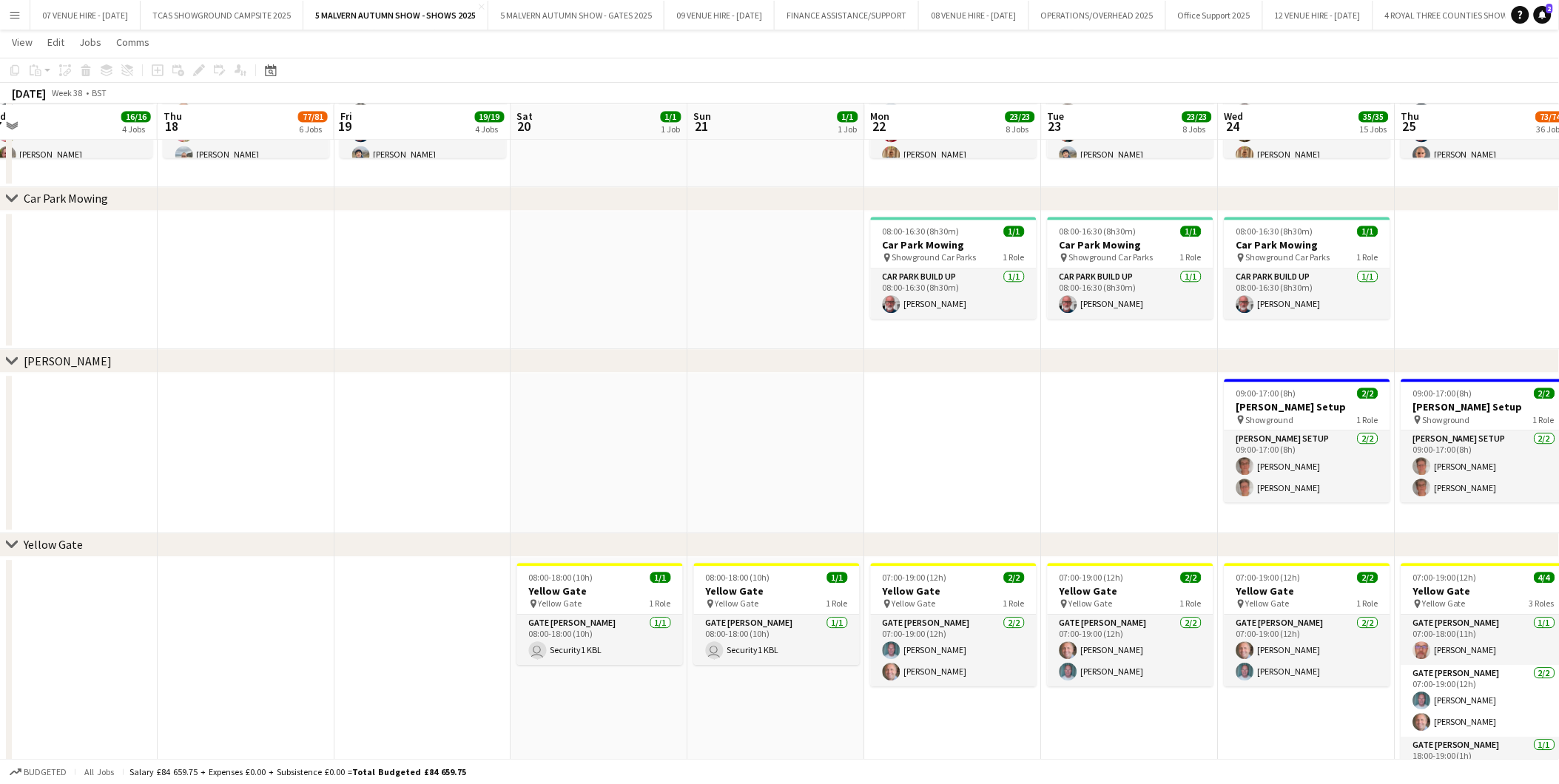
drag, startPoint x: 1224, startPoint y: 448, endPoint x: 972, endPoint y: 440, distance: 252.1
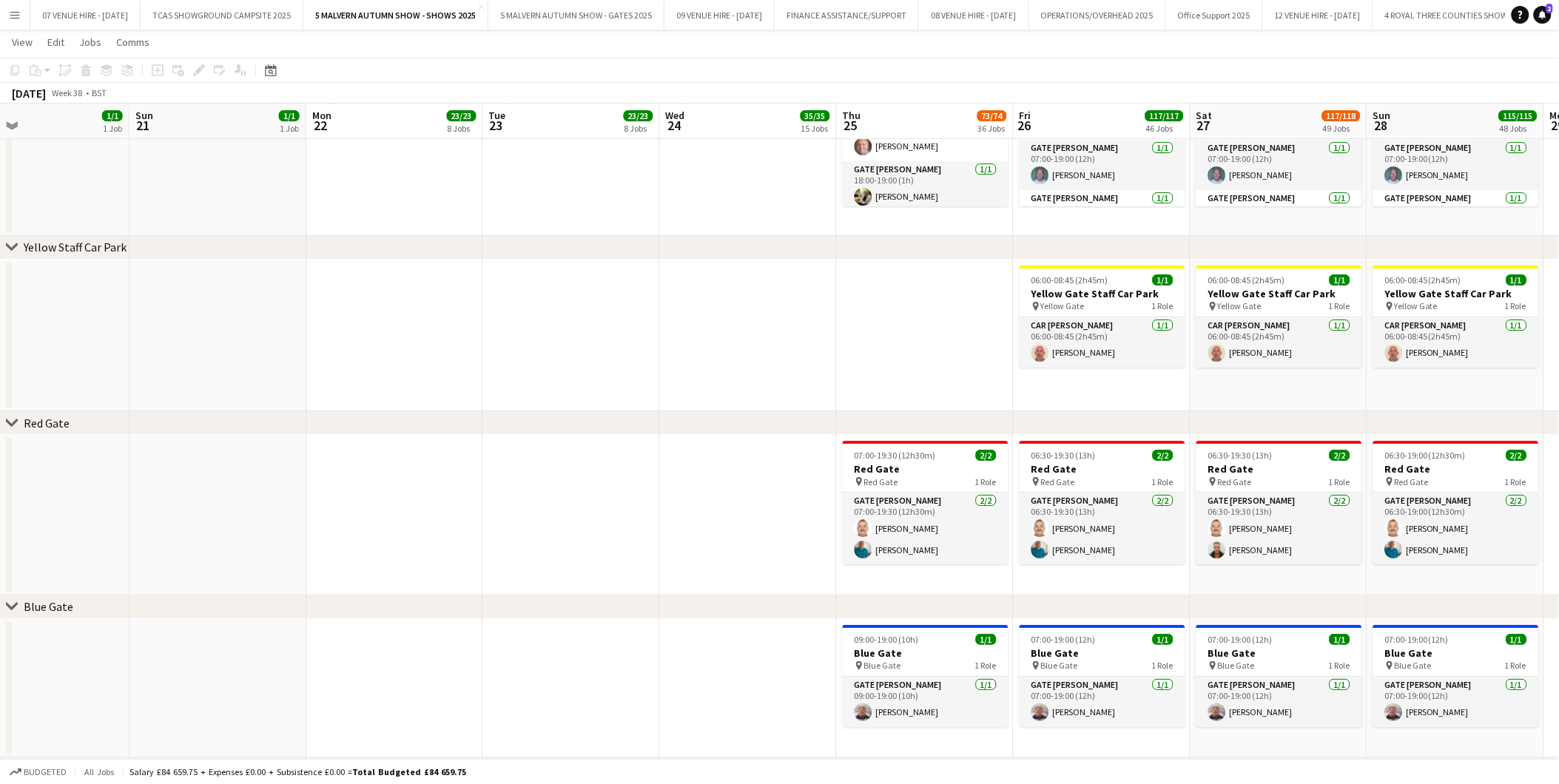
scroll to position [0, 595]
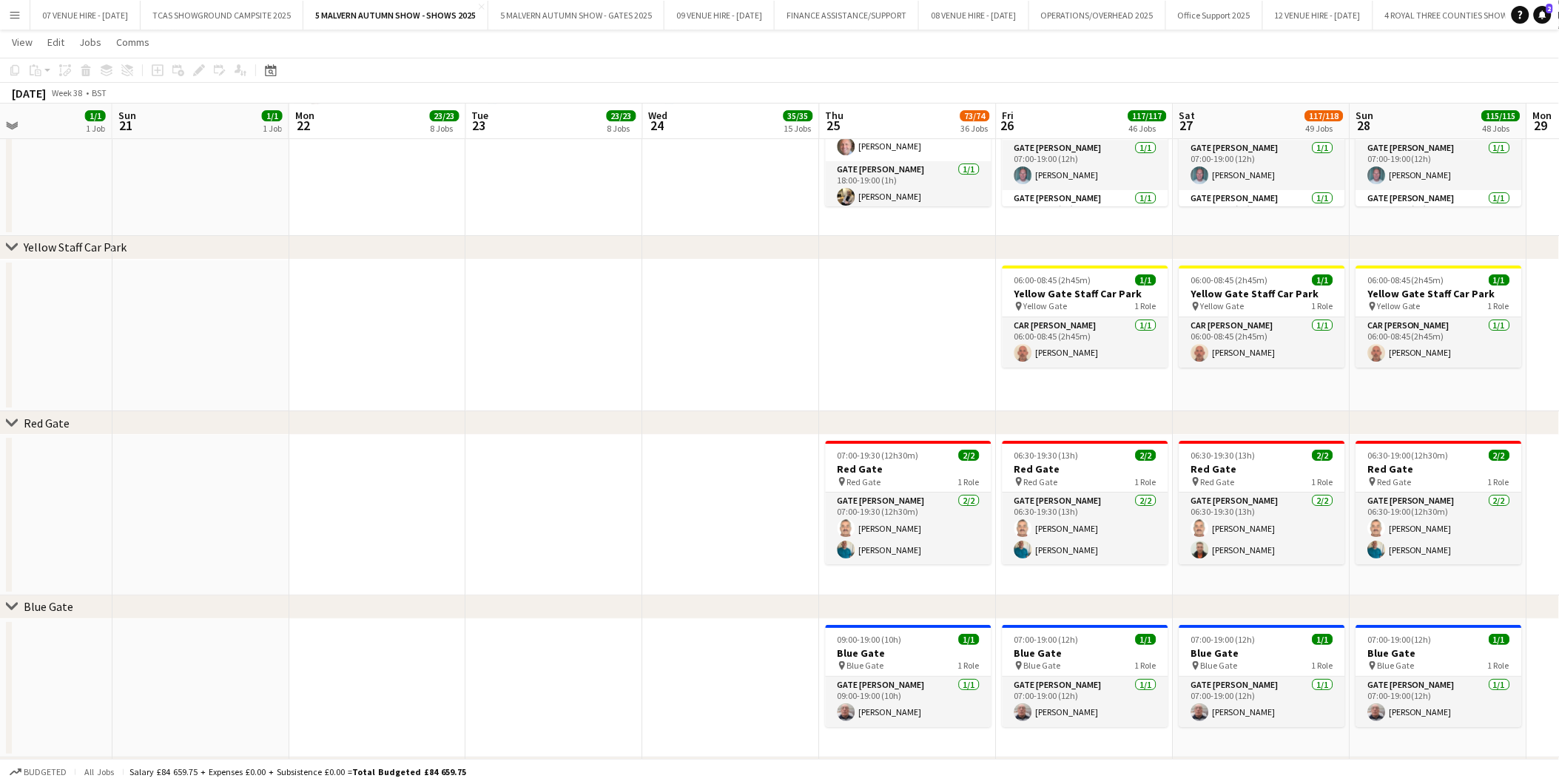
drag, startPoint x: 1400, startPoint y: 457, endPoint x: 839, endPoint y: 445, distance: 561.1
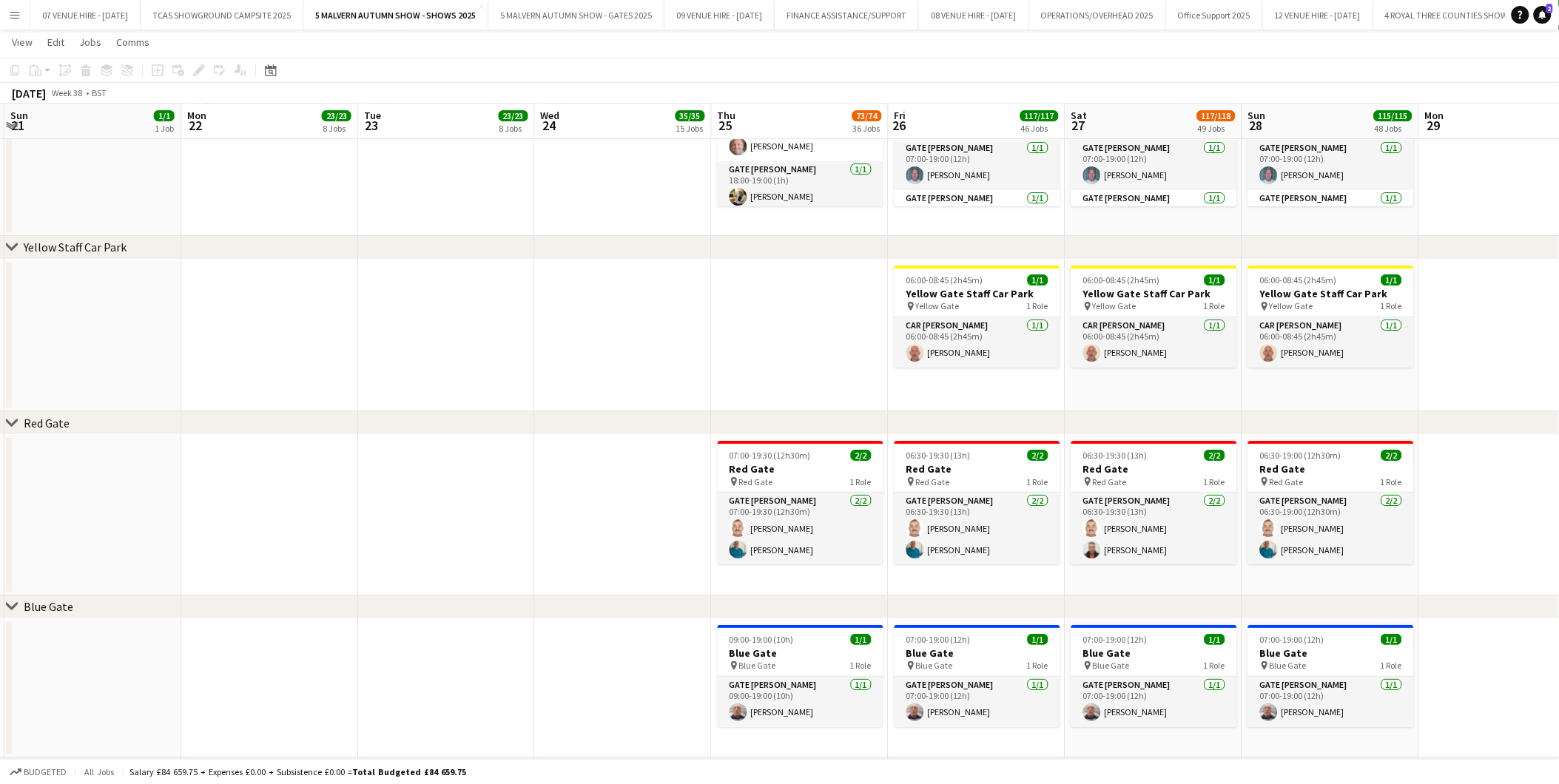
drag, startPoint x: 1139, startPoint y: 463, endPoint x: 1032, endPoint y: 457, distance: 107.2
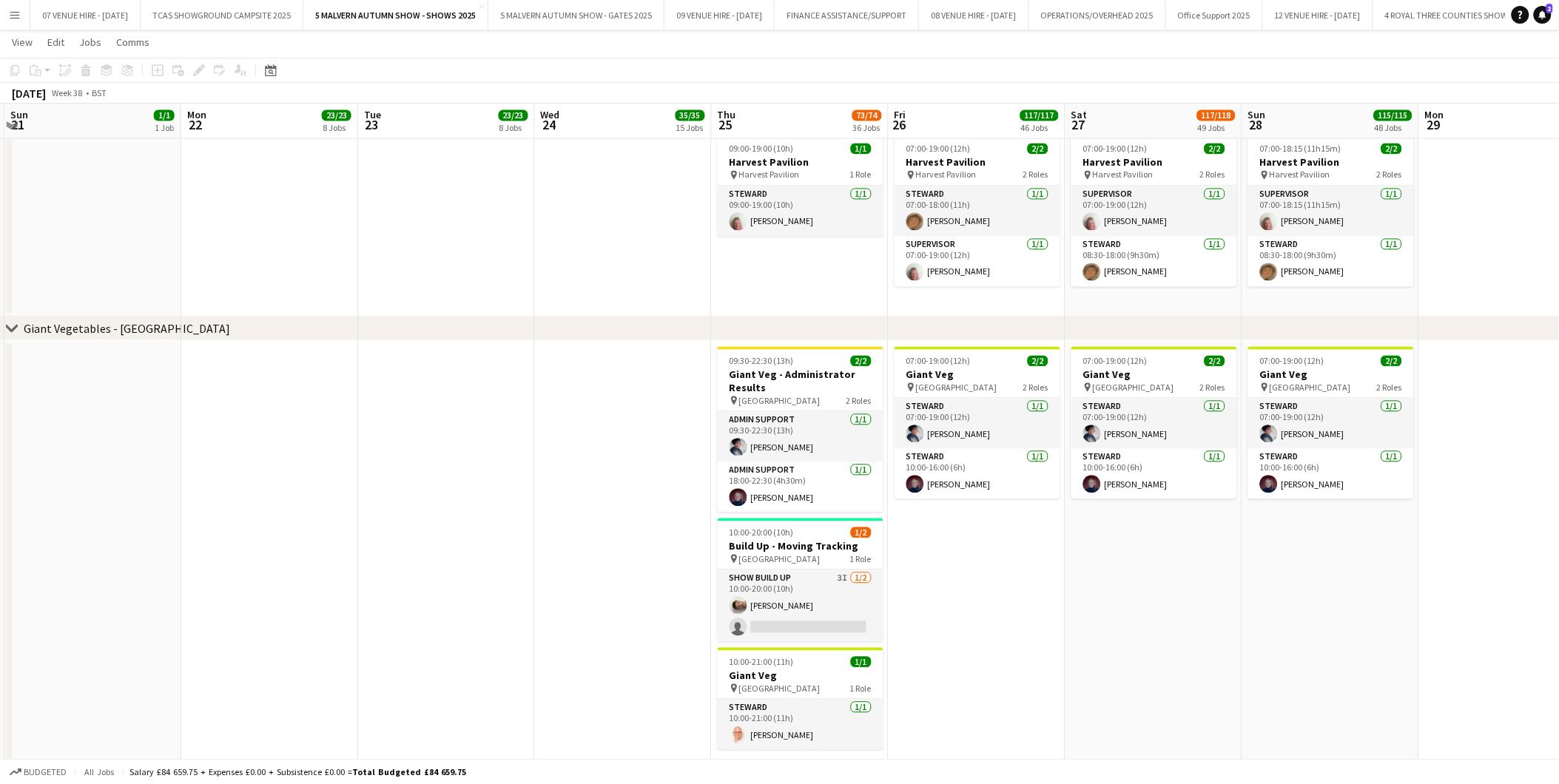
scroll to position [0, 589]
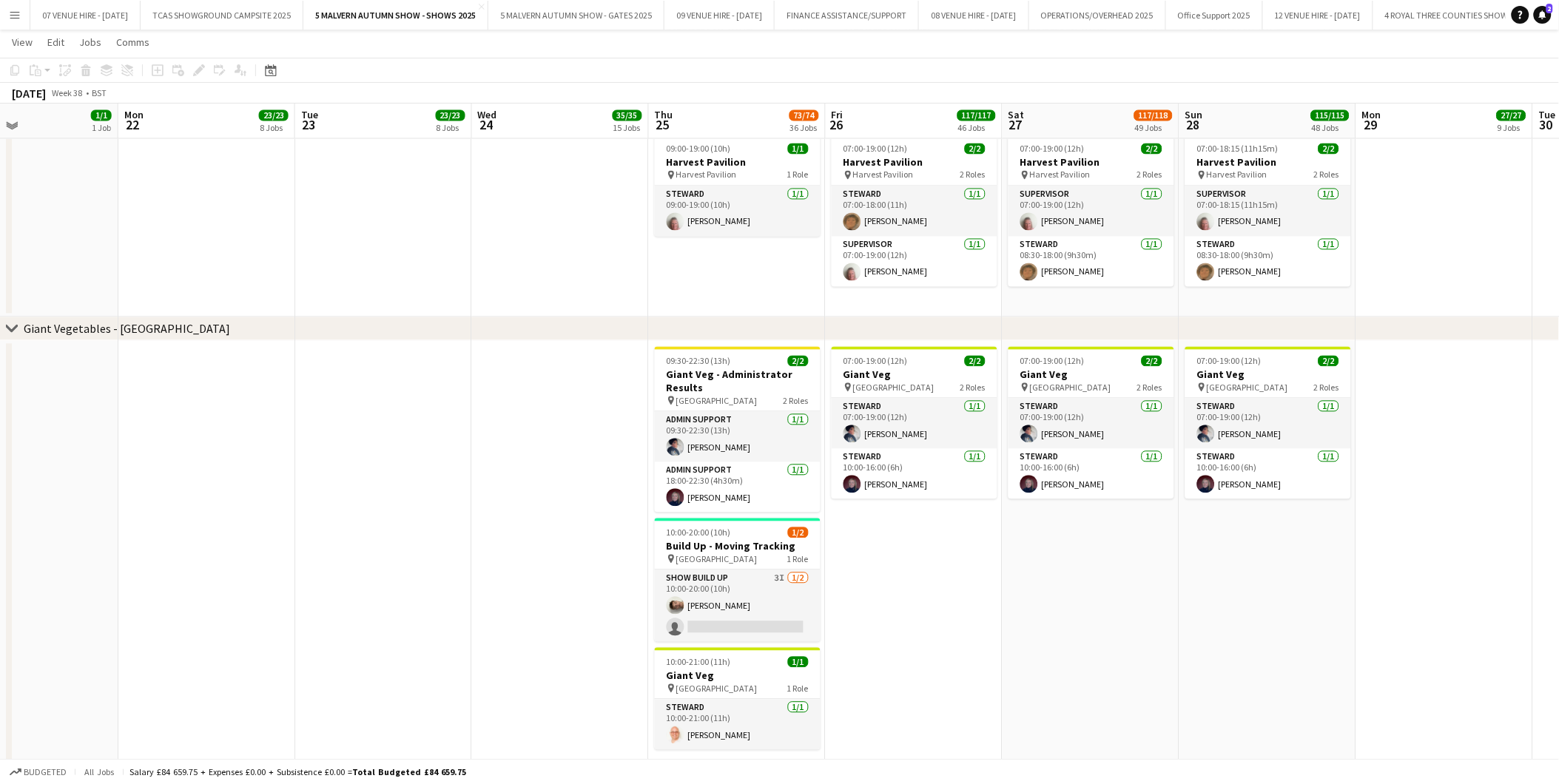
drag, startPoint x: 1076, startPoint y: 520, endPoint x: 1014, endPoint y: 528, distance: 62.5
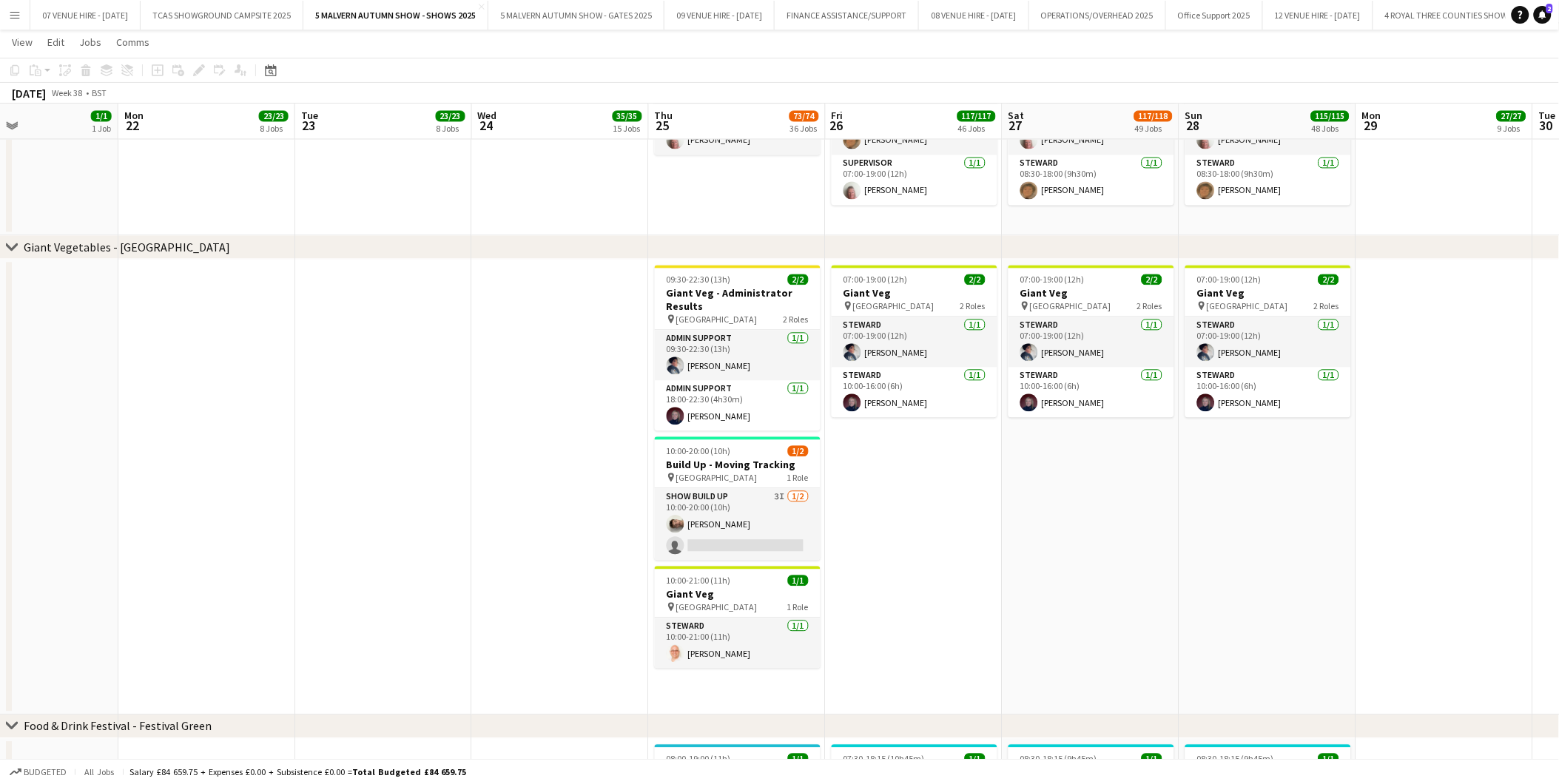
scroll to position [0, 454]
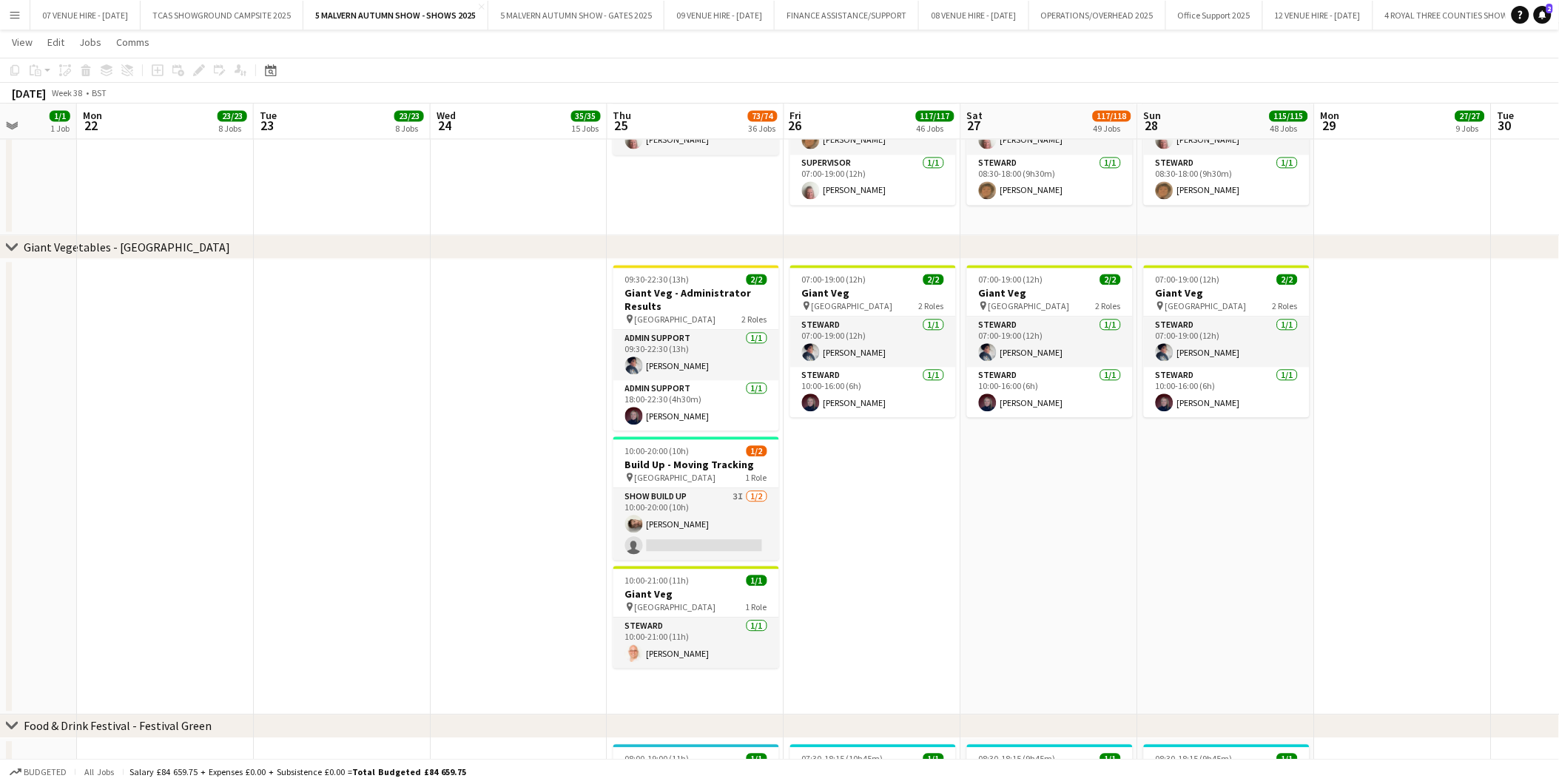
drag, startPoint x: 1053, startPoint y: 523, endPoint x: 1012, endPoint y: 521, distance: 41.0
click at [719, 538] on app-card-role "Show Build Up 3I 1/2 10:00-20:00 (10h) Jack Kane single-neutral-actions" at bounding box center [696, 523] width 166 height 72
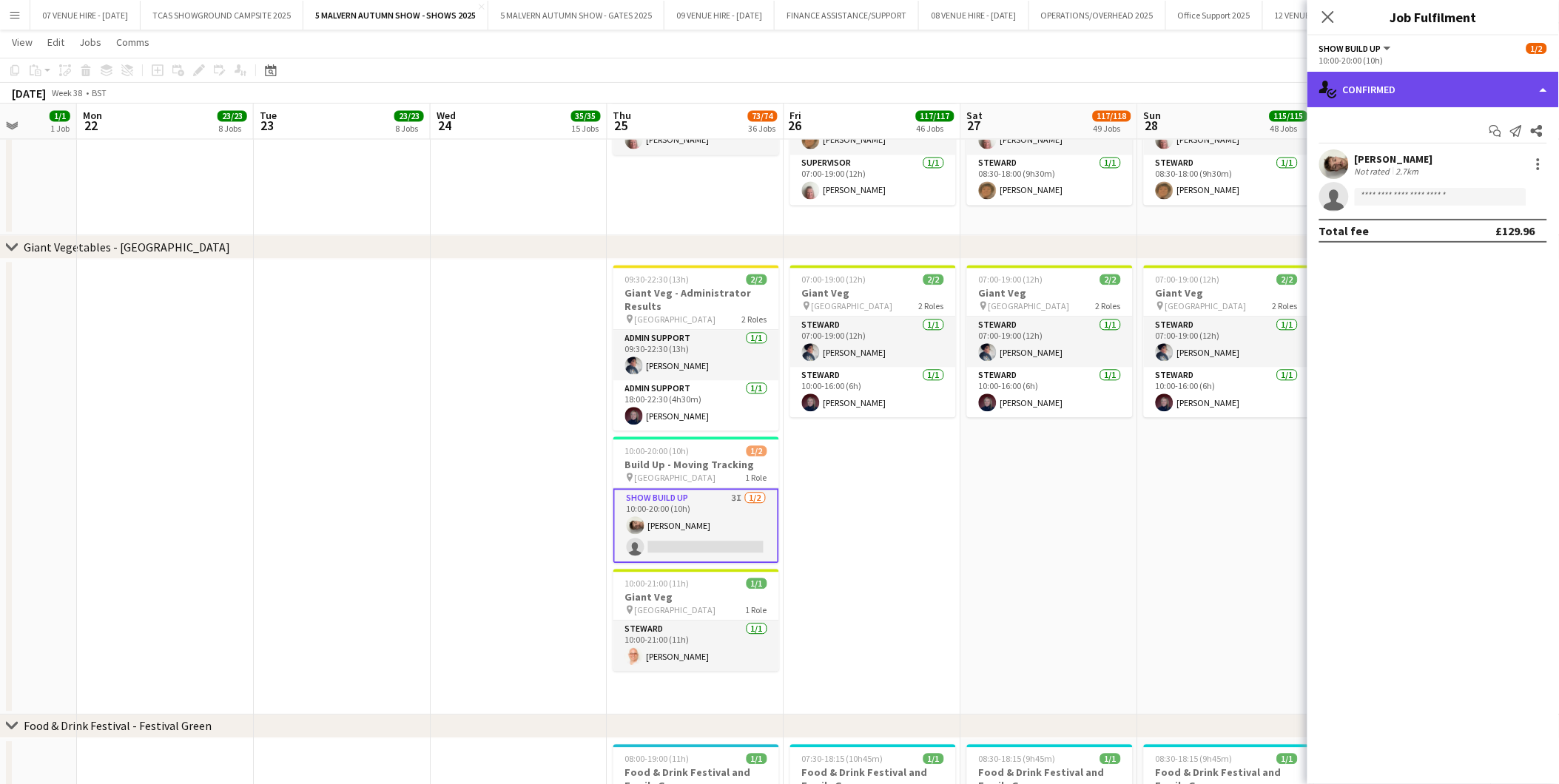
click at [1420, 94] on div "single-neutral-actions-check-2 Confirmed" at bounding box center [1433, 90] width 252 height 36
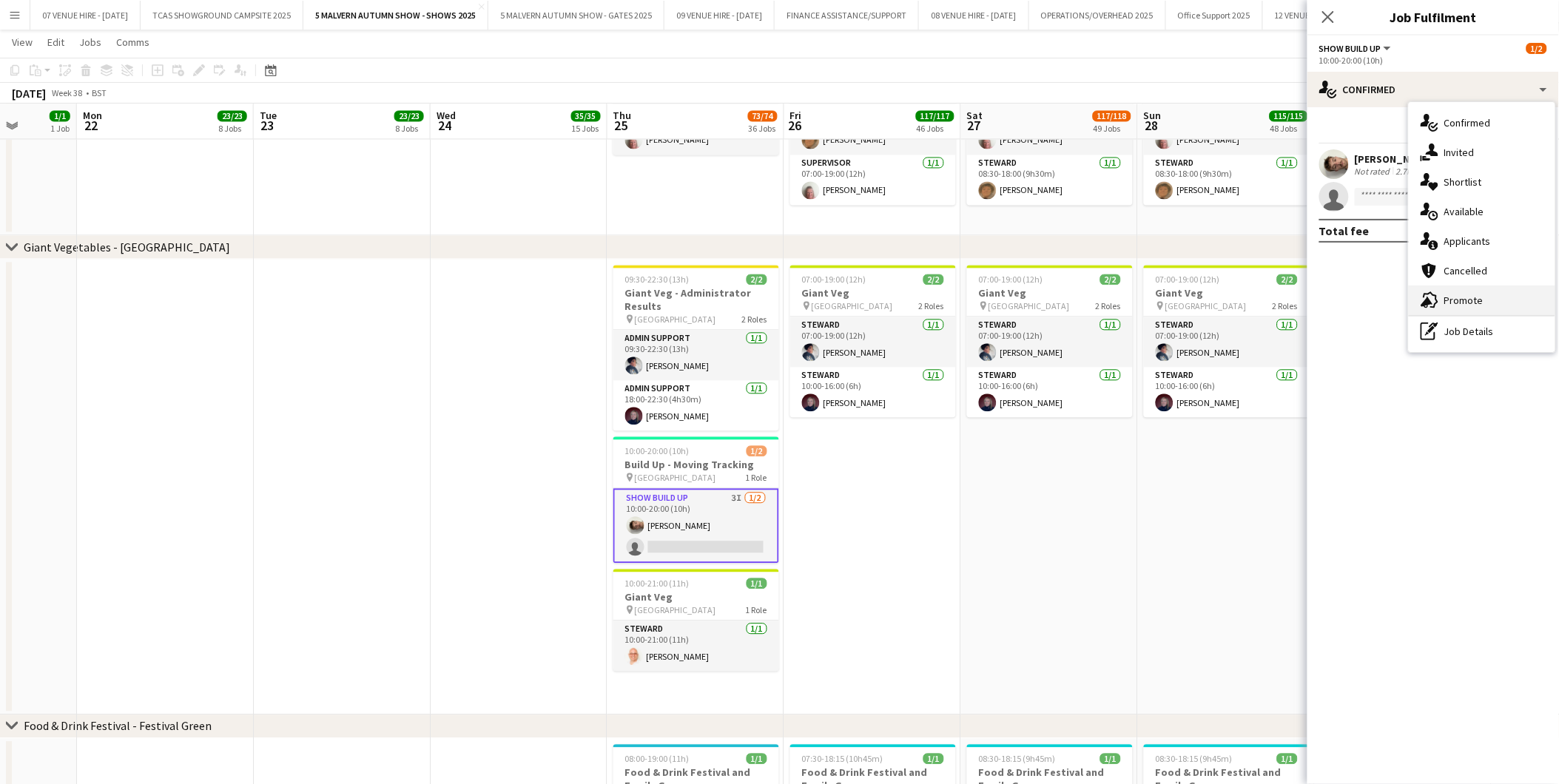
click at [1462, 297] on span "Promote" at bounding box center [1463, 300] width 39 height 13
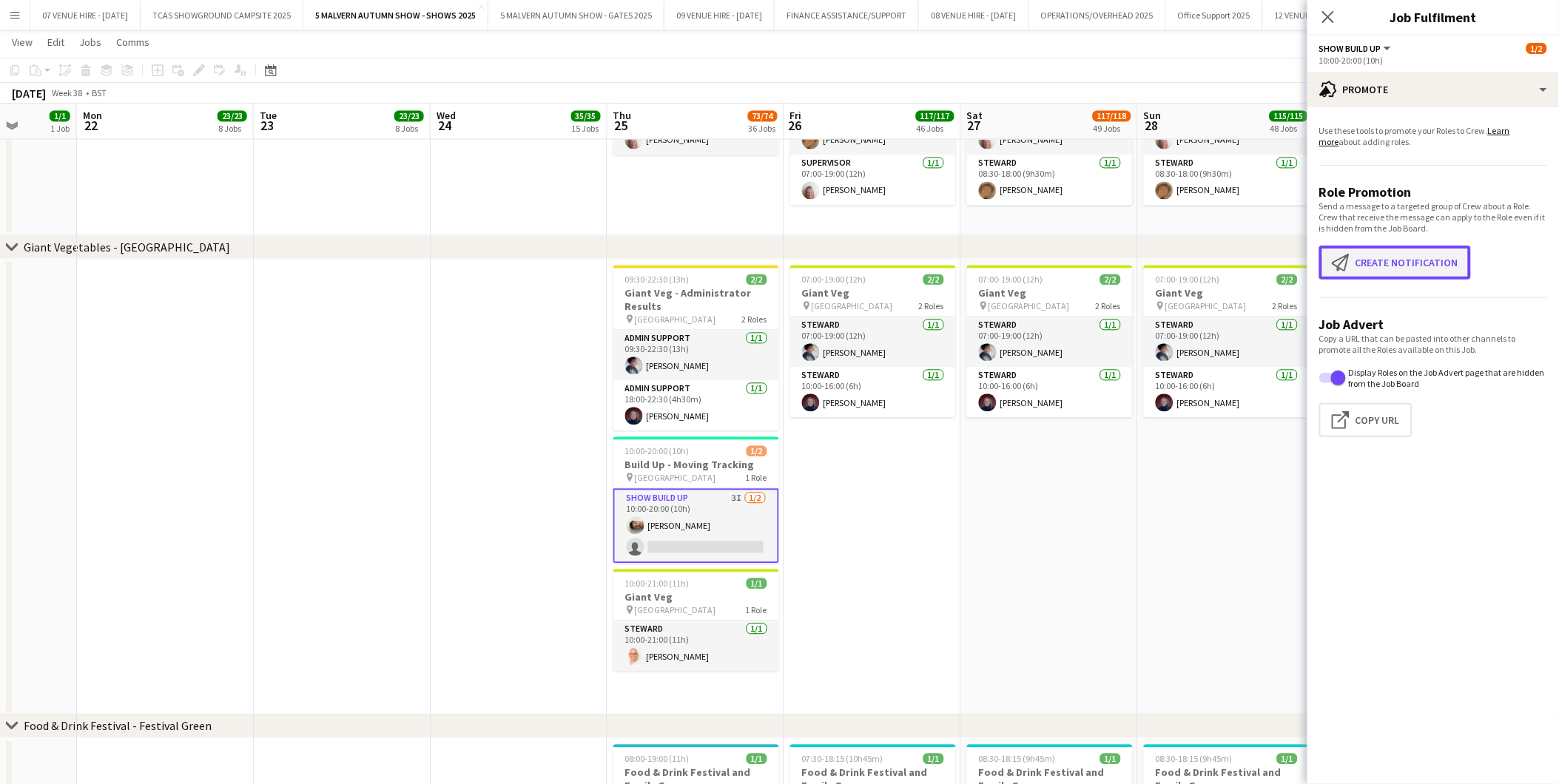
click at [1407, 257] on button "Create notification Create notification" at bounding box center [1395, 263] width 152 height 34
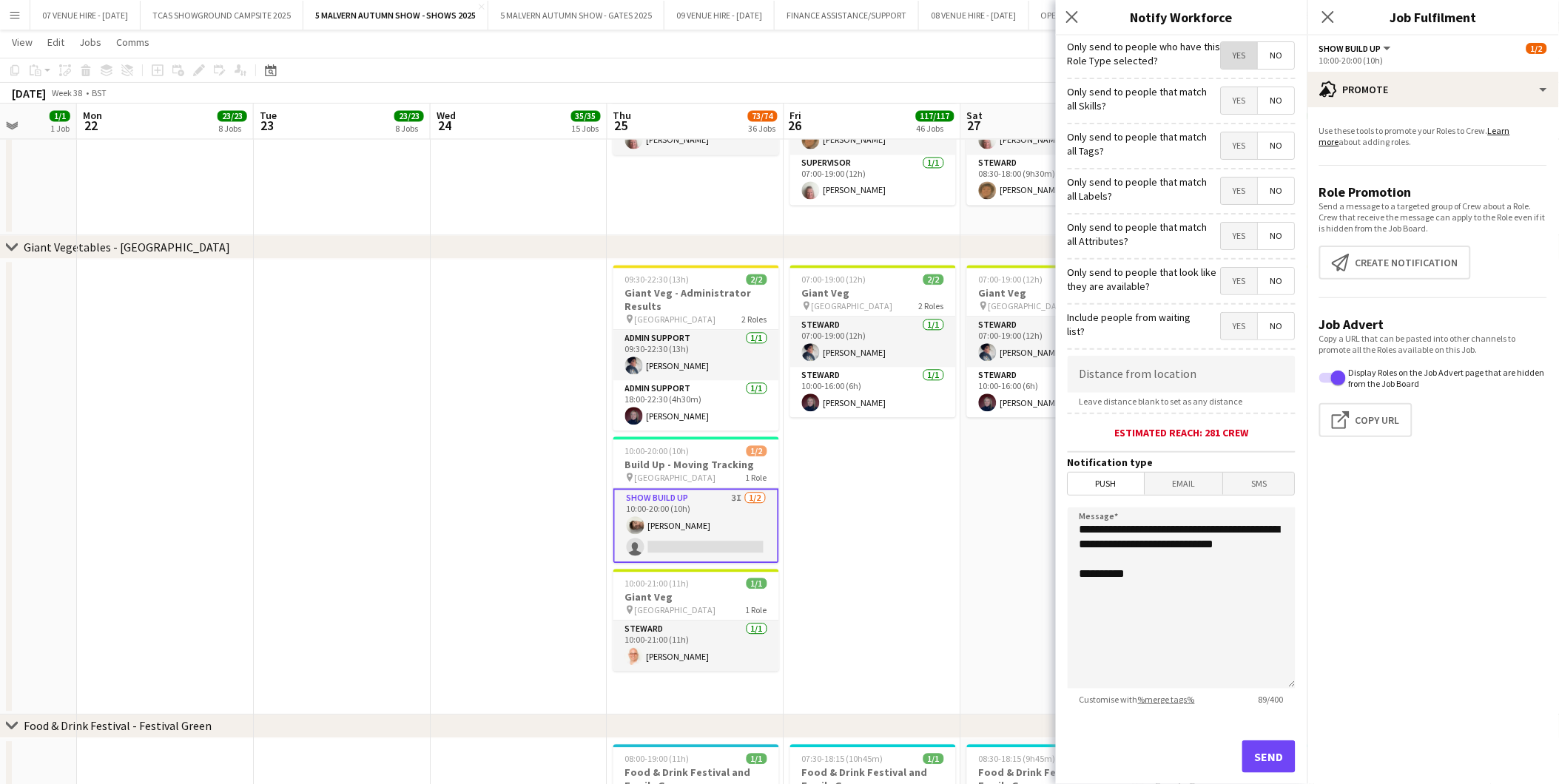
click at [1228, 55] on span "Yes" at bounding box center [1240, 56] width 36 height 27
click at [1266, 96] on span "No" at bounding box center [1276, 101] width 36 height 27
click at [1268, 149] on span "No" at bounding box center [1276, 146] width 36 height 27
click at [1271, 194] on span "No" at bounding box center [1276, 191] width 36 height 27
click at [1266, 243] on span "No" at bounding box center [1276, 236] width 36 height 27
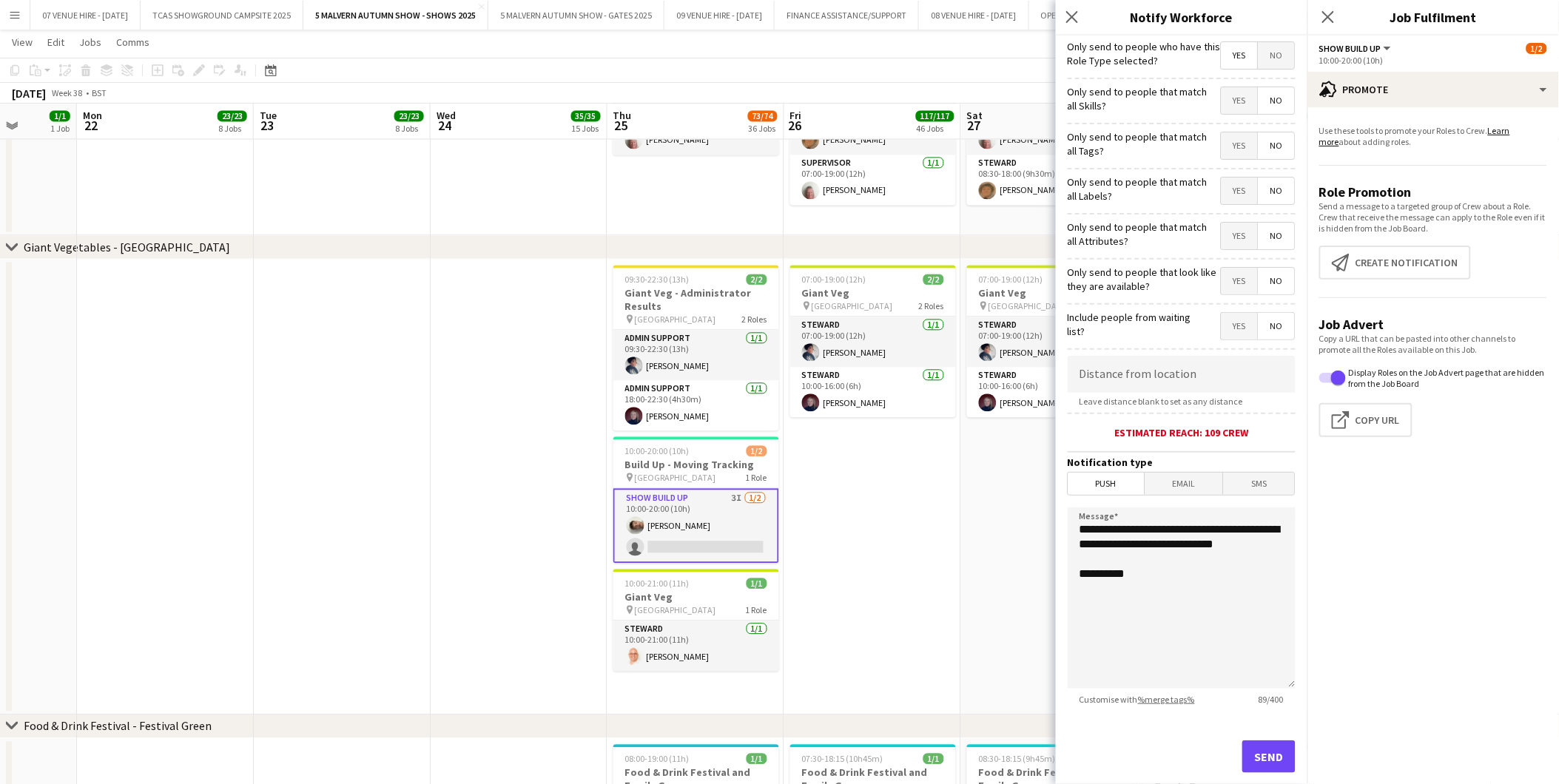
drag, startPoint x: 1263, startPoint y: 283, endPoint x: 1263, endPoint y: 297, distance: 14.0
click at [1263, 284] on span "No" at bounding box center [1276, 281] width 36 height 27
click at [1267, 323] on span "No" at bounding box center [1276, 326] width 36 height 27
click at [1132, 477] on span "Push" at bounding box center [1106, 483] width 77 height 22
click at [1247, 754] on button "Send" at bounding box center [1269, 757] width 53 height 33
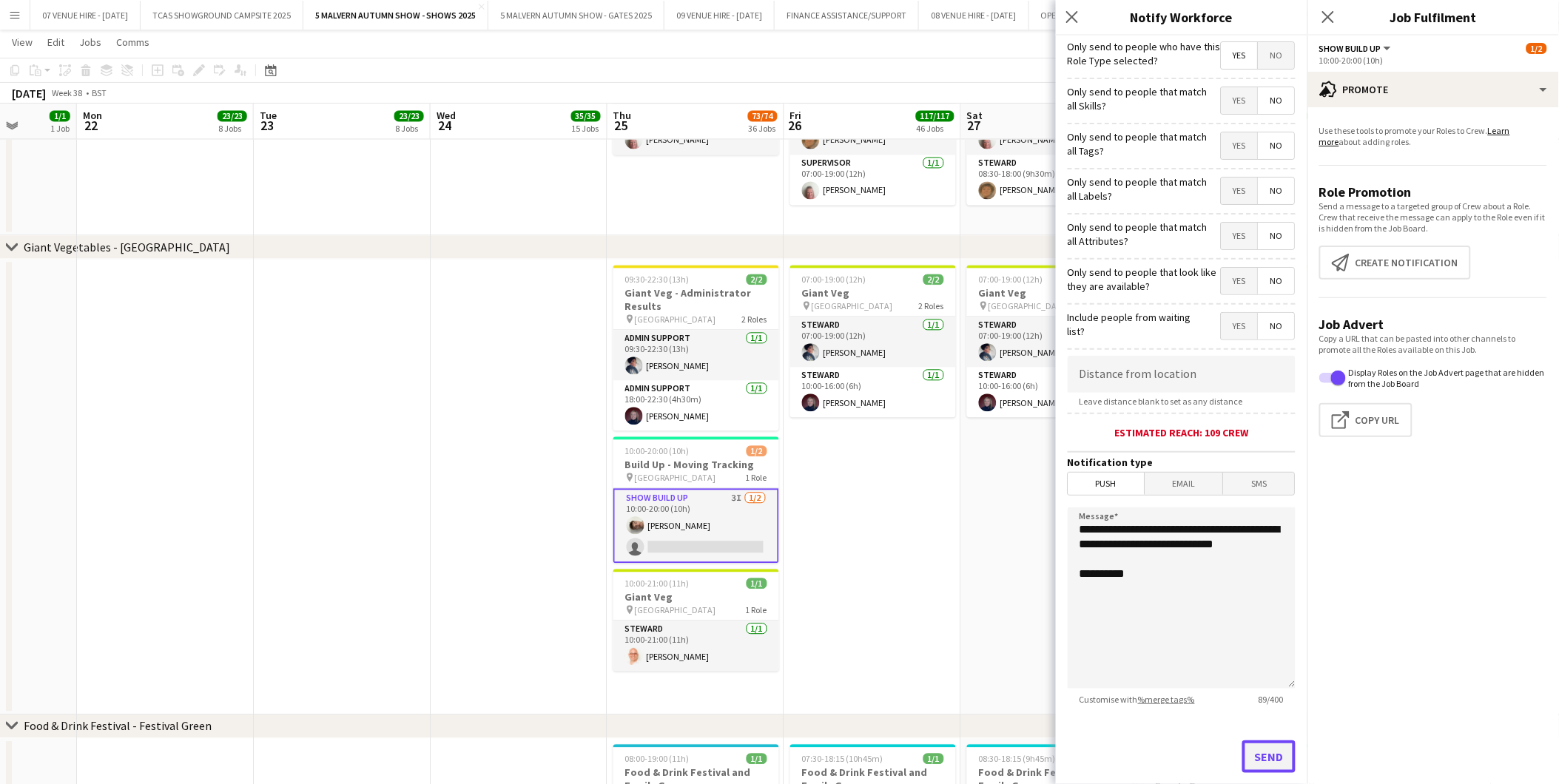
scroll to position [0, 0]
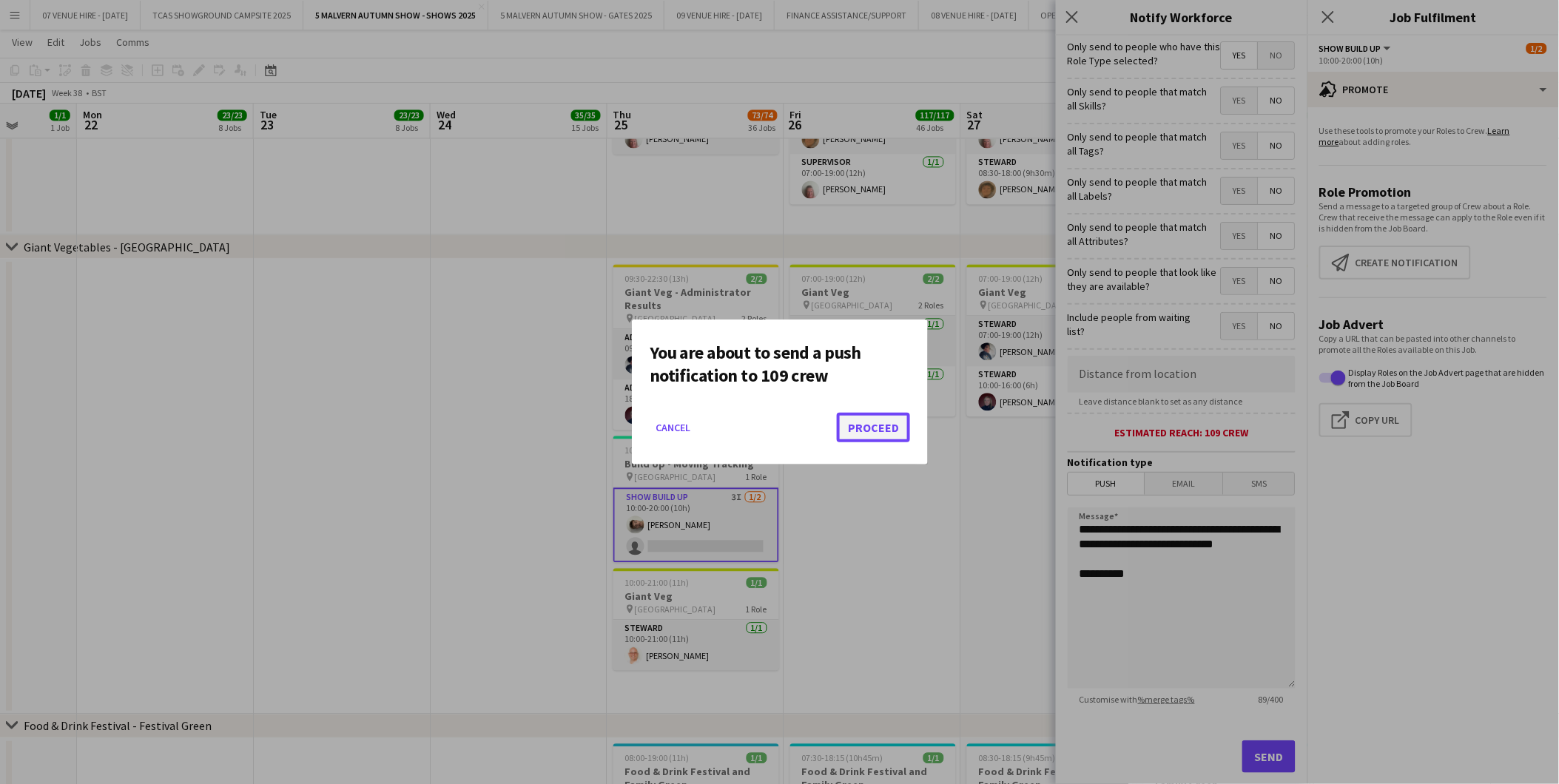
click at [853, 430] on button "Proceed" at bounding box center [873, 428] width 74 height 30
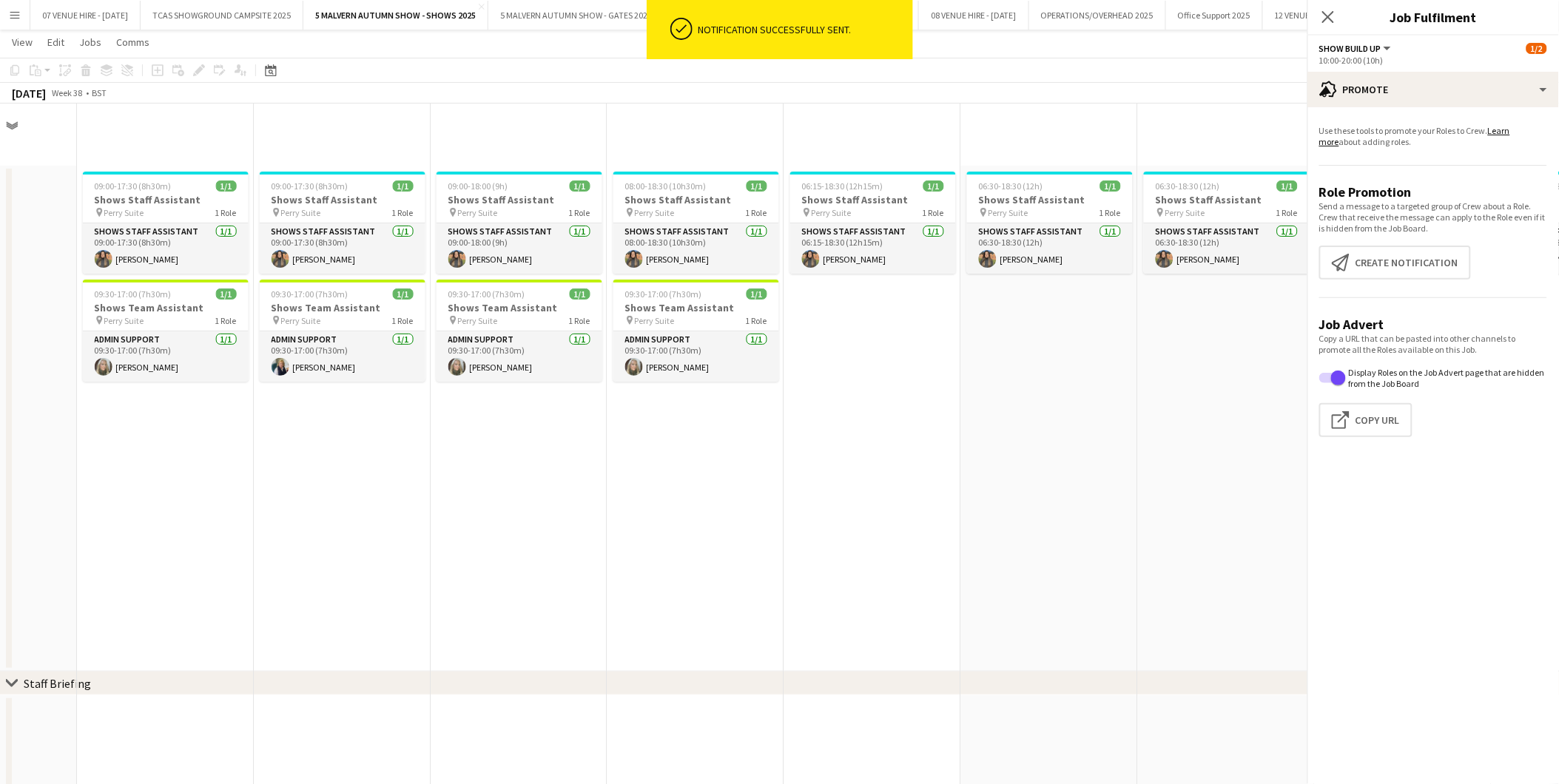
scroll to position [3040, 0]
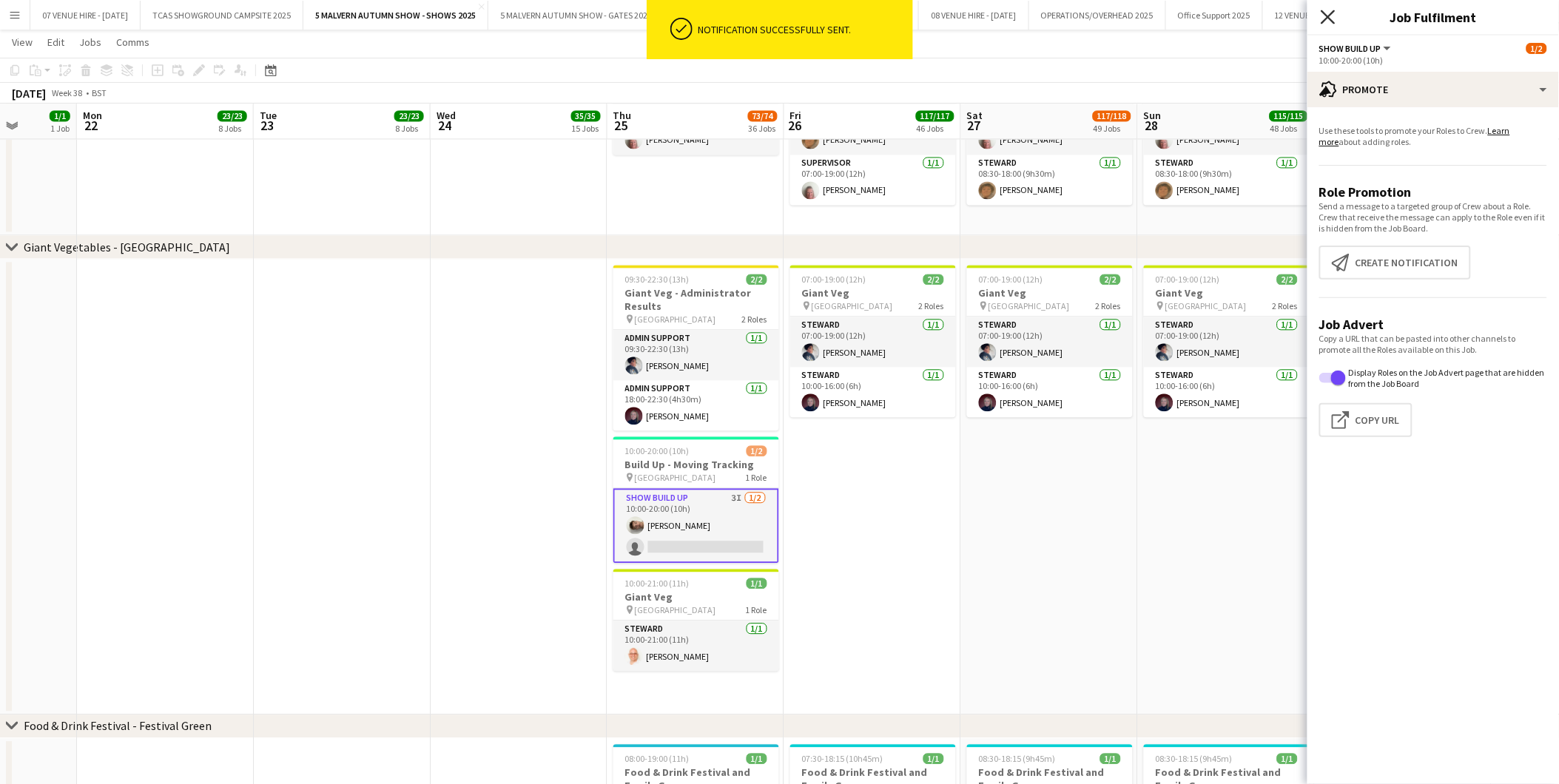
click at [1327, 15] on icon "Close pop-in" at bounding box center [1327, 16] width 14 height 14
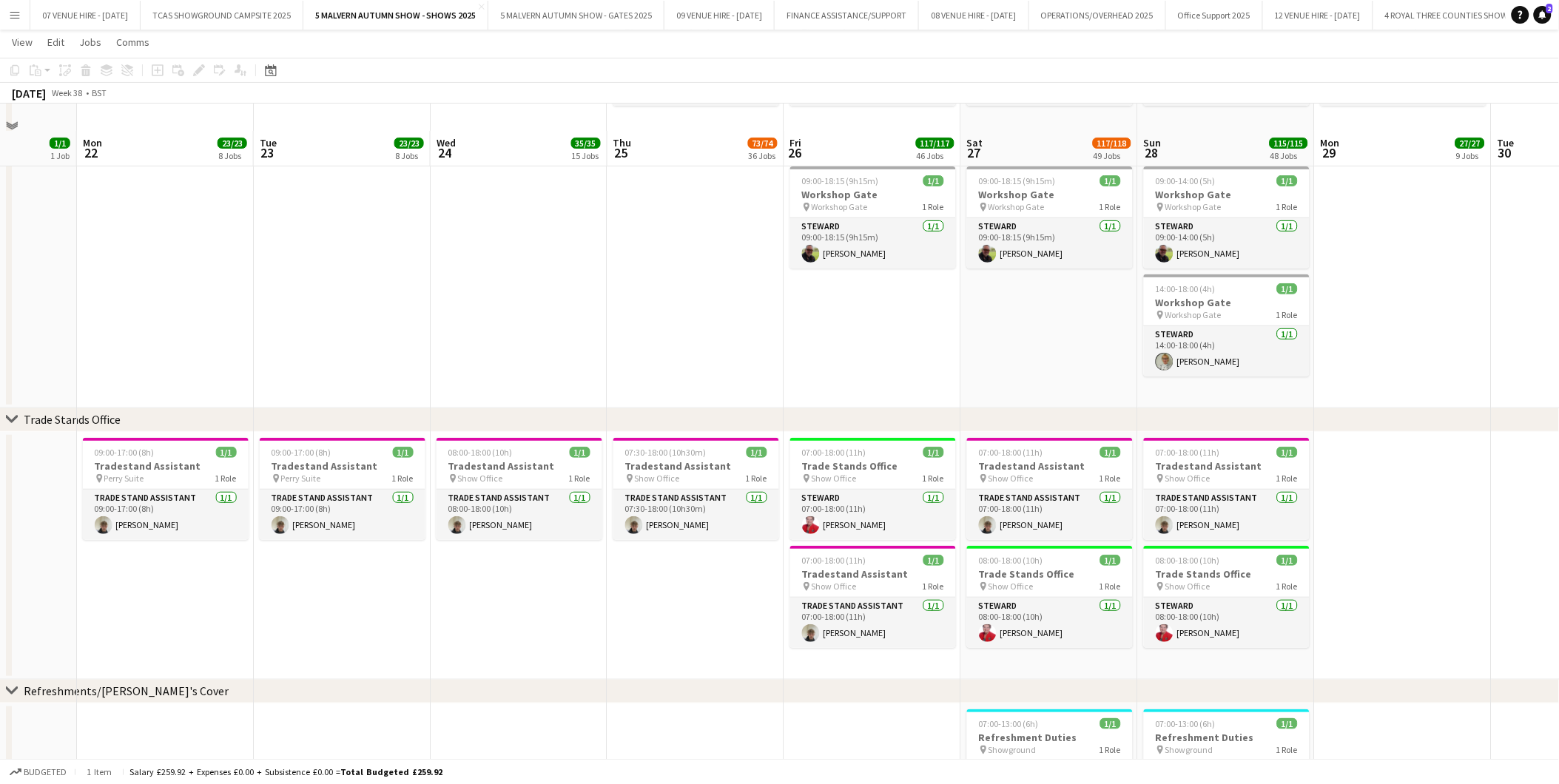
scroll to position [10199, 0]
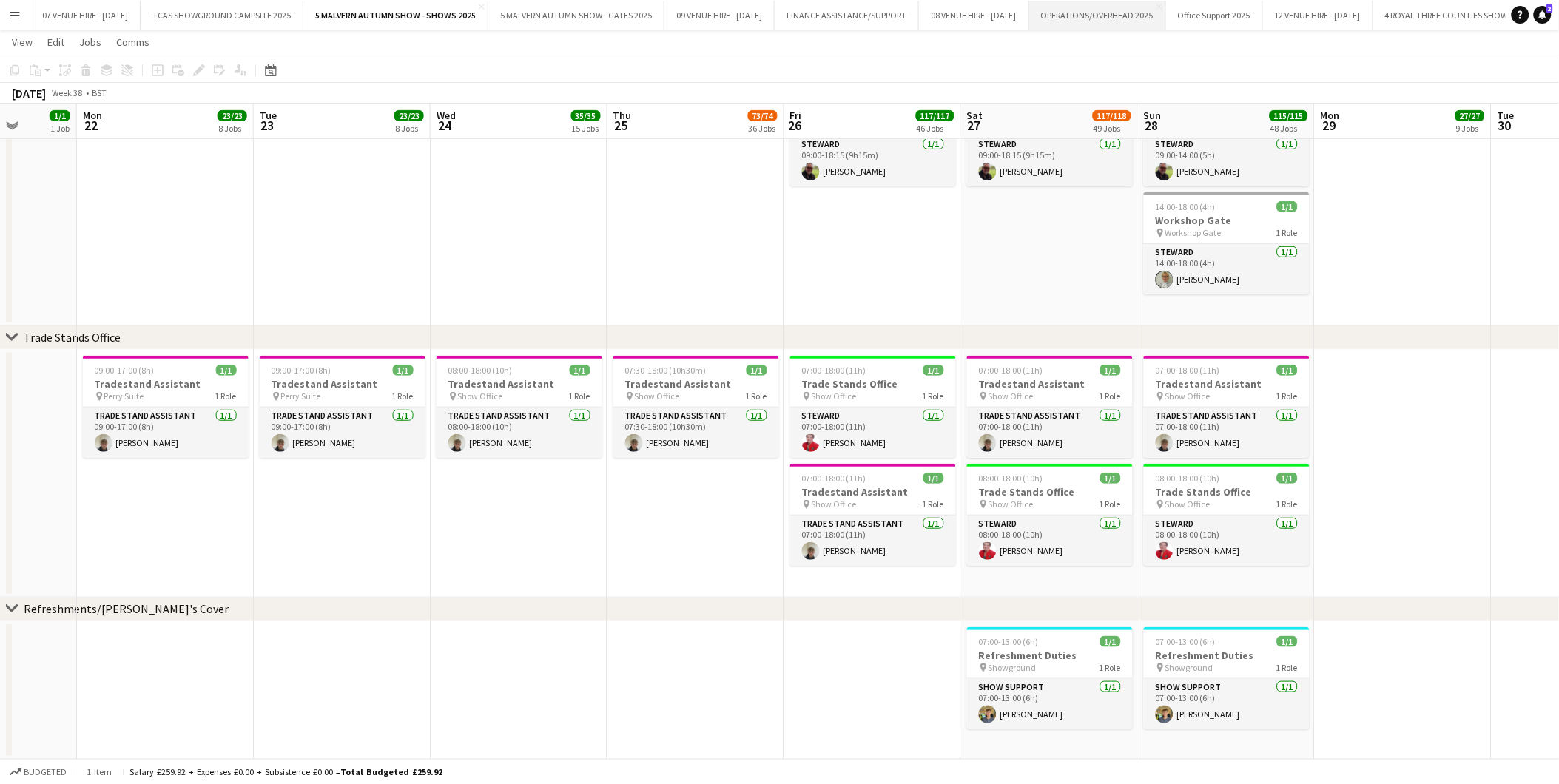
click at [1166, 13] on button "OPERATIONS/OVERHEAD 2025 Close" at bounding box center [1098, 15] width 137 height 29
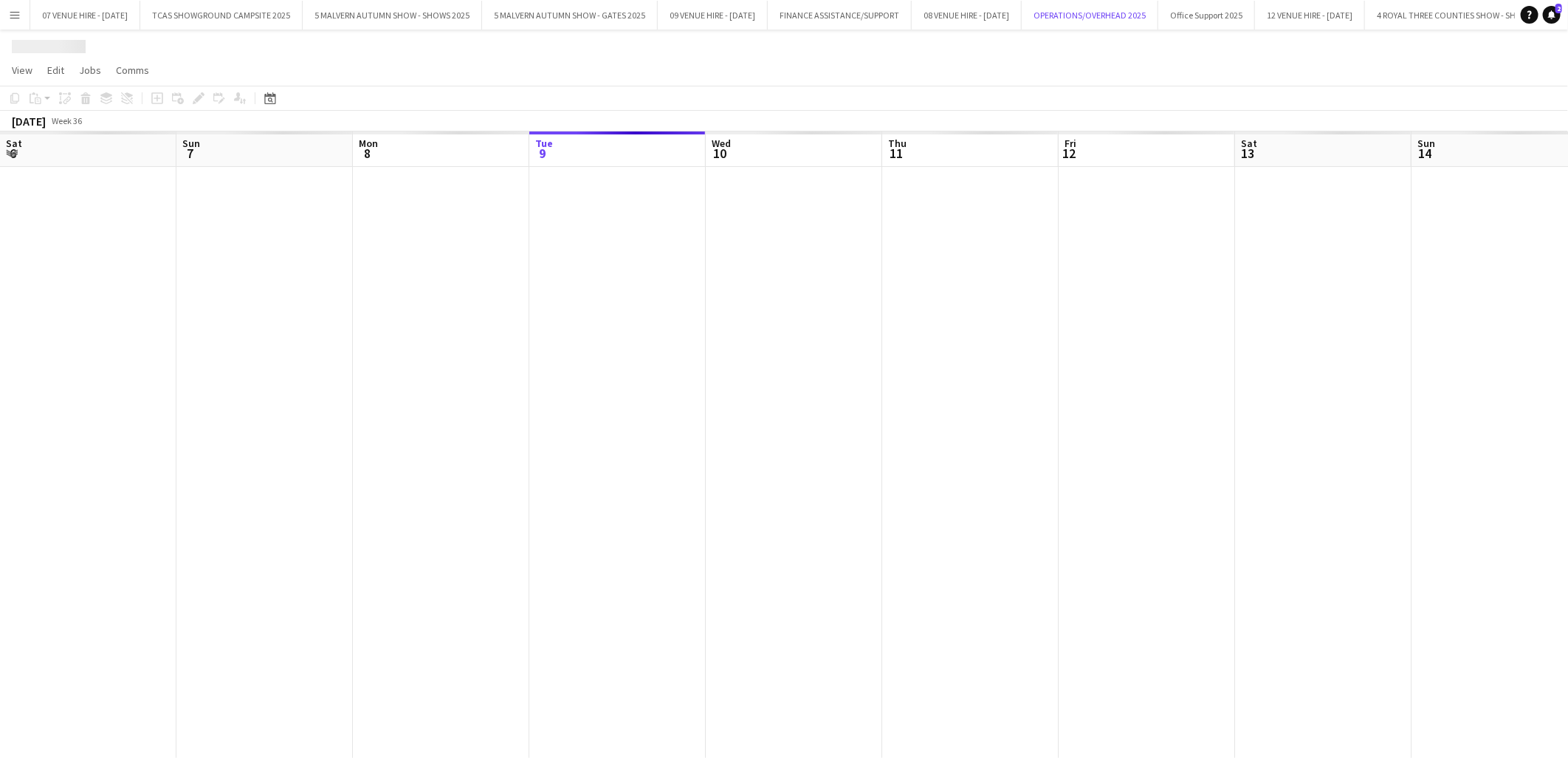
scroll to position [0, 352]
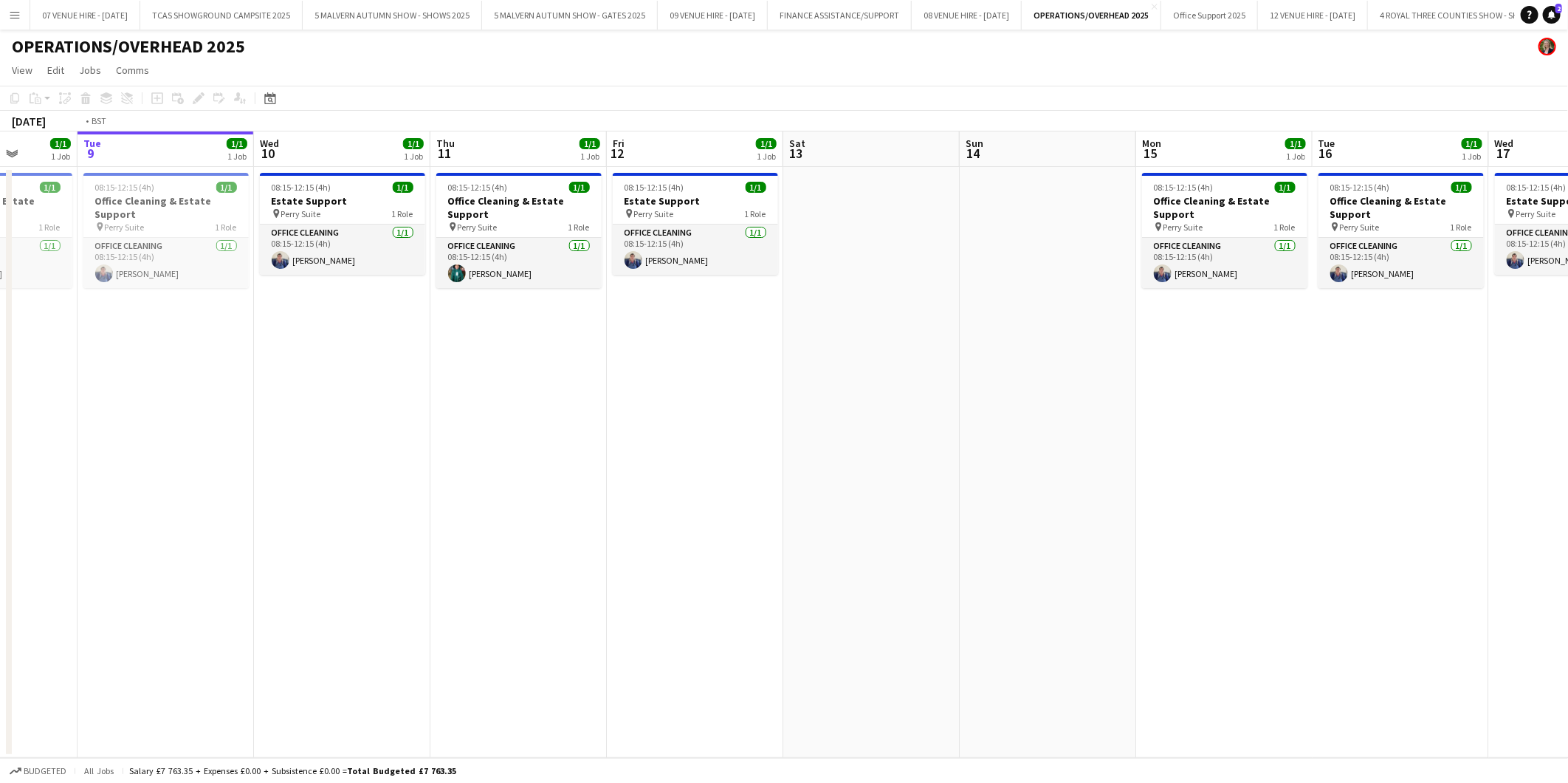
drag, startPoint x: 1086, startPoint y: 220, endPoint x: 633, endPoint y: 199, distance: 453.5
click at [633, 199] on app-calendar-viewport "Sat 6 Sun 7 Mon 8 1/1 1 Job Tue 9 1/1 1 Job Wed 10 1/1 1 Job Thu 11 1/1 1 Job F…" at bounding box center [784, 444] width 1568 height 627
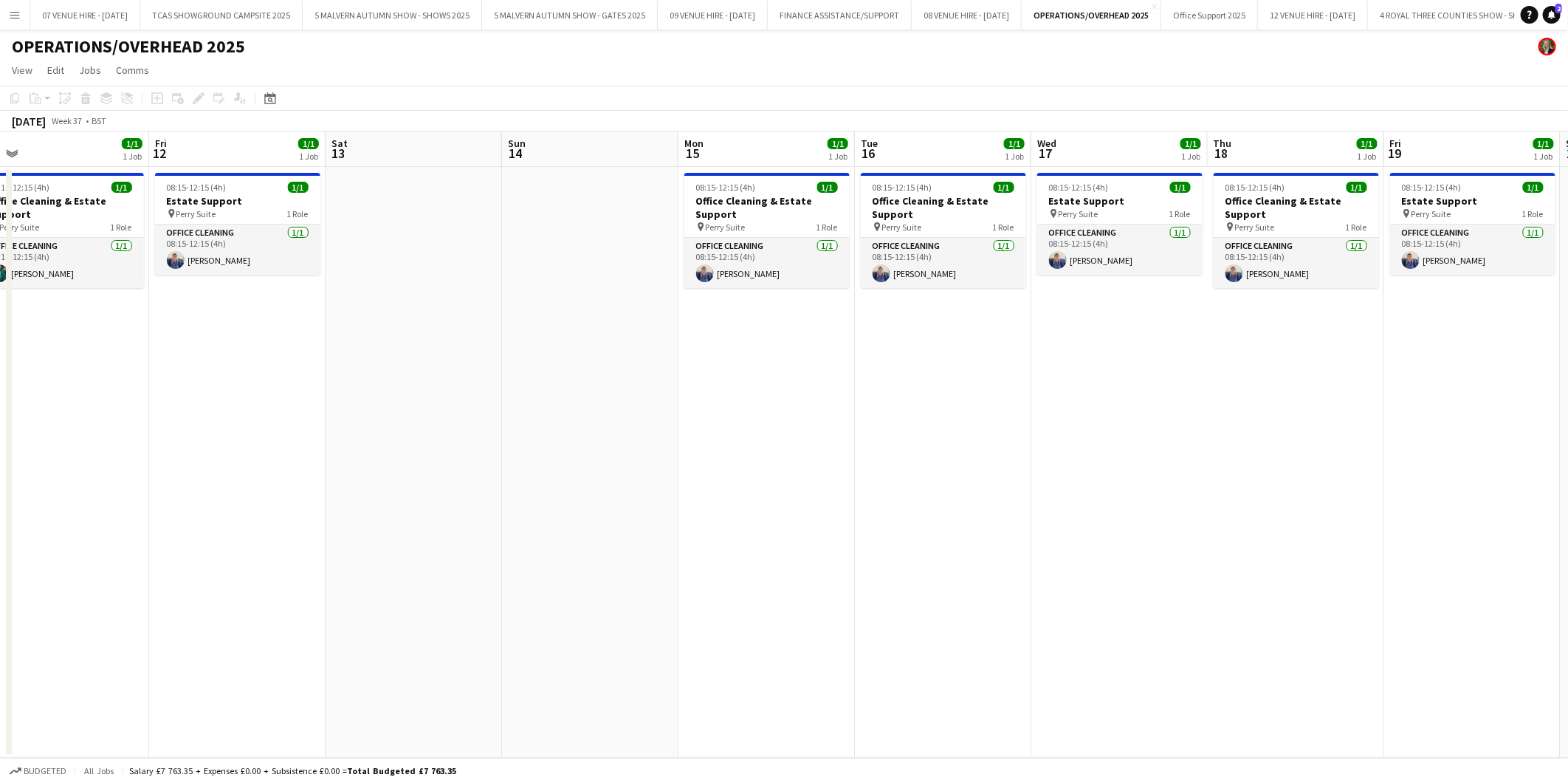
drag, startPoint x: 1079, startPoint y: 199, endPoint x: 583, endPoint y: 171, distance: 496.8
click at [541, 172] on app-calendar-viewport "Mon 8 1/1 1 Job Tue 9 1/1 1 Job Wed 10 1/1 1 Job Thu 11 1/1 1 Job Fri 12 1/1 1 …" at bounding box center [784, 444] width 1568 height 627
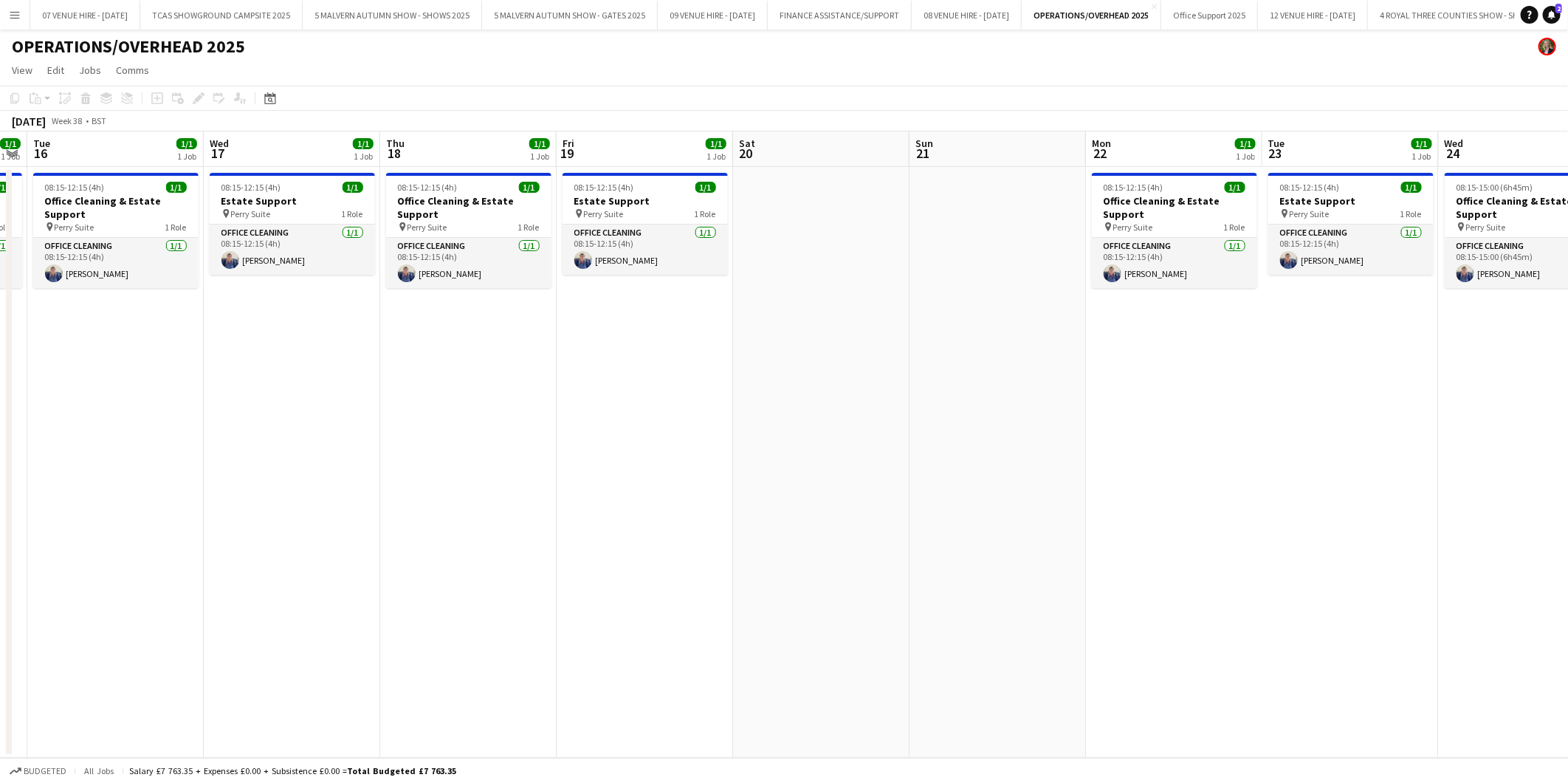
drag, startPoint x: 1103, startPoint y: 192, endPoint x: 571, endPoint y: 171, distance: 532.4
click at [571, 171] on app-calendar-viewport "Sat 13 Sun 14 Mon 15 1/1 1 Job Tue 16 1/1 1 Job Wed 17 1/1 1 Job Thu 18 1/1 1 J…" at bounding box center [784, 444] width 1568 height 627
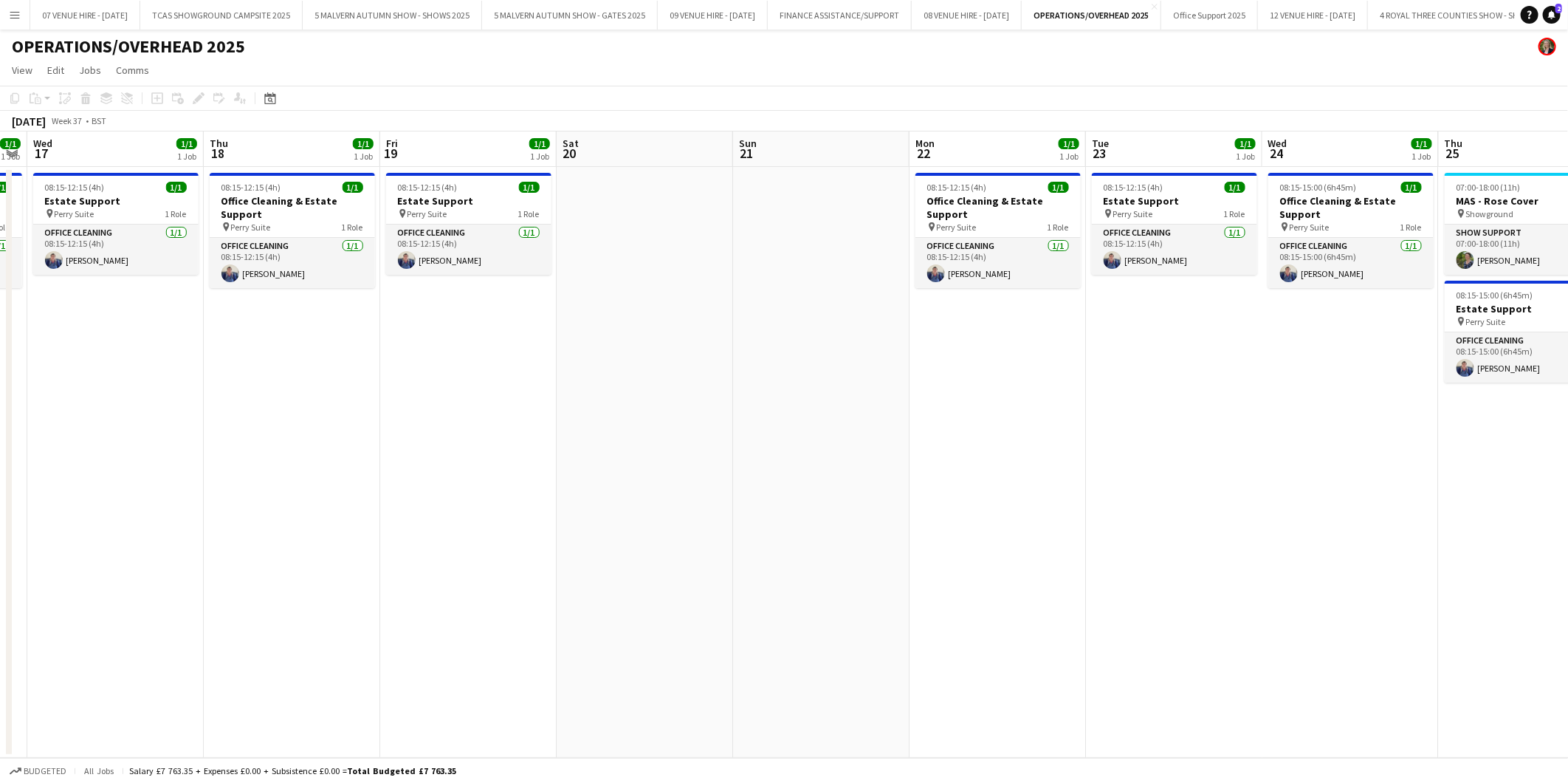
scroll to position [0, 546]
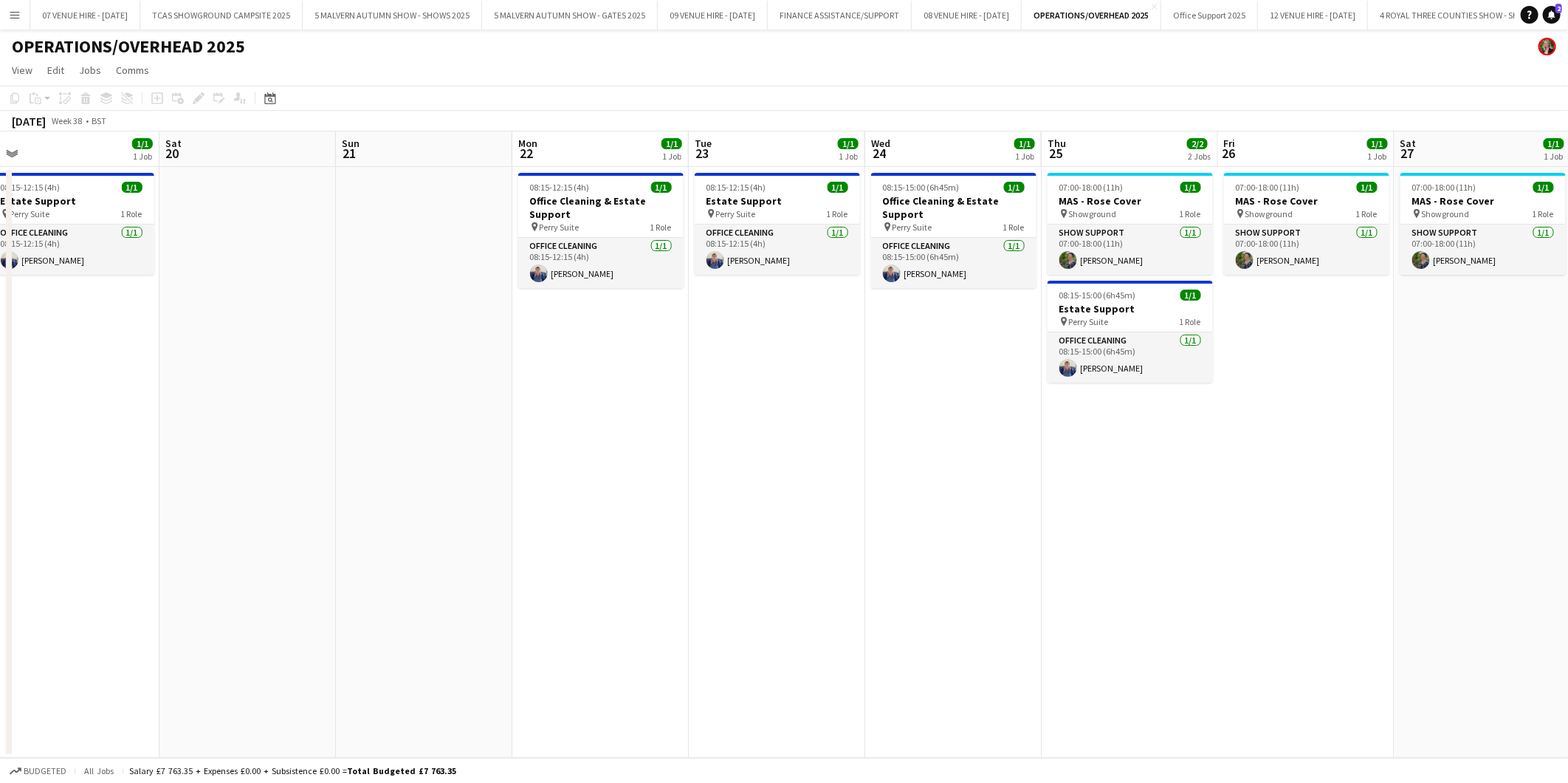
drag, startPoint x: 866, startPoint y: 209, endPoint x: 757, endPoint y: 196, distance: 109.8
click at [757, 196] on app-calendar-viewport "Tue 16 1/1 1 Job Wed 17 1/1 1 Job Thu 18 1/1 1 Job Fri 19 1/1 1 Job Sat 20 Sun …" at bounding box center [784, 444] width 1568 height 627
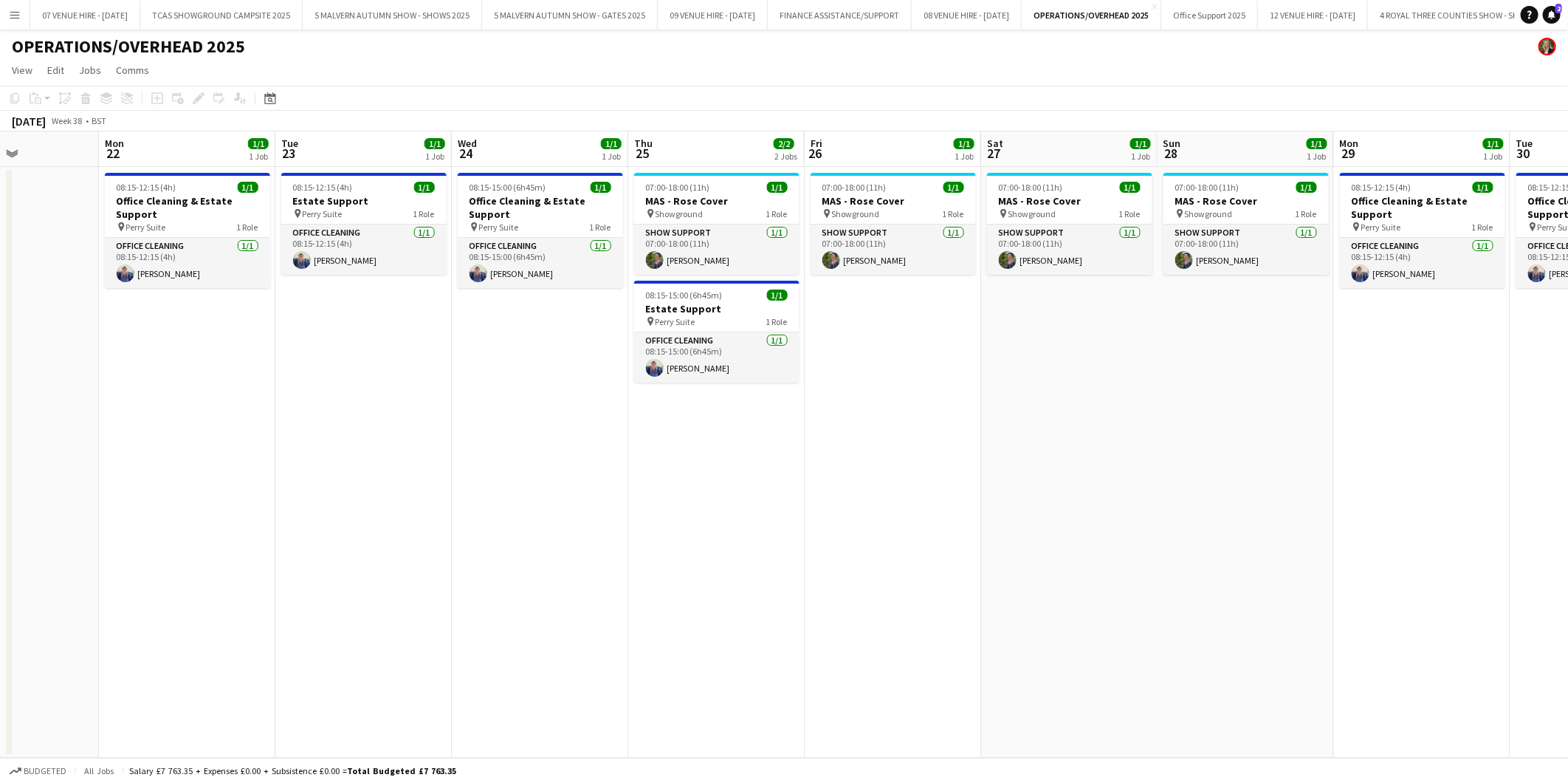
scroll to position [0, 459]
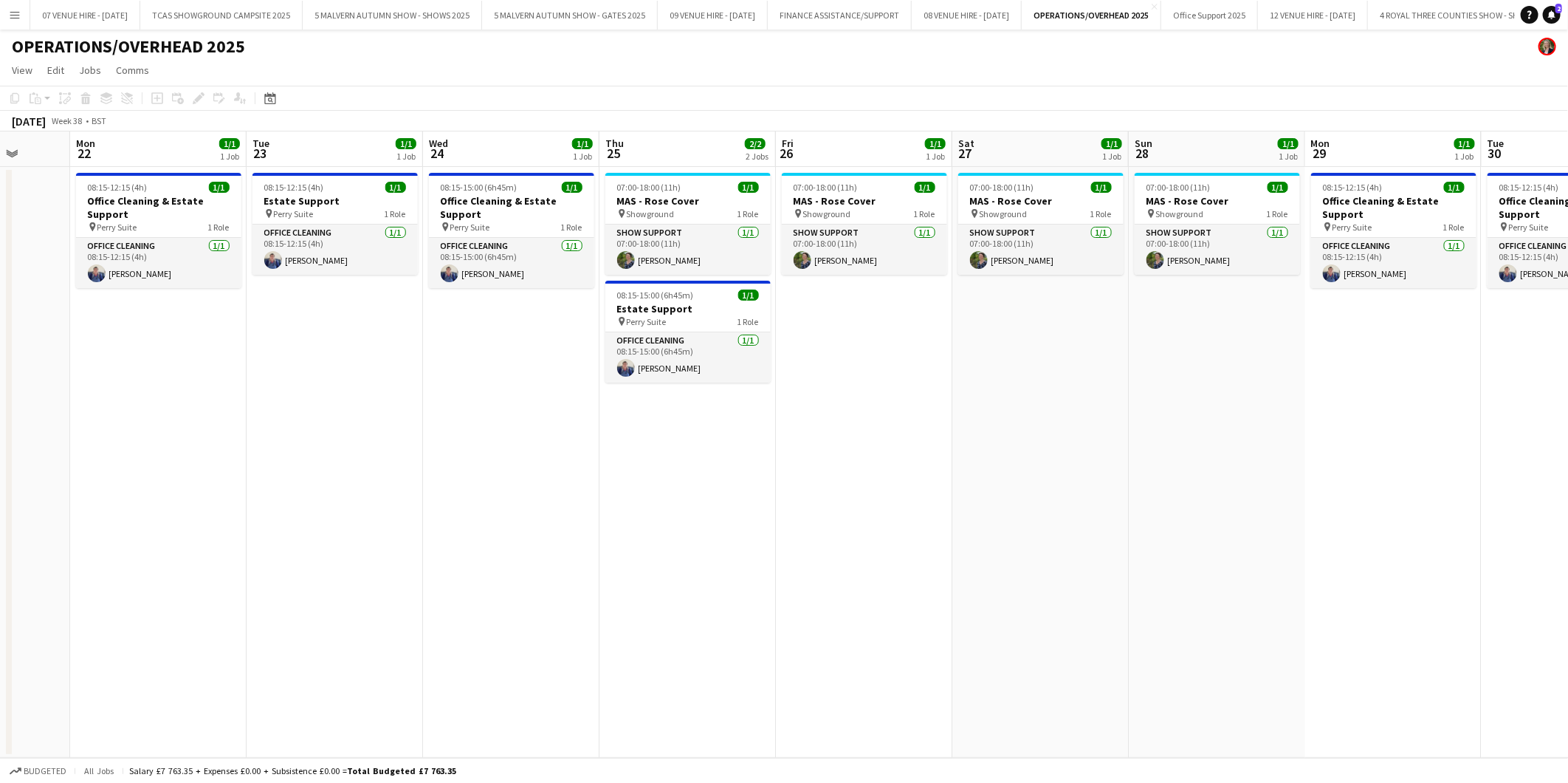
drag, startPoint x: 960, startPoint y: 308, endPoint x: 517, endPoint y: 300, distance: 443.1
click at [517, 300] on app-calendar-viewport "Fri 19 1/1 1 Job Sat 20 Sun 21 Mon 22 1/1 1 Job Tue 23 1/1 1 Job Wed 24 1/1 1 J…" at bounding box center [784, 444] width 1568 height 627
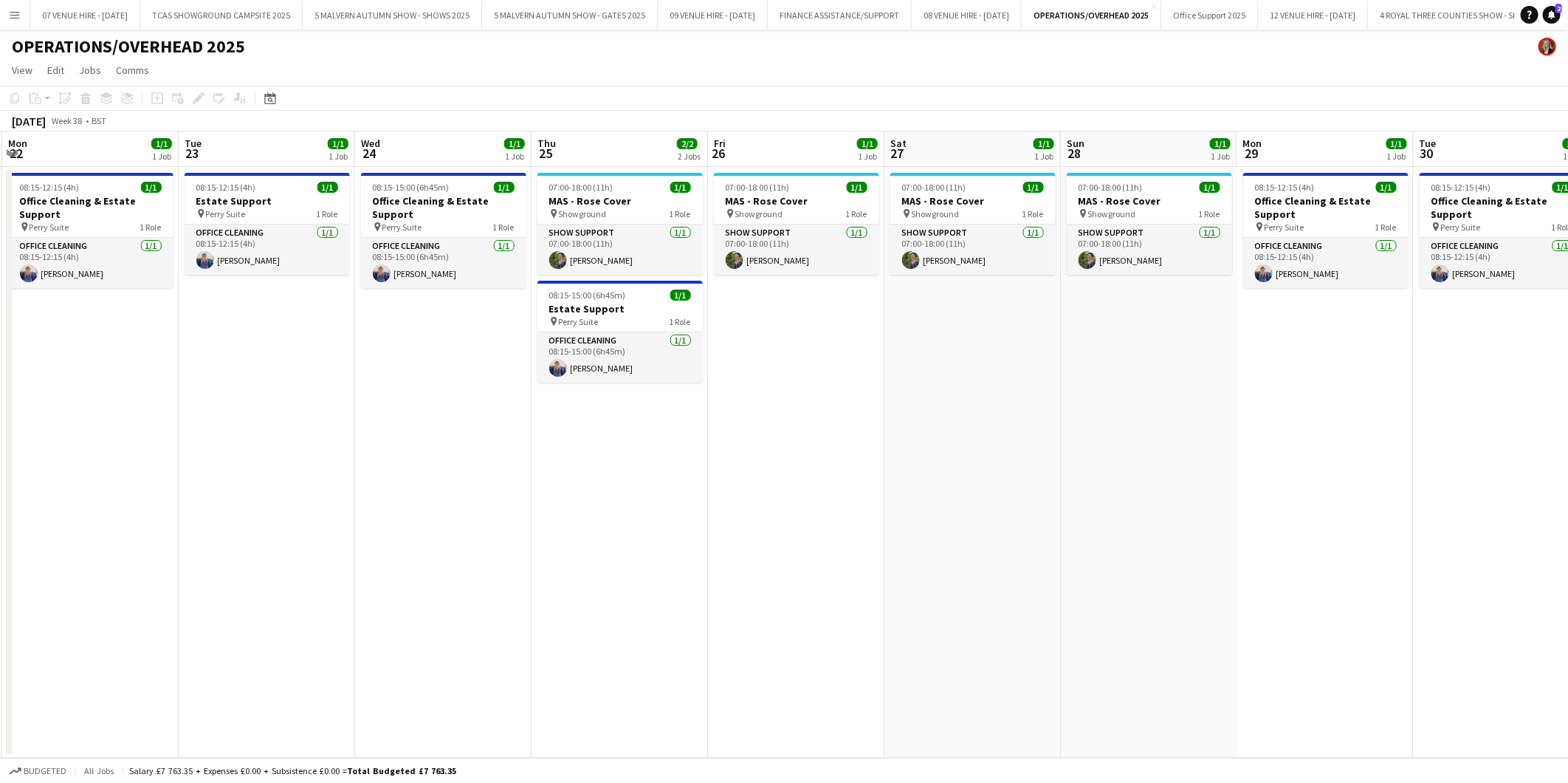
drag, startPoint x: 971, startPoint y: 343, endPoint x: 903, endPoint y: 344, distance: 68.0
click at [903, 344] on app-calendar-viewport "Fri 19 1/1 1 Job Sat 20 Sun 21 Mon 22 1/1 1 Job Tue 23 1/1 1 Job Wed 24 1/1 1 J…" at bounding box center [784, 444] width 1568 height 627
click at [416, 13] on button "5 MALVERN AUTUMN SHOW - SHOWS 2025 Close" at bounding box center [392, 15] width 179 height 29
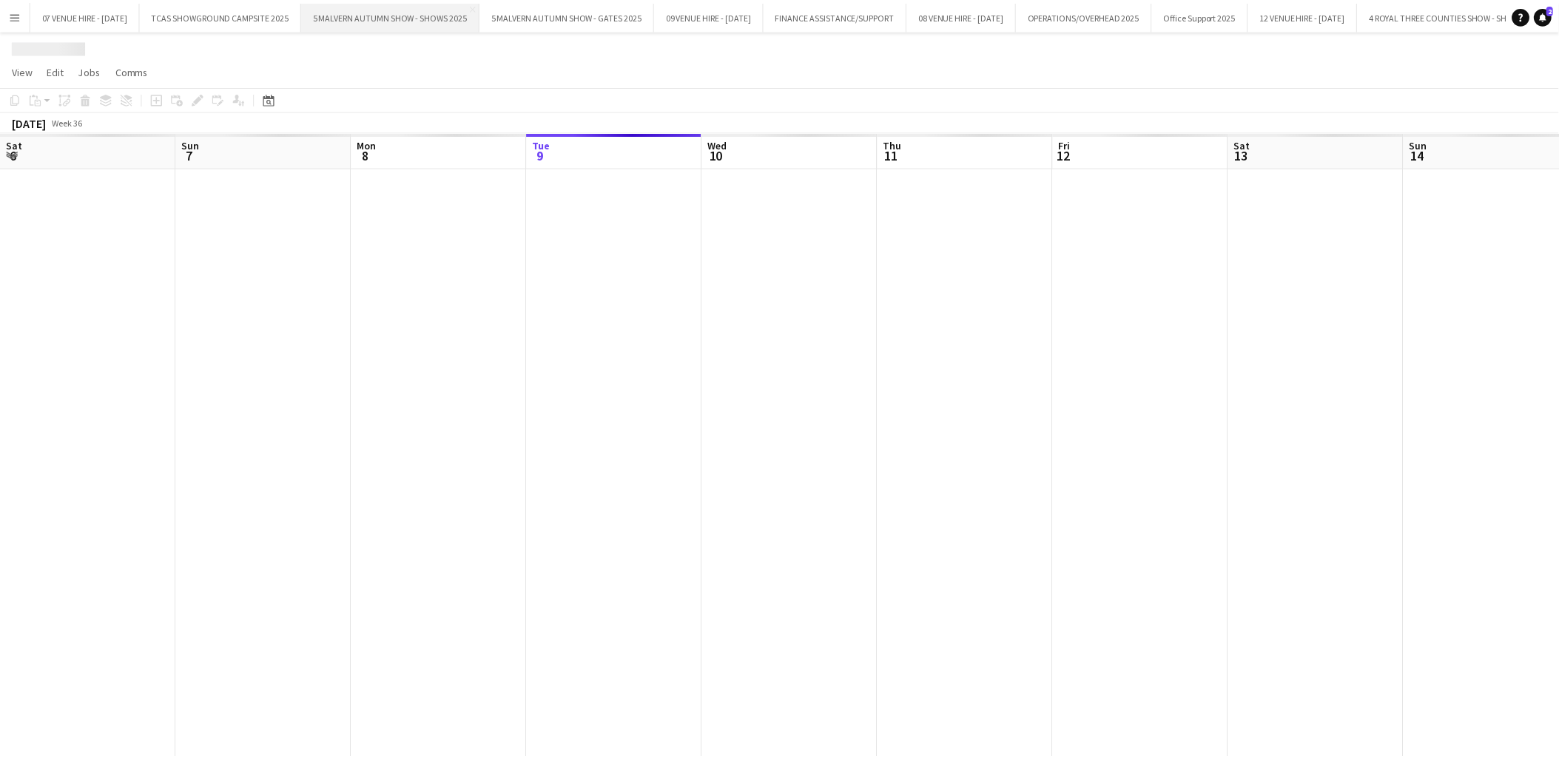
scroll to position [0, 353]
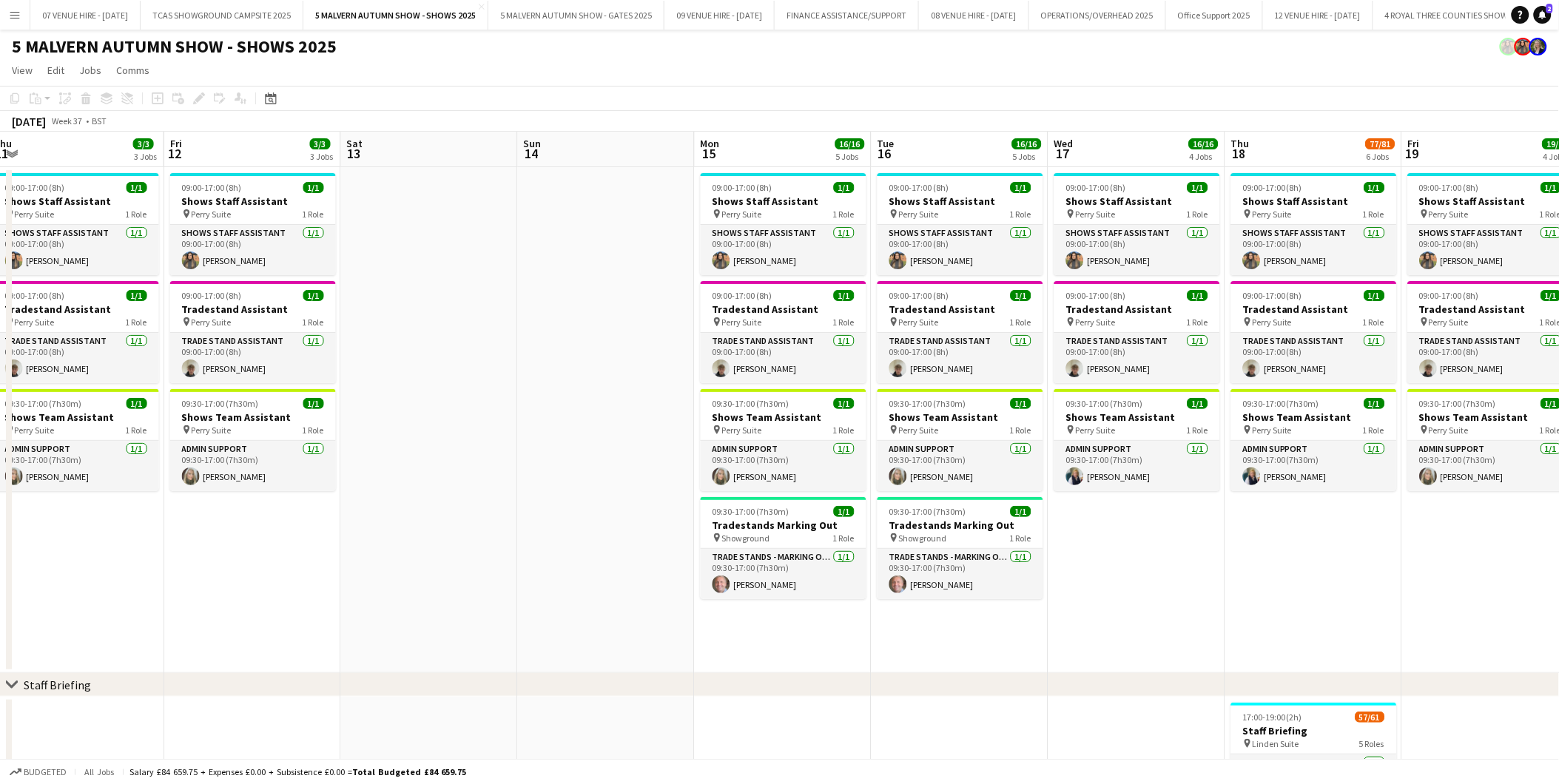
drag, startPoint x: 1179, startPoint y: 220, endPoint x: 481, endPoint y: 204, distance: 698.2
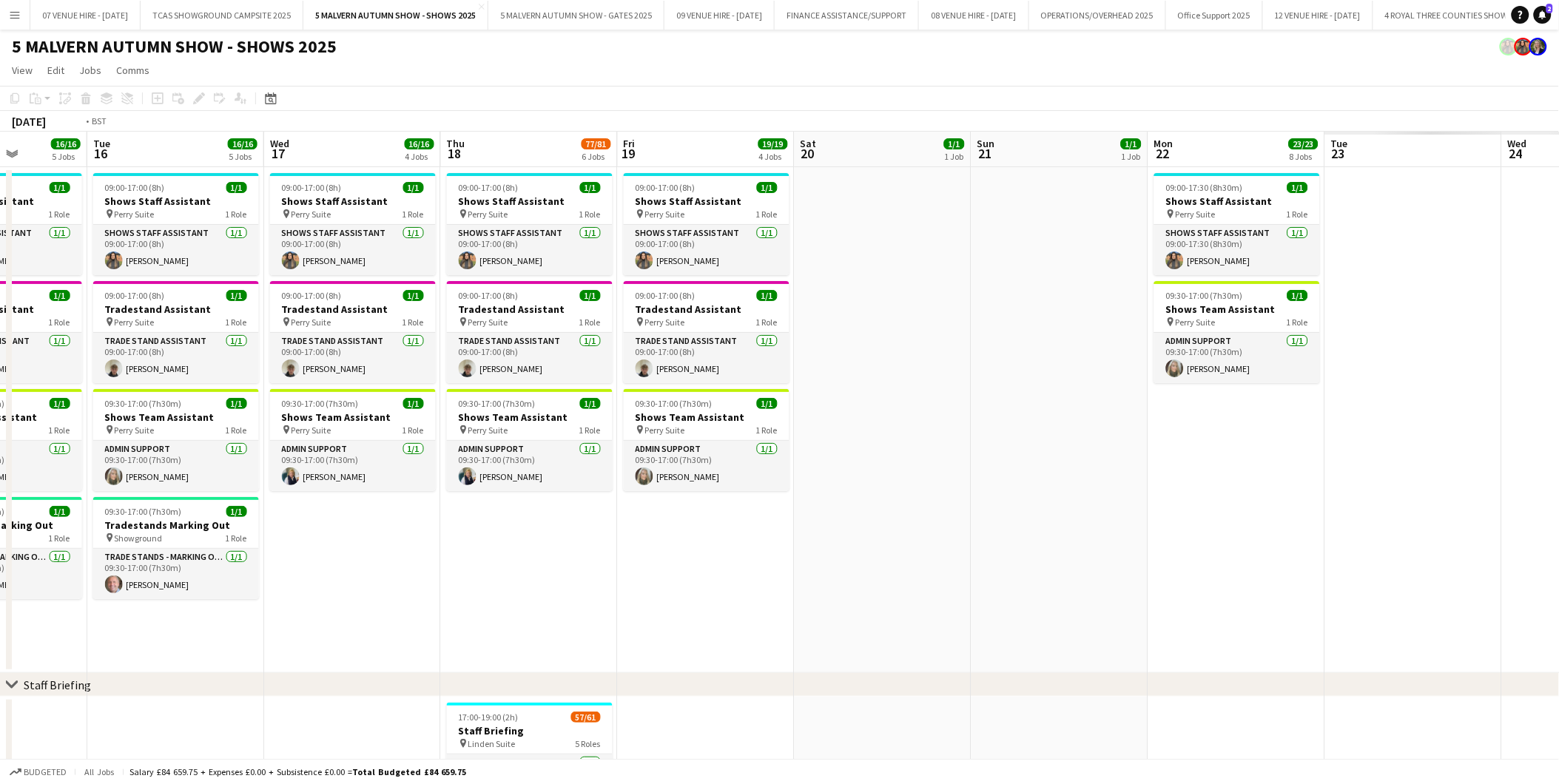
drag, startPoint x: 990, startPoint y: 203, endPoint x: 336, endPoint y: 202, distance: 654.0
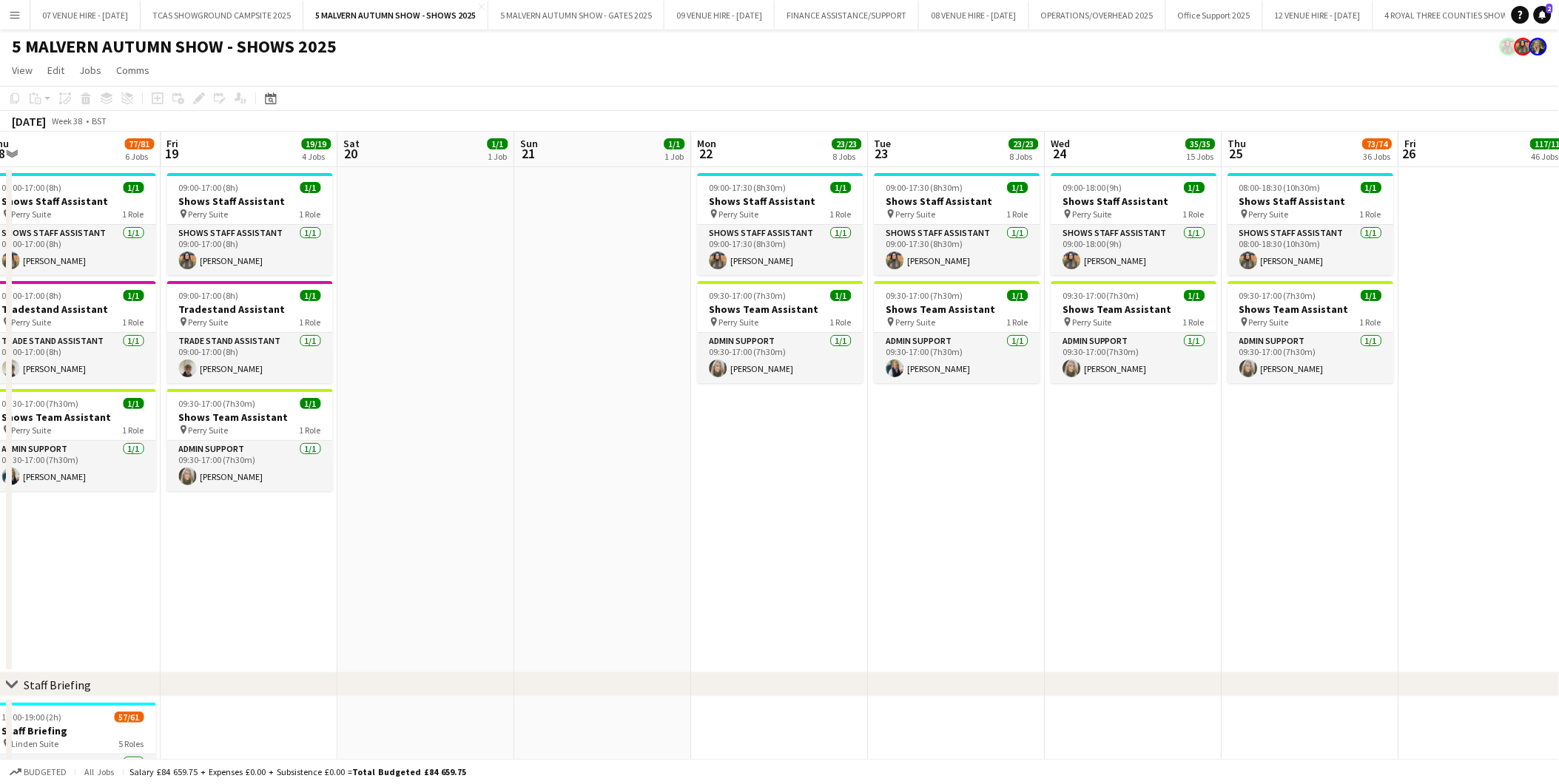
drag, startPoint x: 700, startPoint y: 241, endPoint x: 570, endPoint y: 232, distance: 130.3
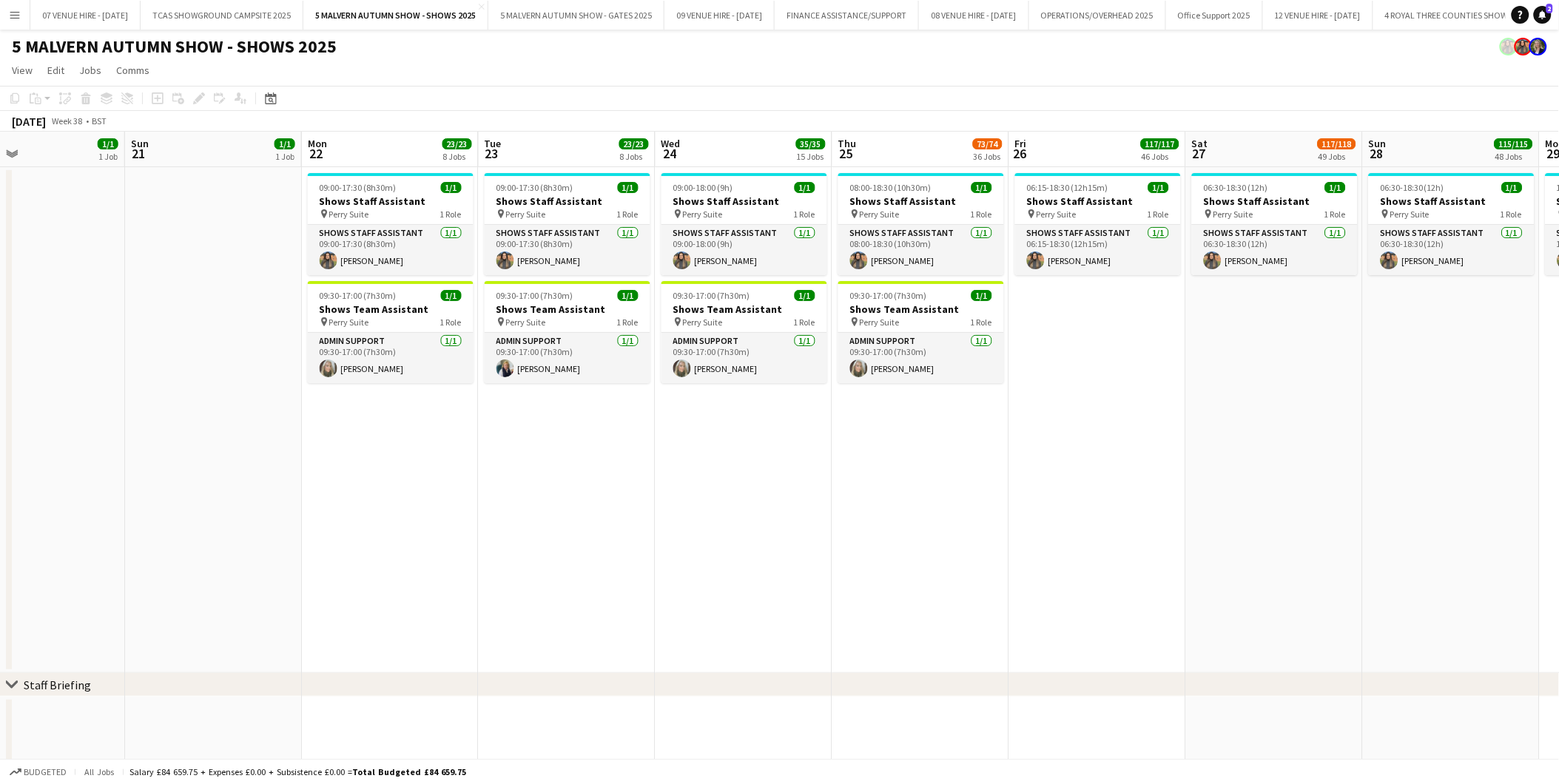
drag, startPoint x: 788, startPoint y: 226, endPoint x: 424, endPoint y: 238, distance: 364.2
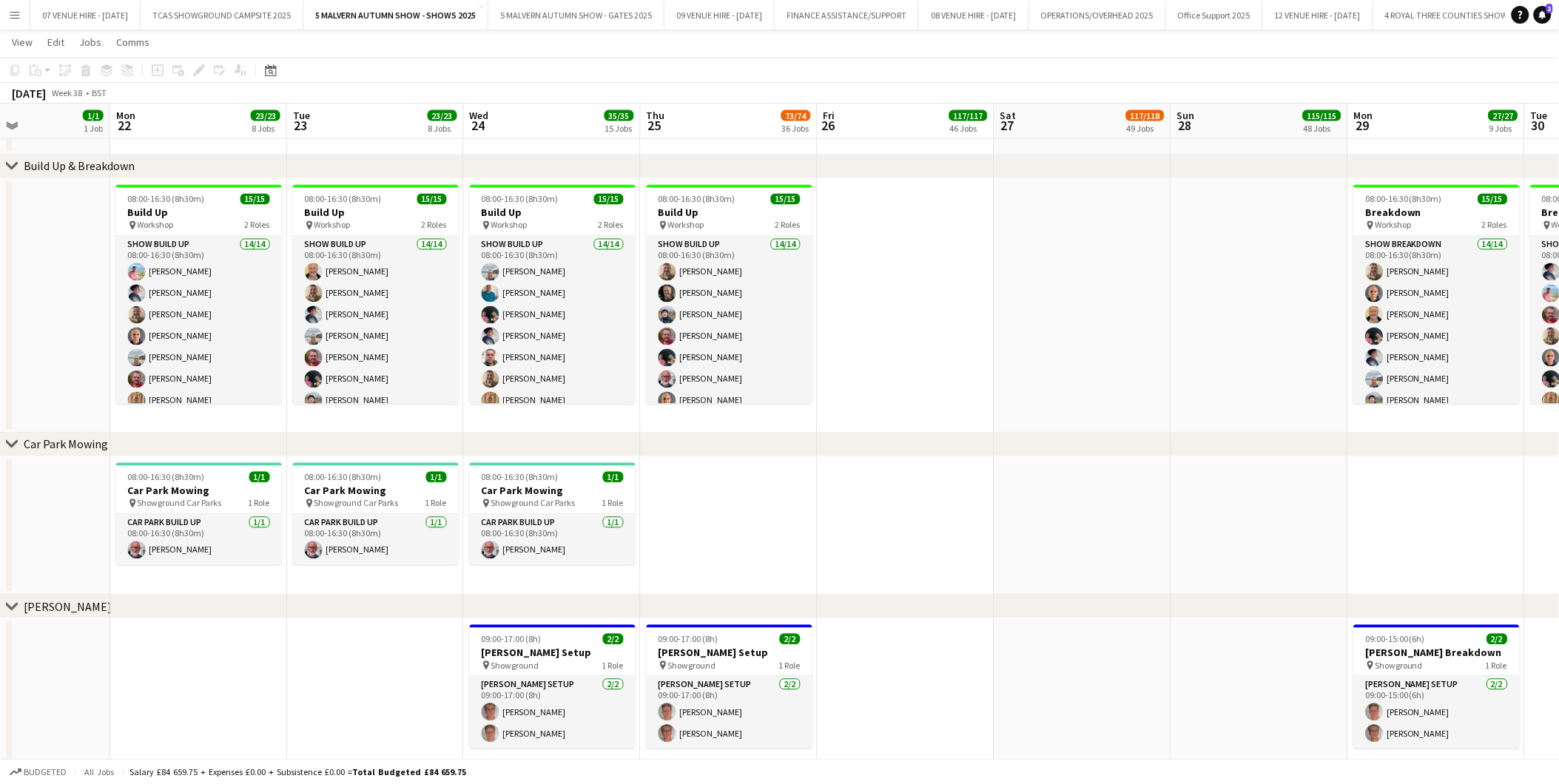
scroll to position [0, 466]
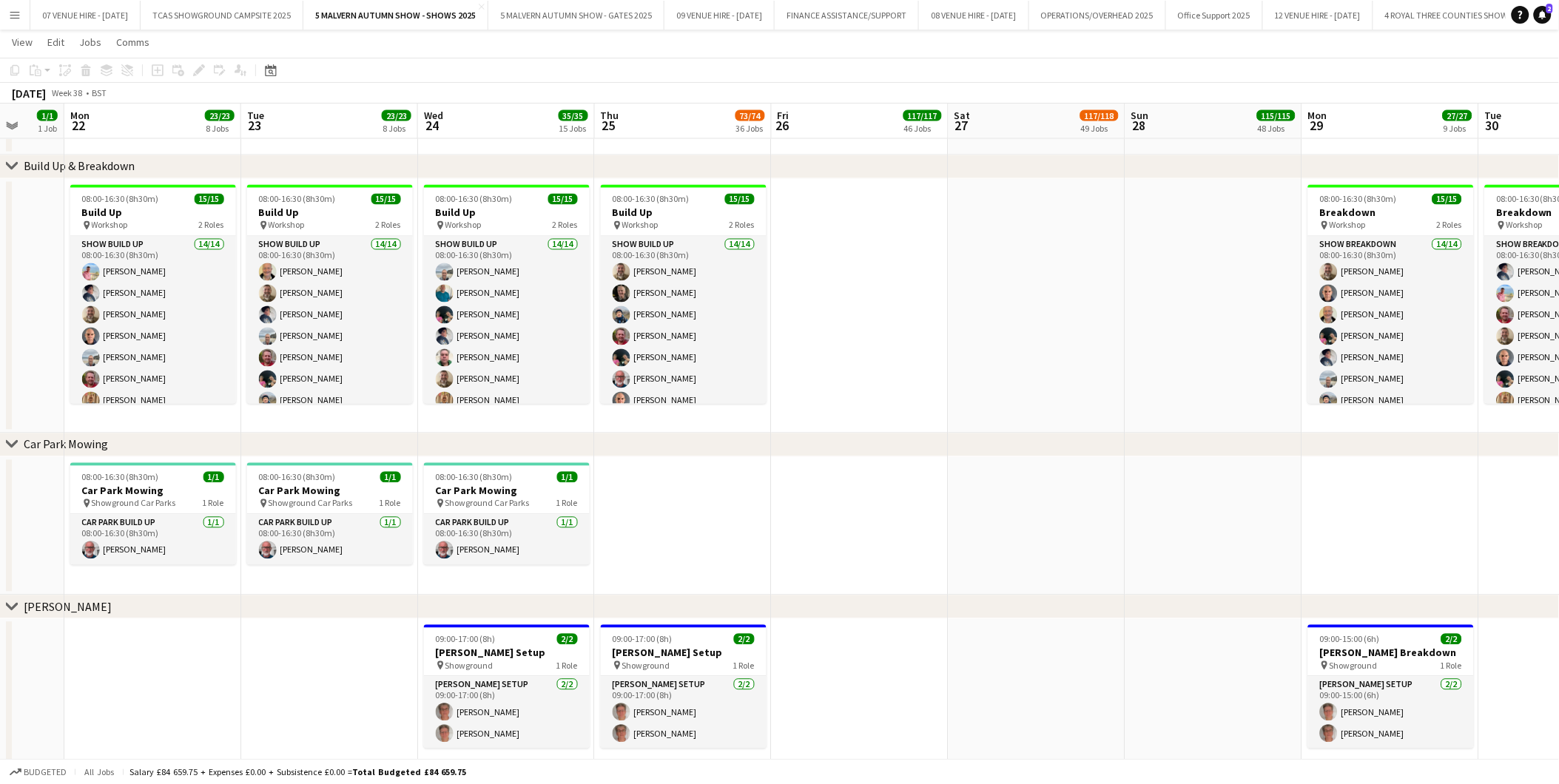
drag, startPoint x: 1101, startPoint y: 269, endPoint x: 867, endPoint y: 284, distance: 234.5
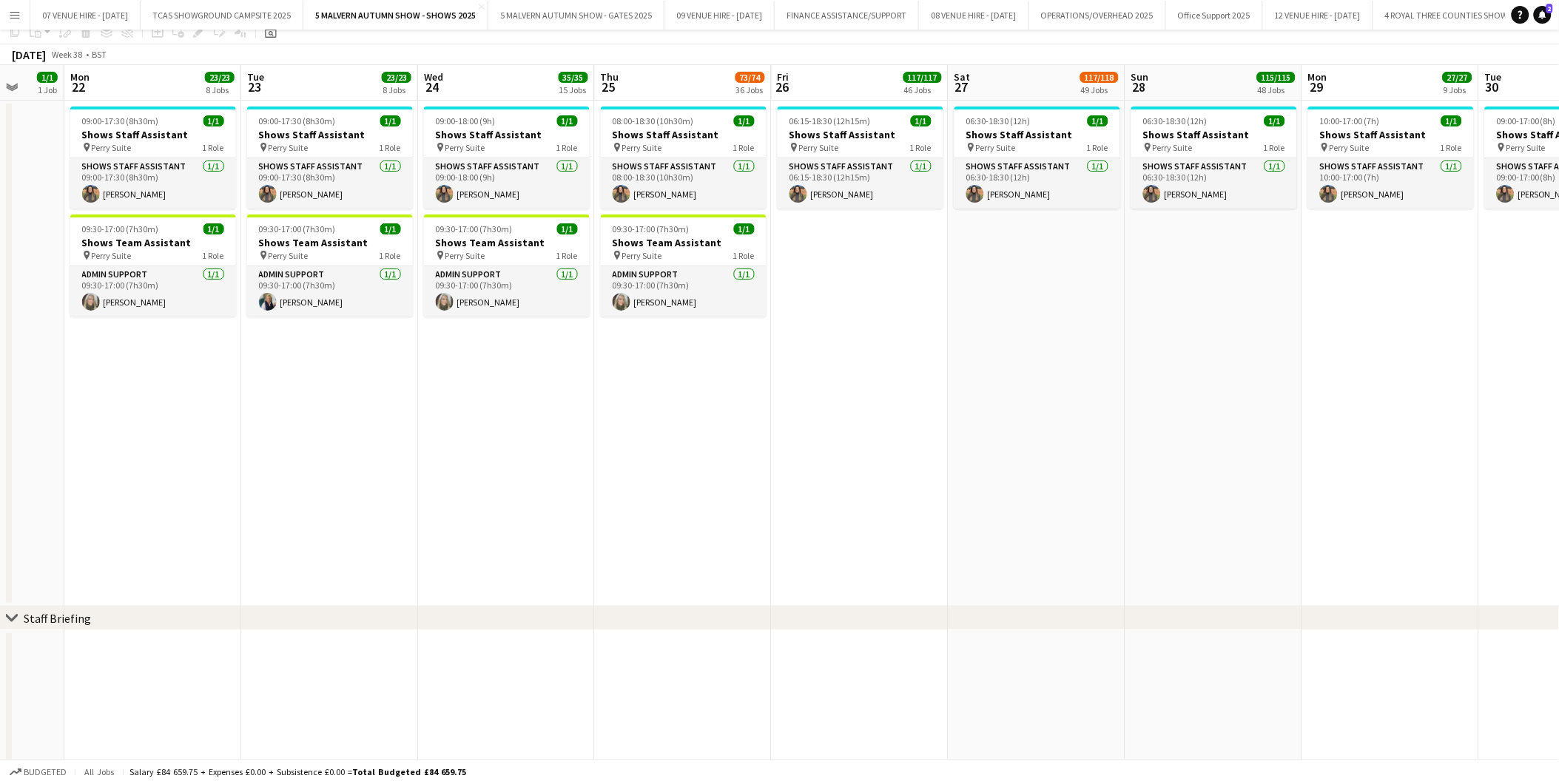
scroll to position [0, 0]
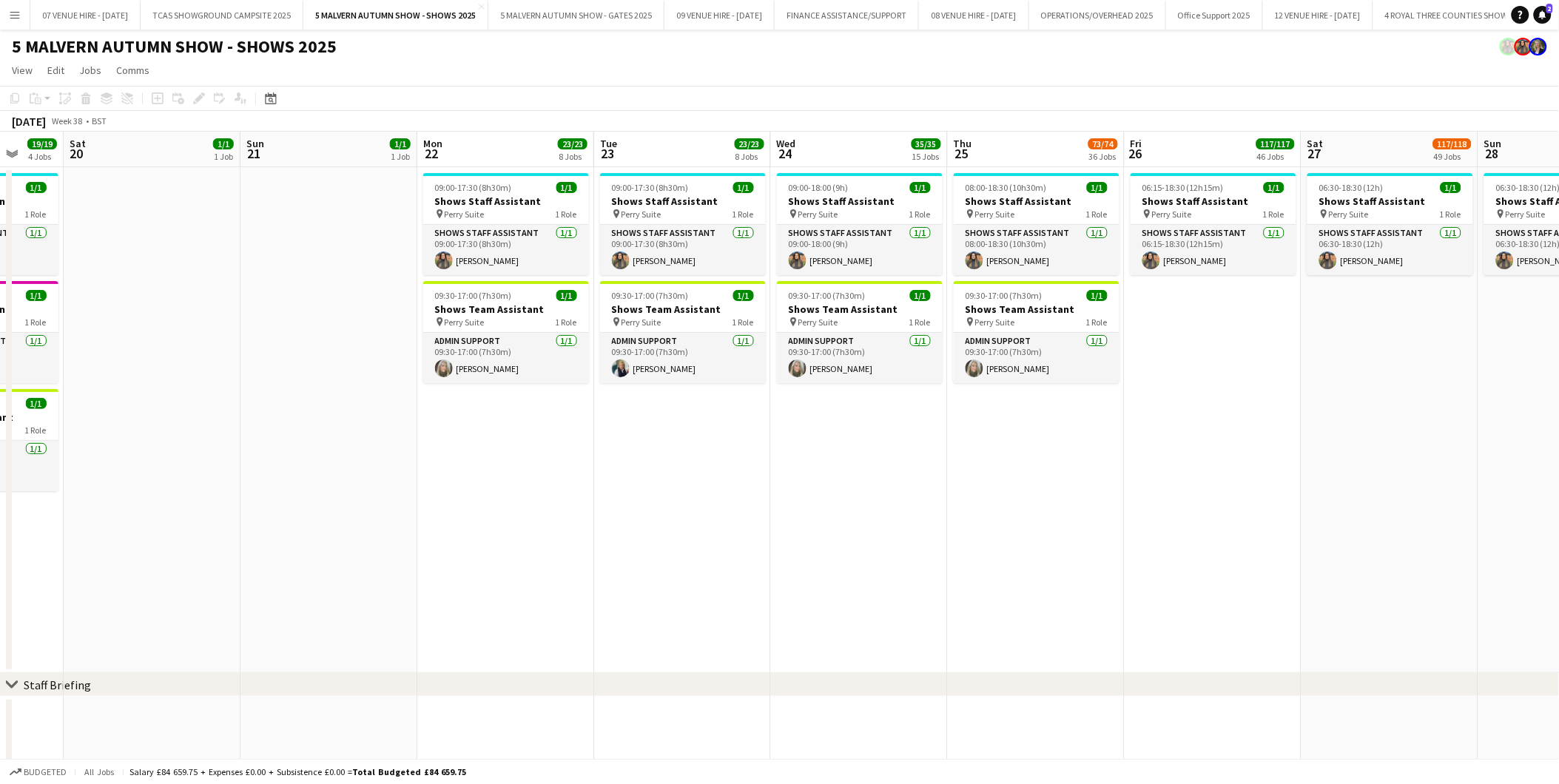
drag, startPoint x: 235, startPoint y: 209, endPoint x: 588, endPoint y: 215, distance: 353.1
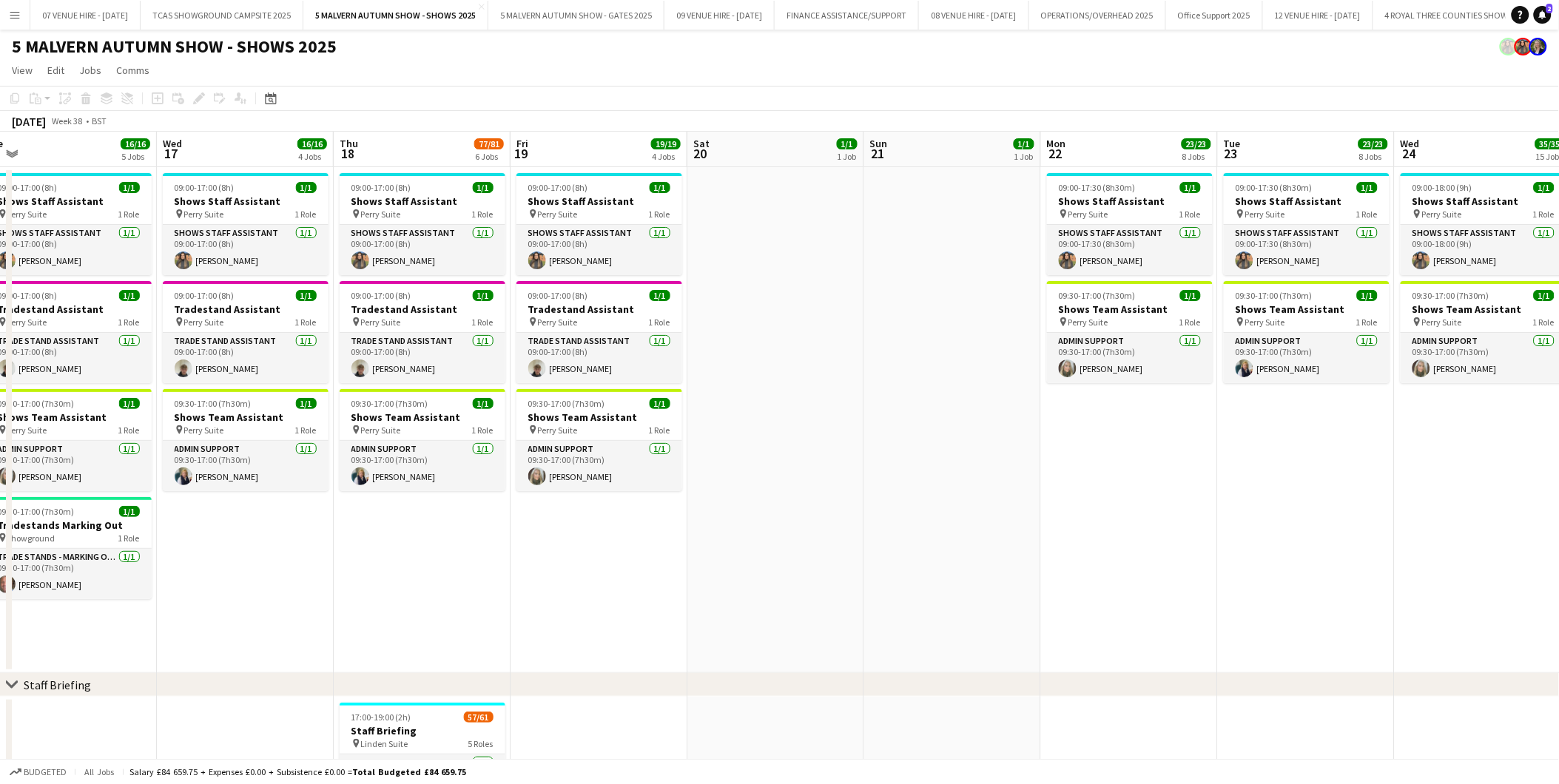
scroll to position [0, 374]
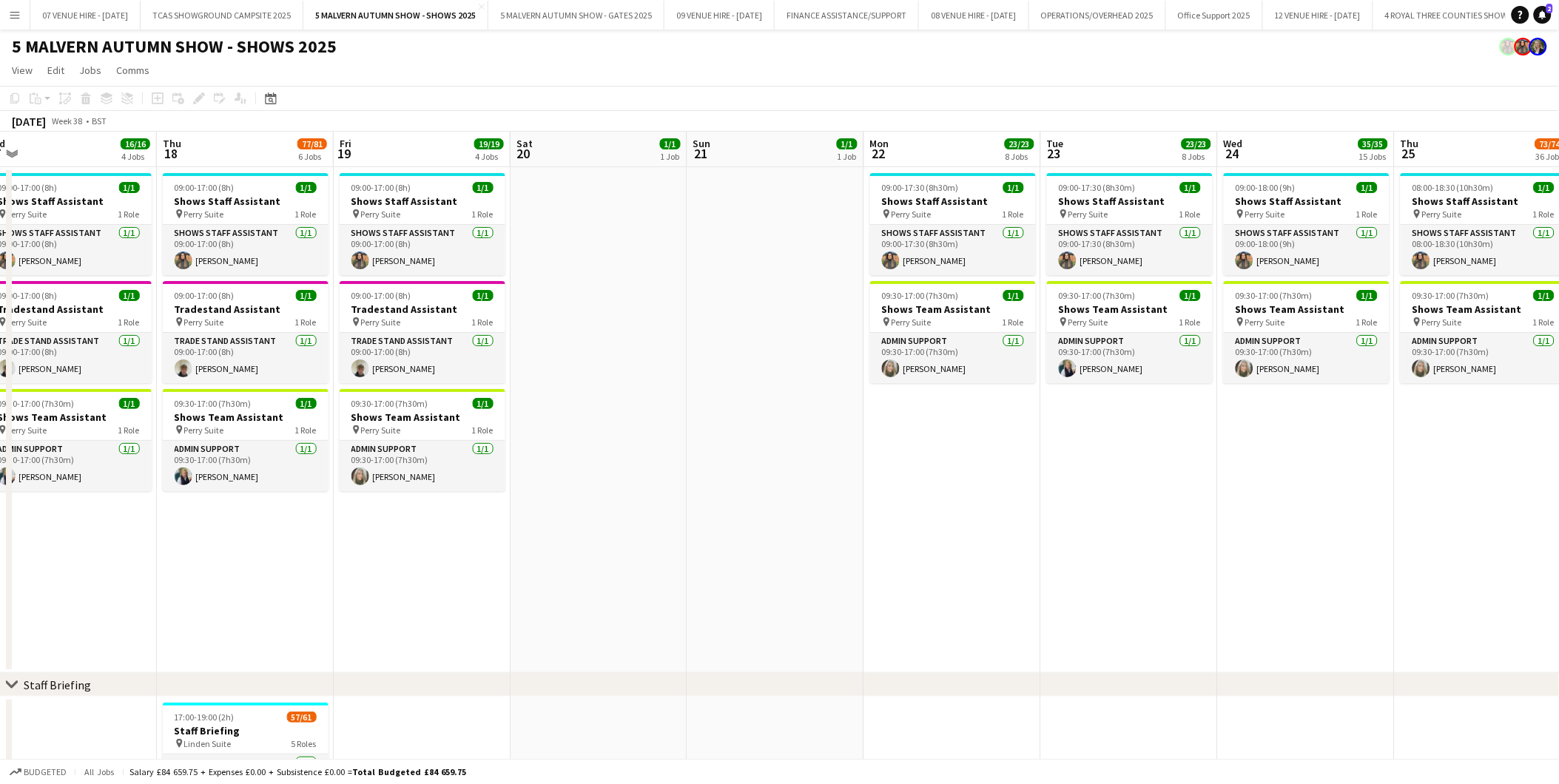
drag, startPoint x: 284, startPoint y: 225, endPoint x: 908, endPoint y: 282, distance: 626.6
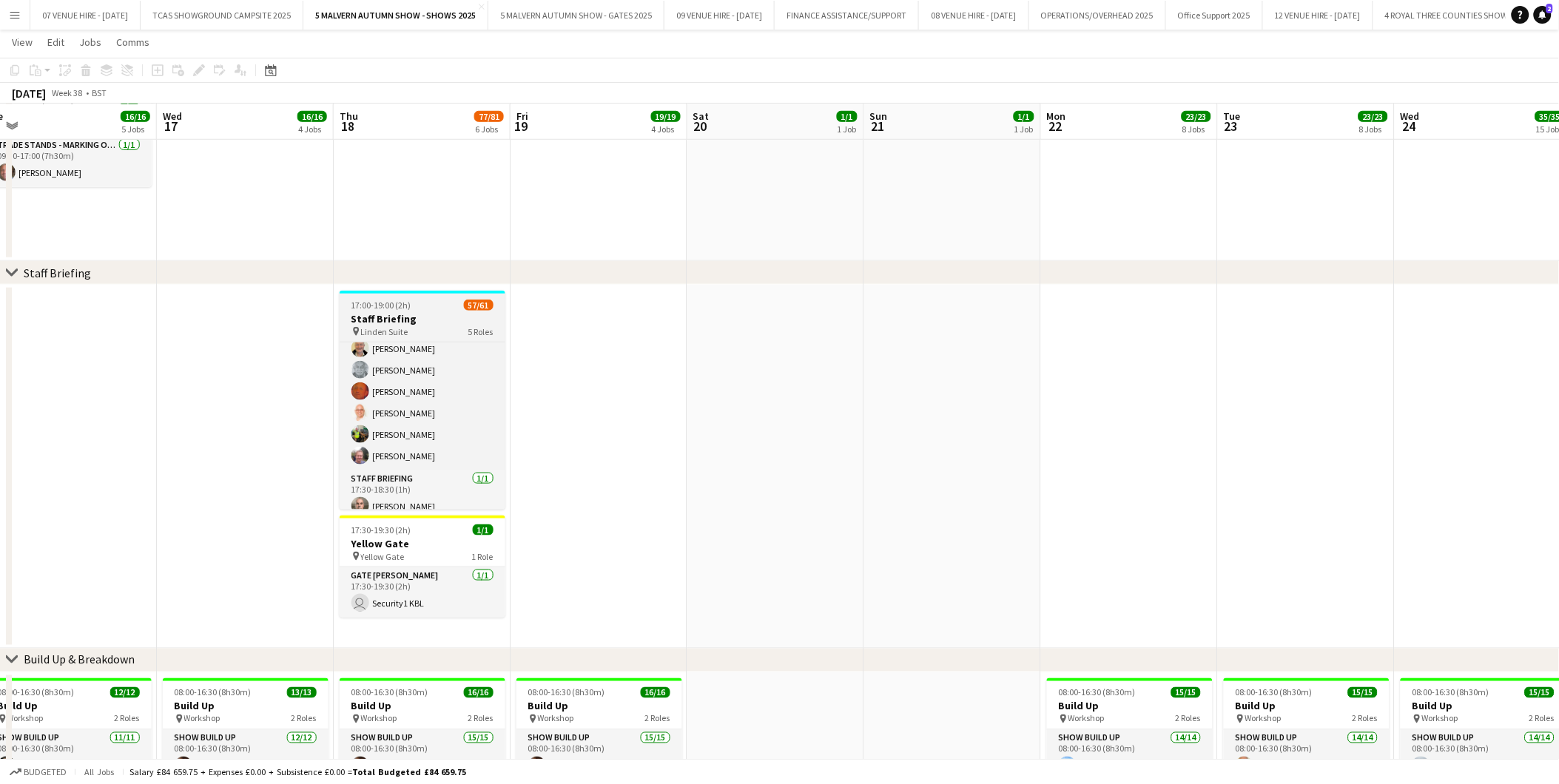
scroll to position [1285, 0]
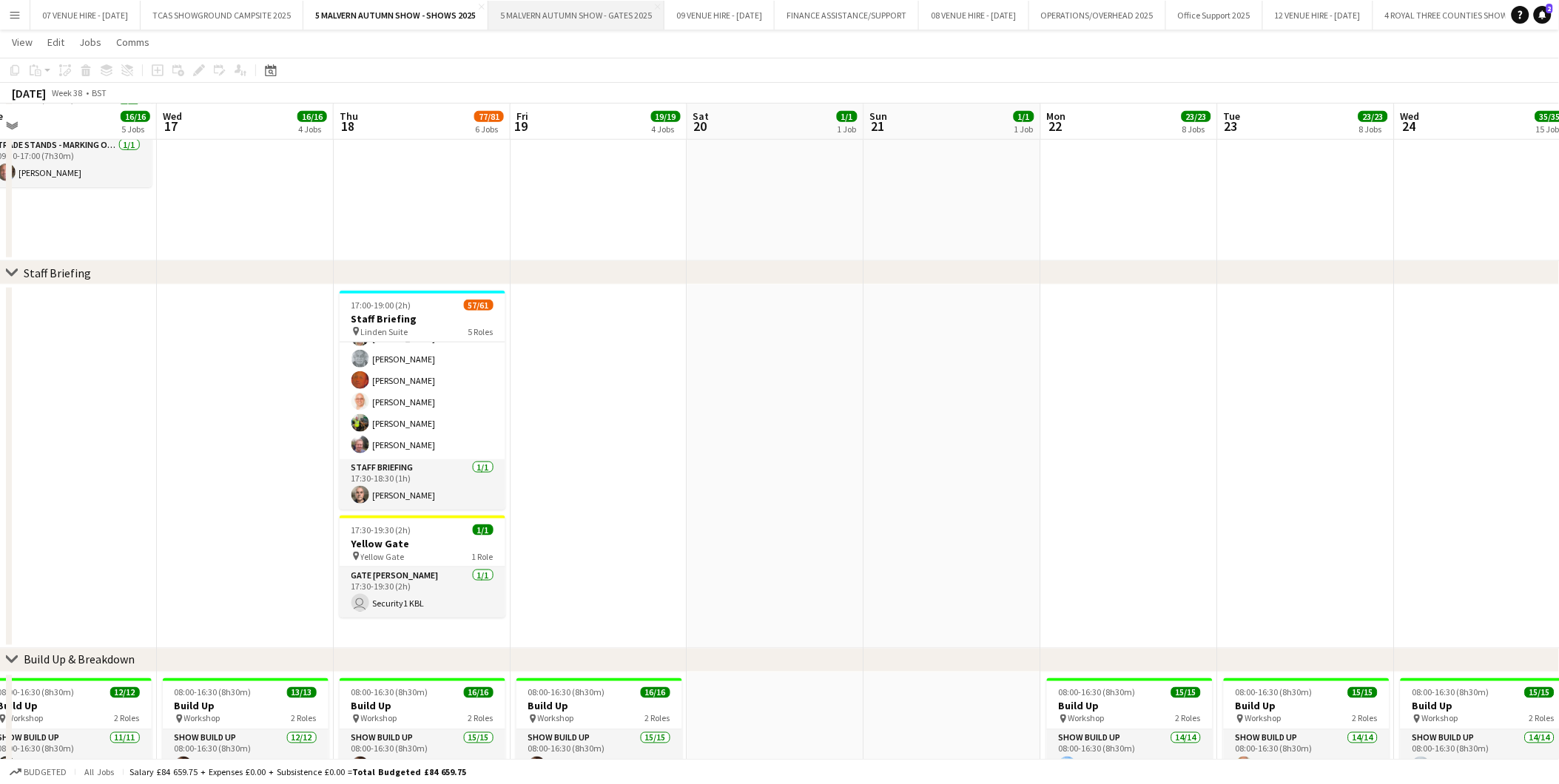
click at [564, 18] on button "5 MALVERN AUTUMN SHOW - GATES 2025 Close" at bounding box center [576, 15] width 176 height 29
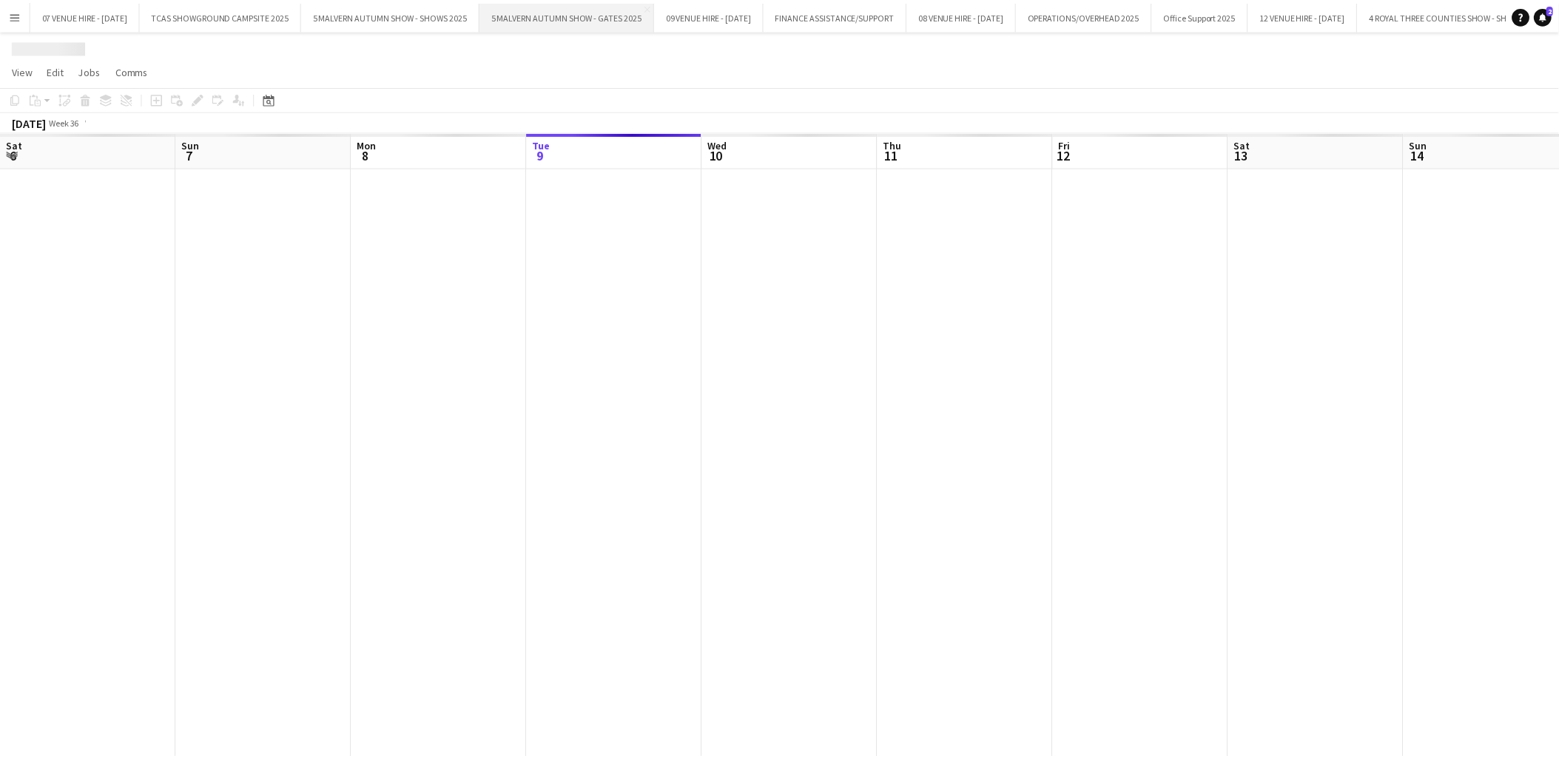
scroll to position [0, 353]
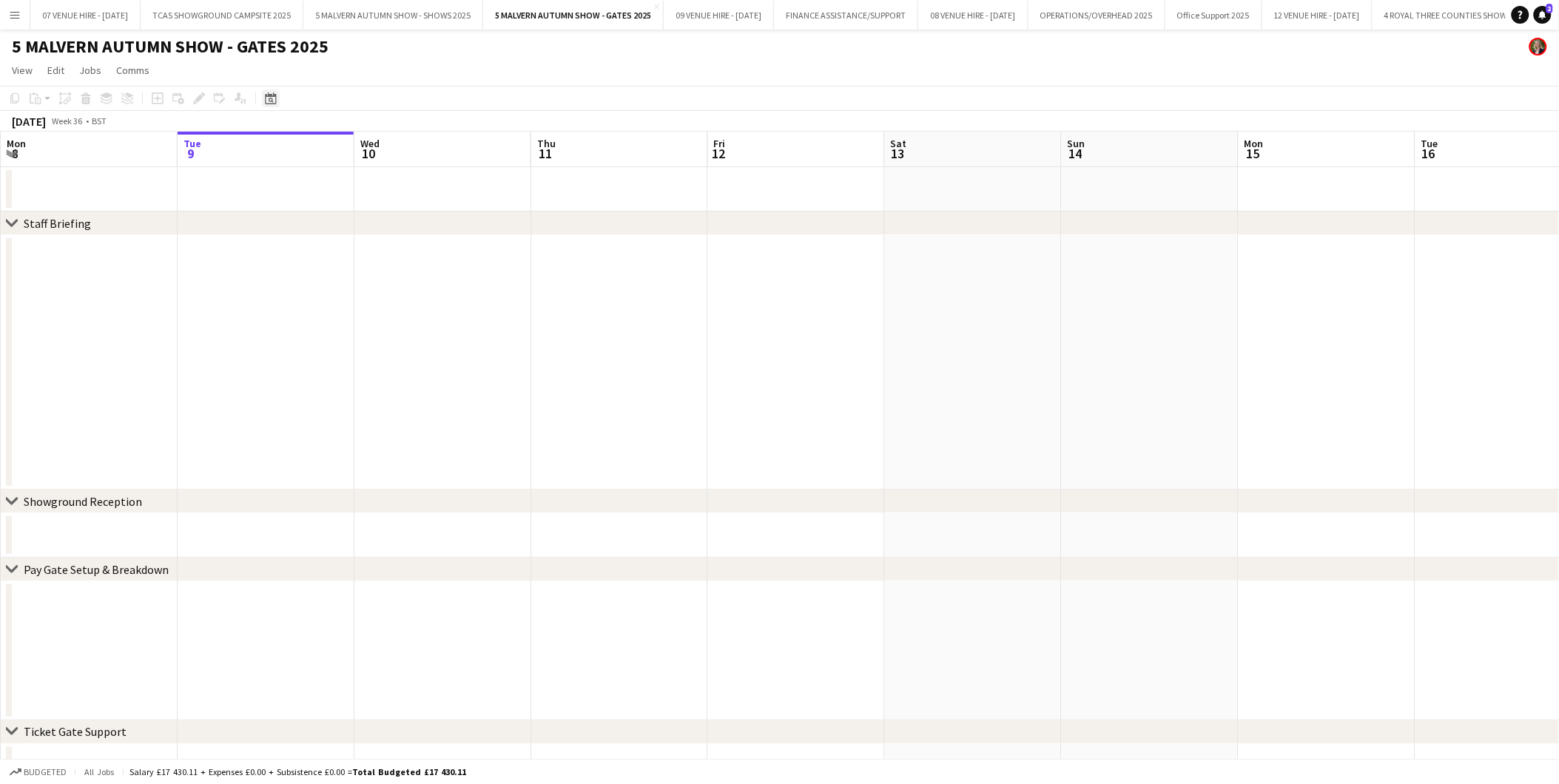
click at [265, 99] on icon "Date picker" at bounding box center [271, 99] width 12 height 12
click at [328, 263] on span "18" at bounding box center [331, 264] width 18 height 18
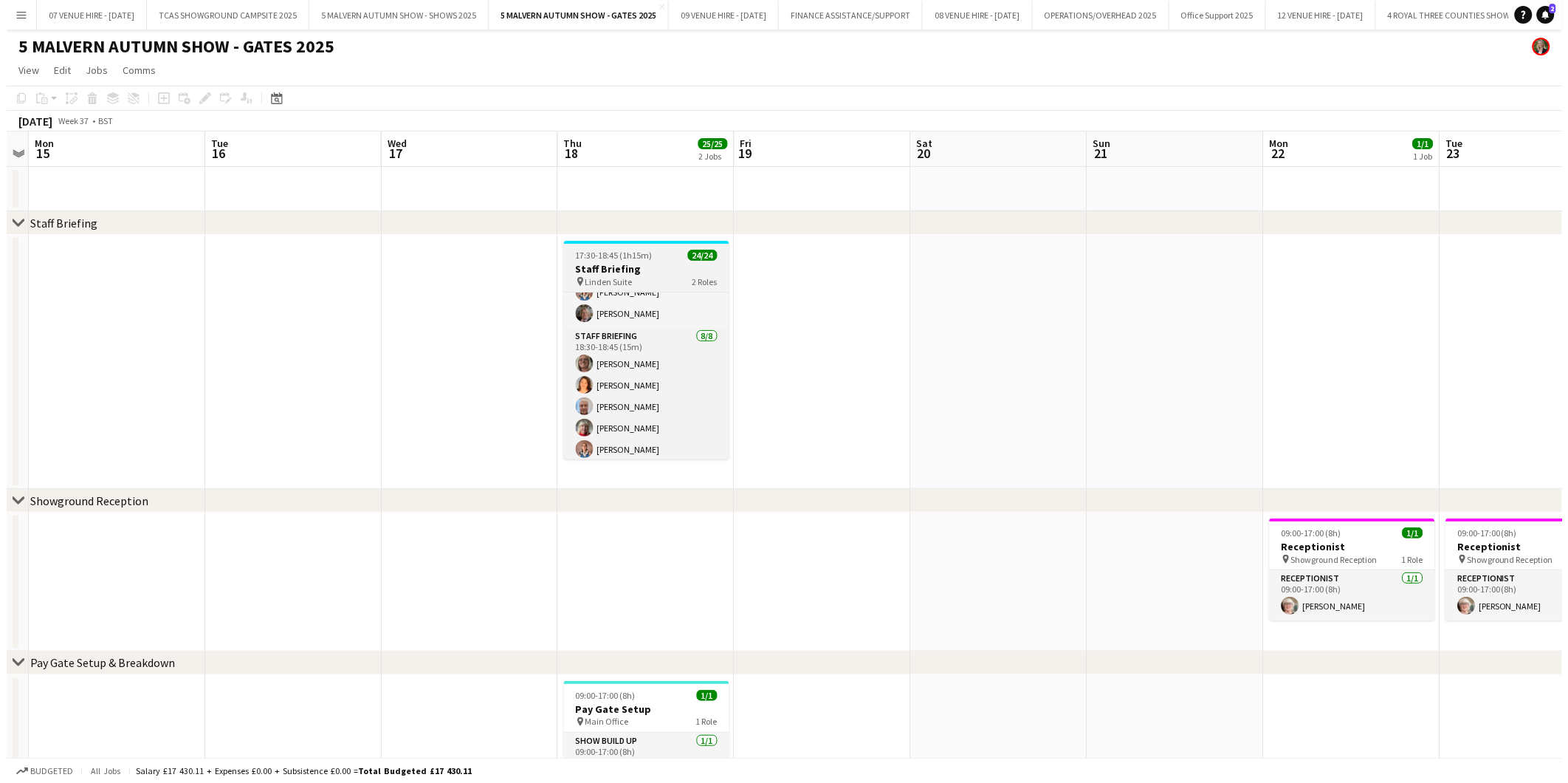
scroll to position [329, 0]
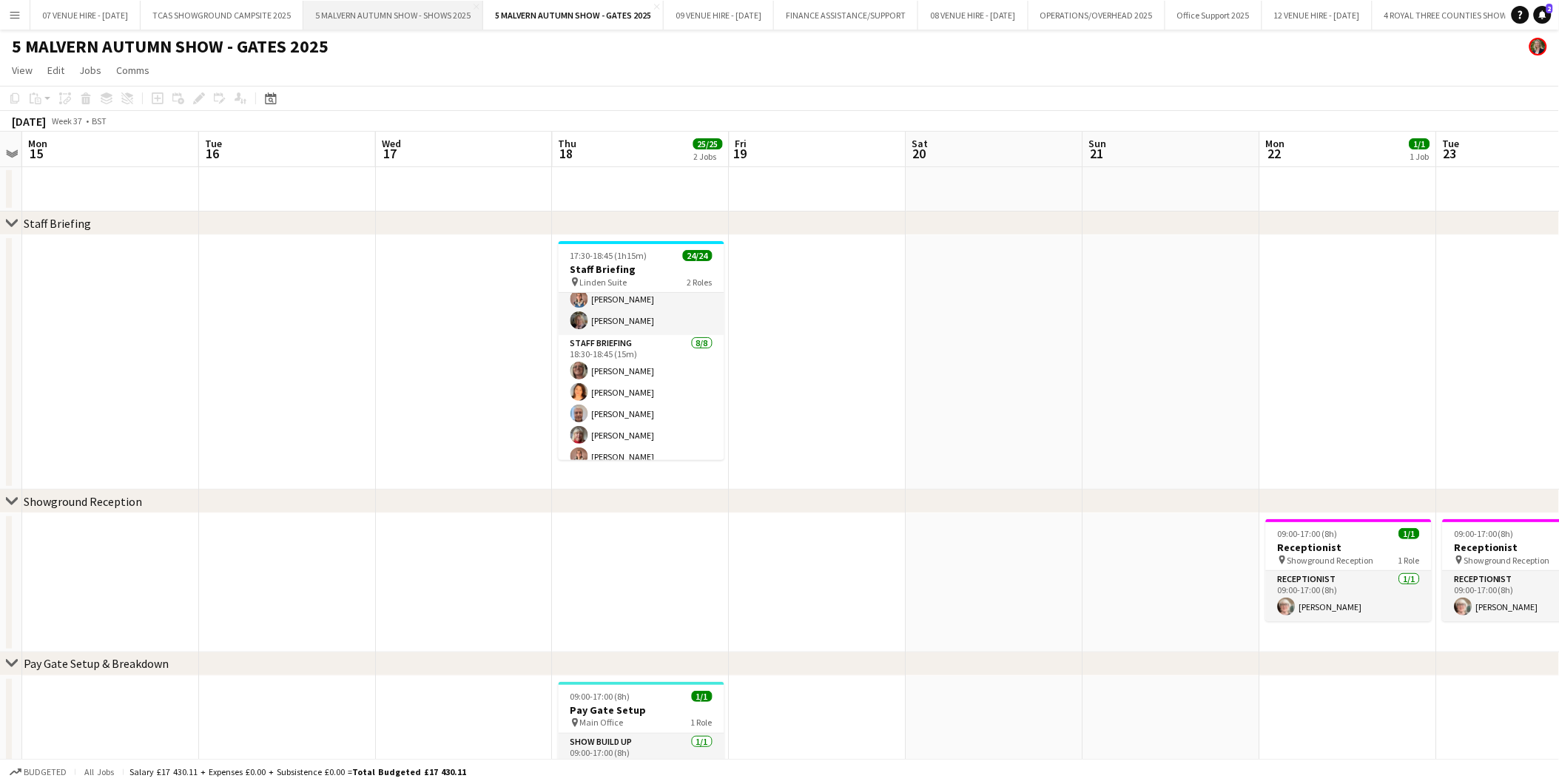
click at [401, 6] on button "5 MALVERN AUTUMN SHOW - SHOWS 2025 Close" at bounding box center [393, 15] width 180 height 29
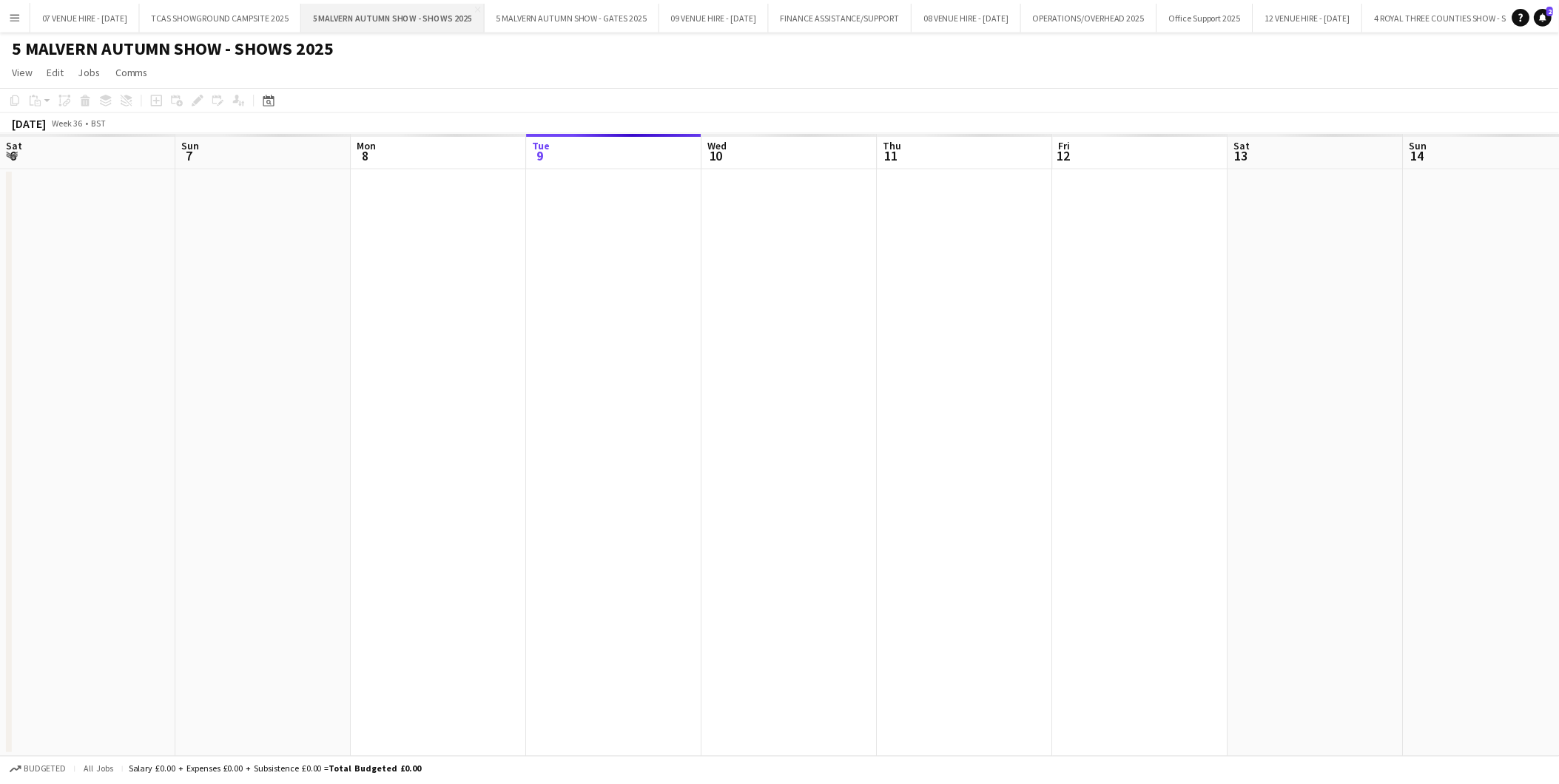
scroll to position [0, 353]
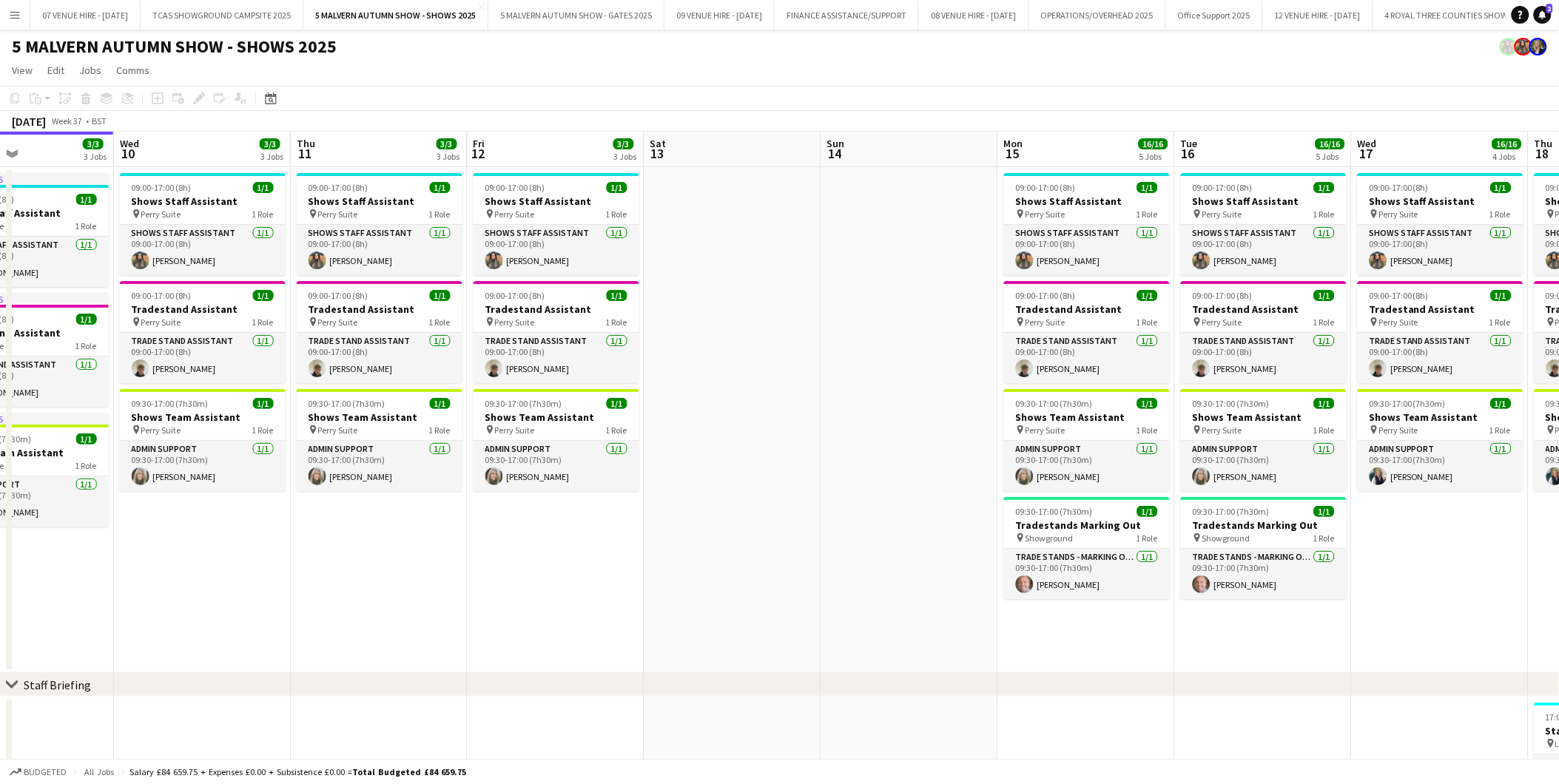
drag, startPoint x: 1058, startPoint y: 296, endPoint x: 619, endPoint y: 272, distance: 439.7
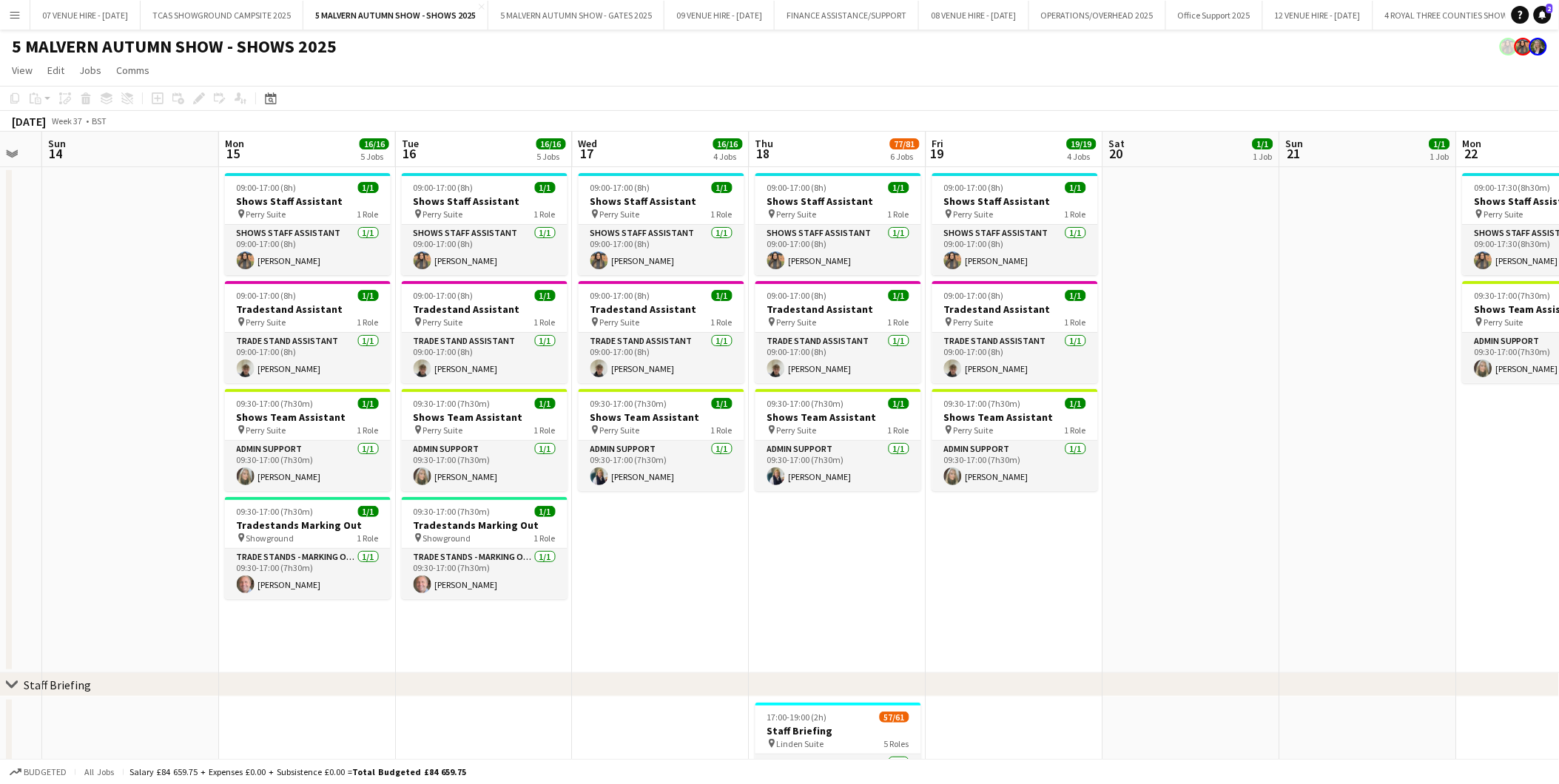
scroll to position [0, 386]
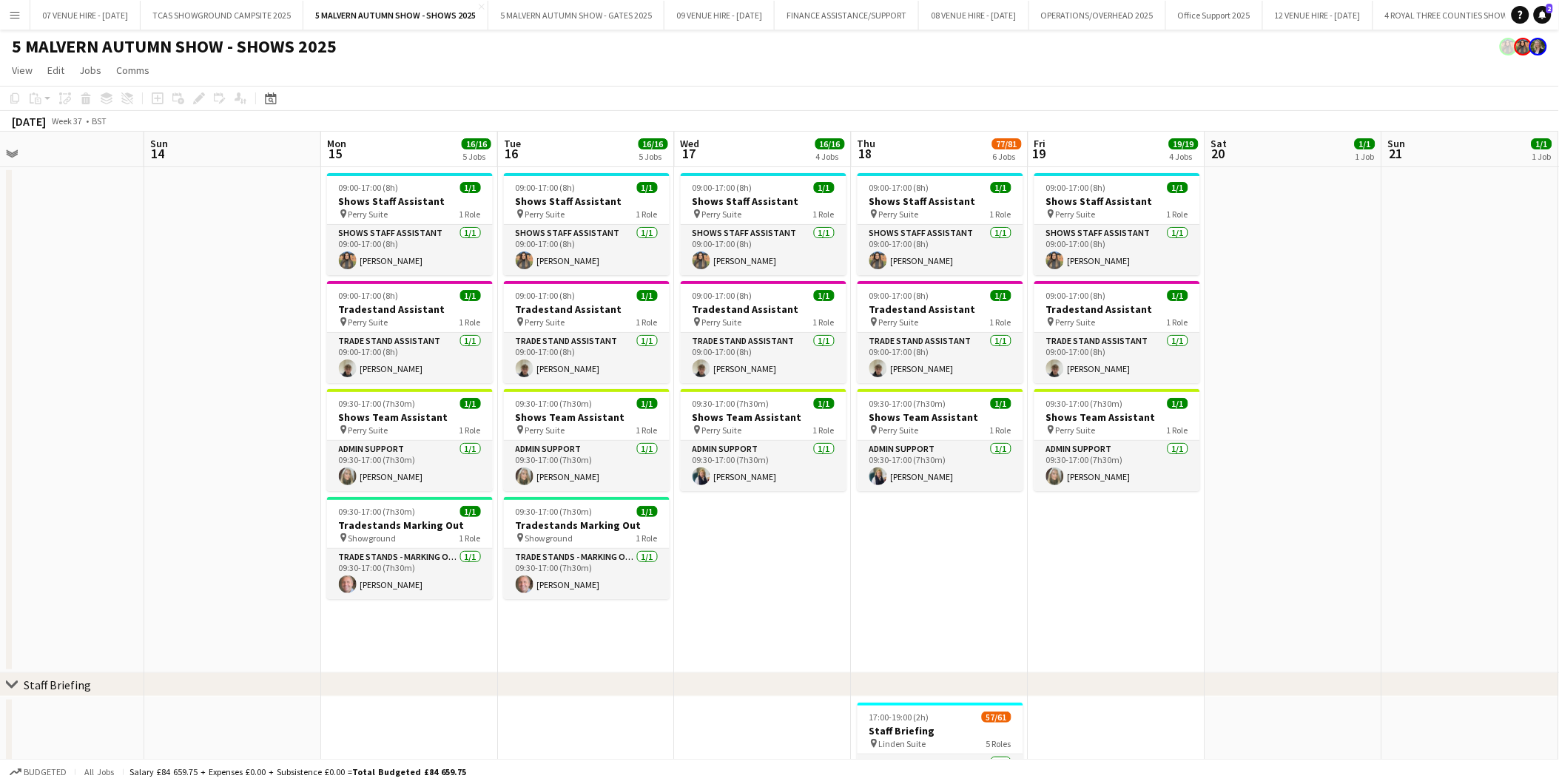
drag, startPoint x: 941, startPoint y: 286, endPoint x: 512, endPoint y: 249, distance: 430.6
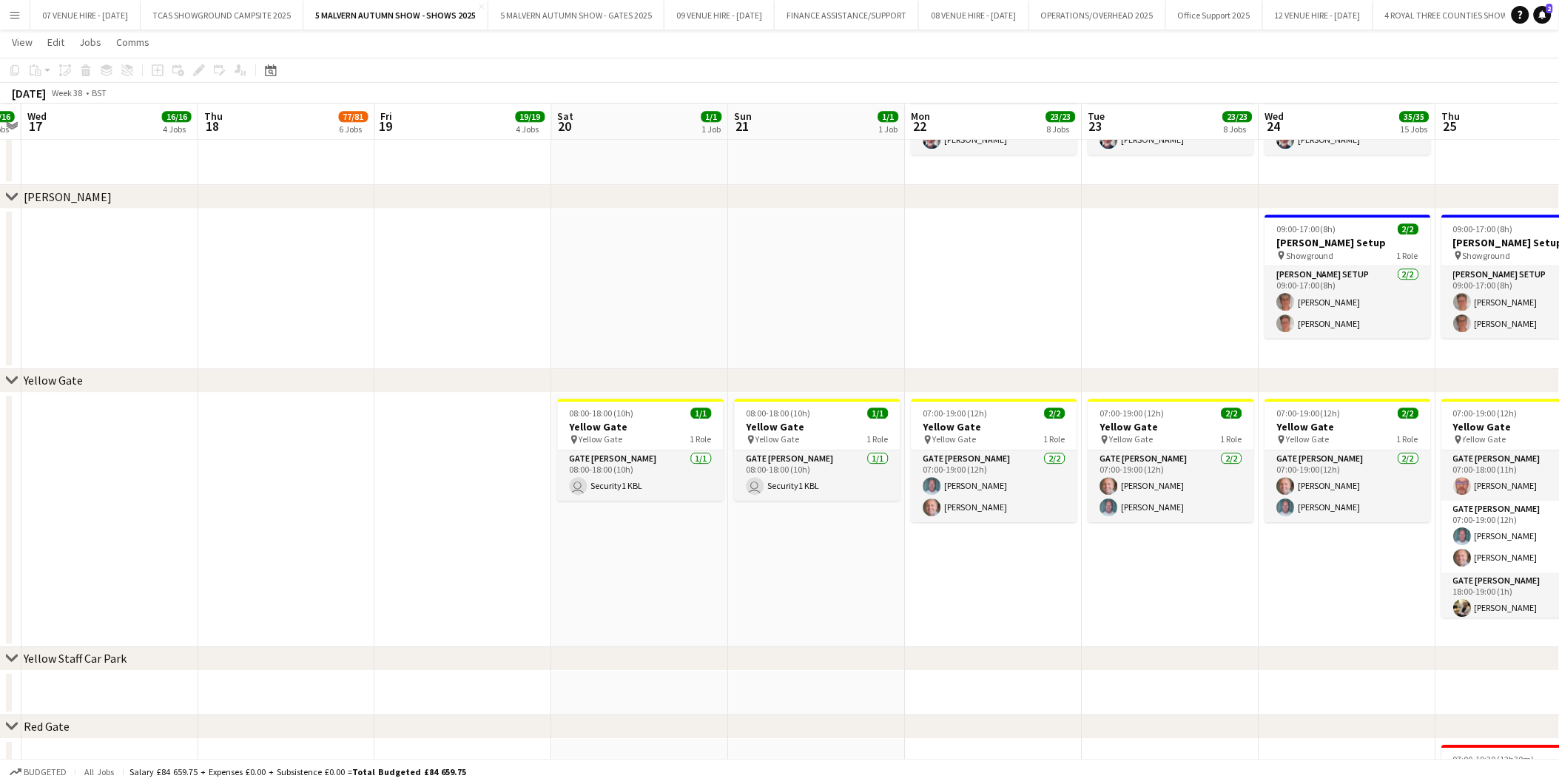
scroll to position [0, 619]
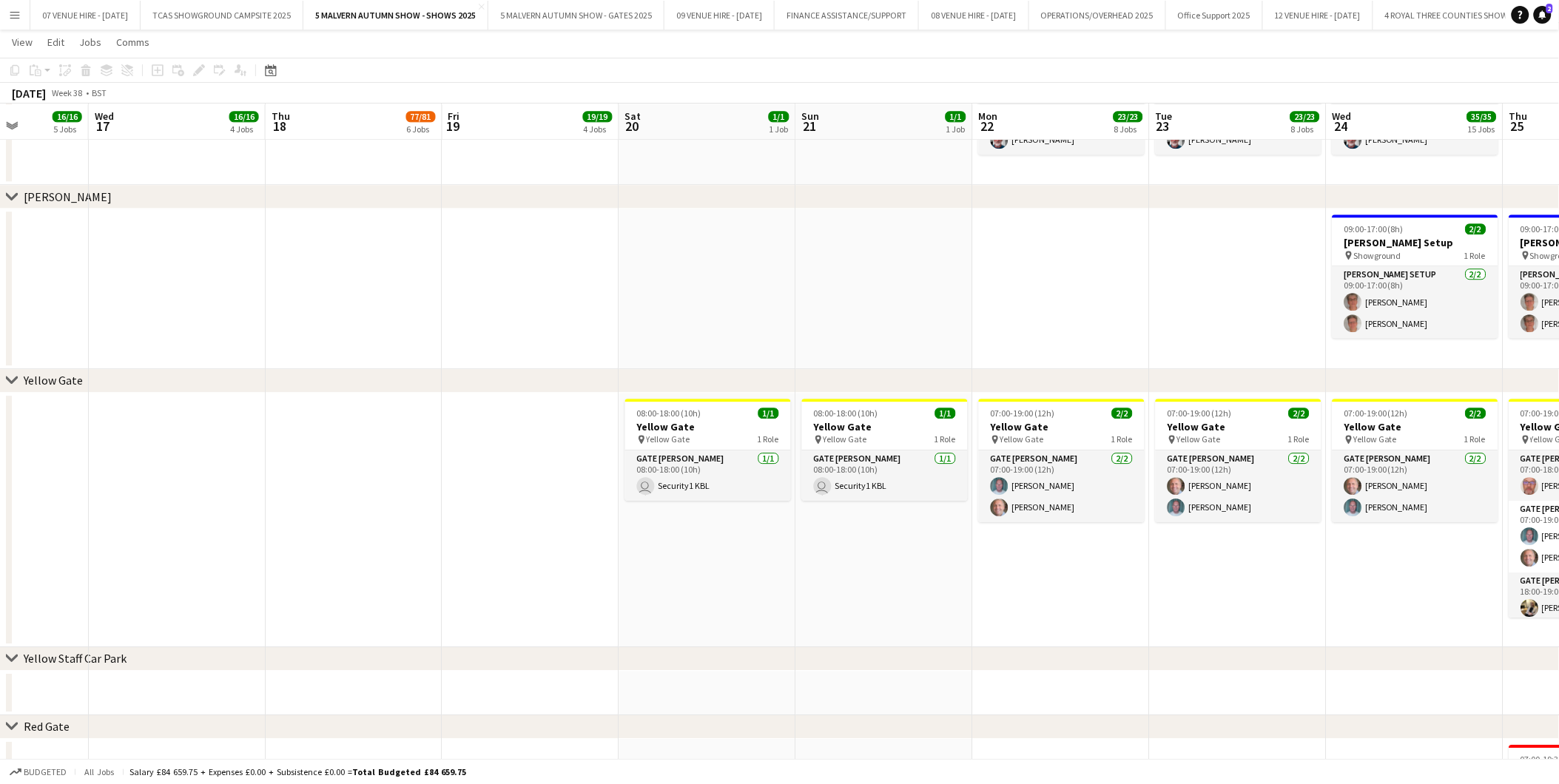
drag, startPoint x: 1322, startPoint y: 430, endPoint x: 736, endPoint y: 427, distance: 586.0
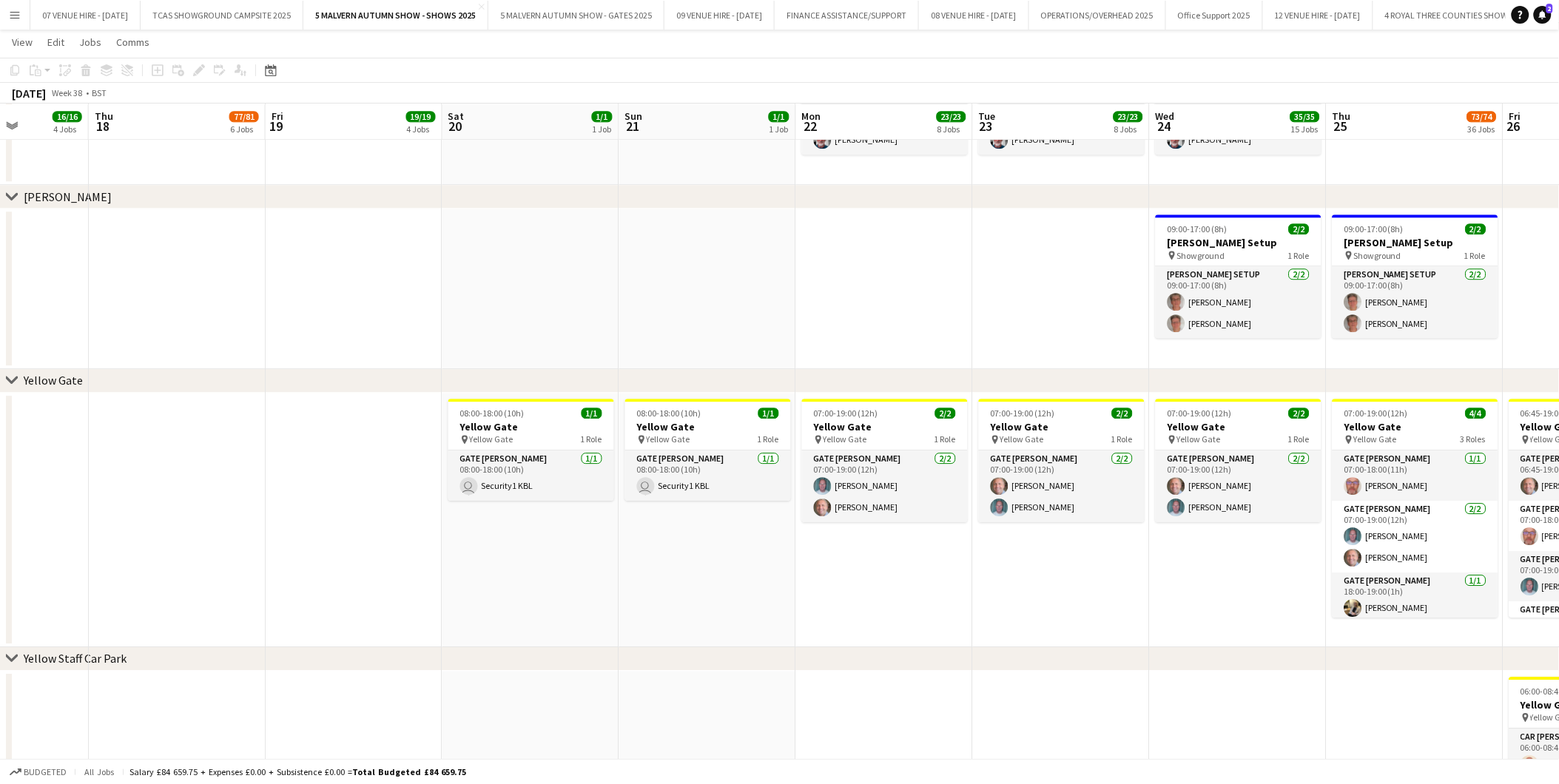
scroll to position [0, 498]
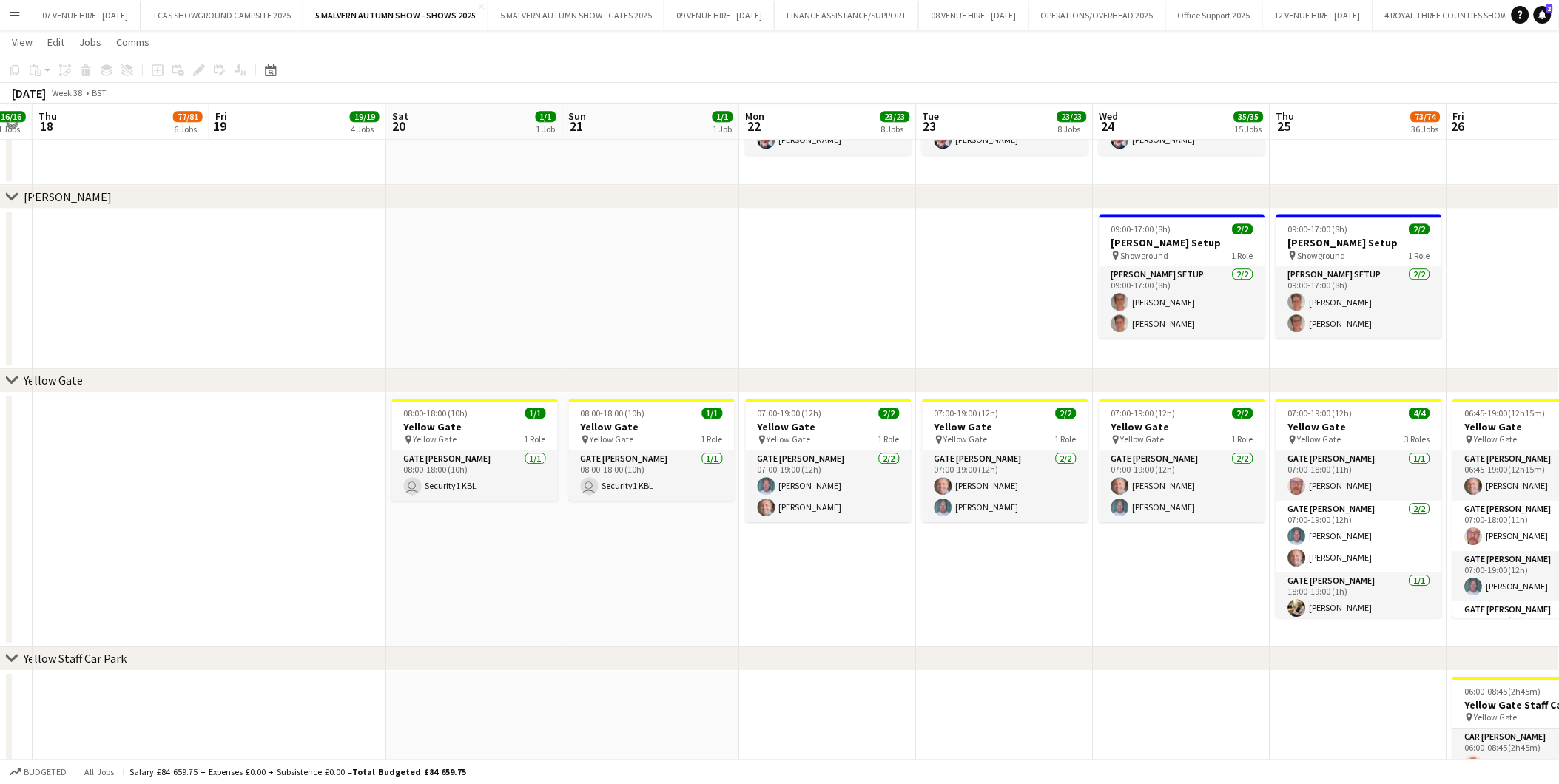
drag, startPoint x: 1212, startPoint y: 411, endPoint x: 720, endPoint y: 389, distance: 492.5
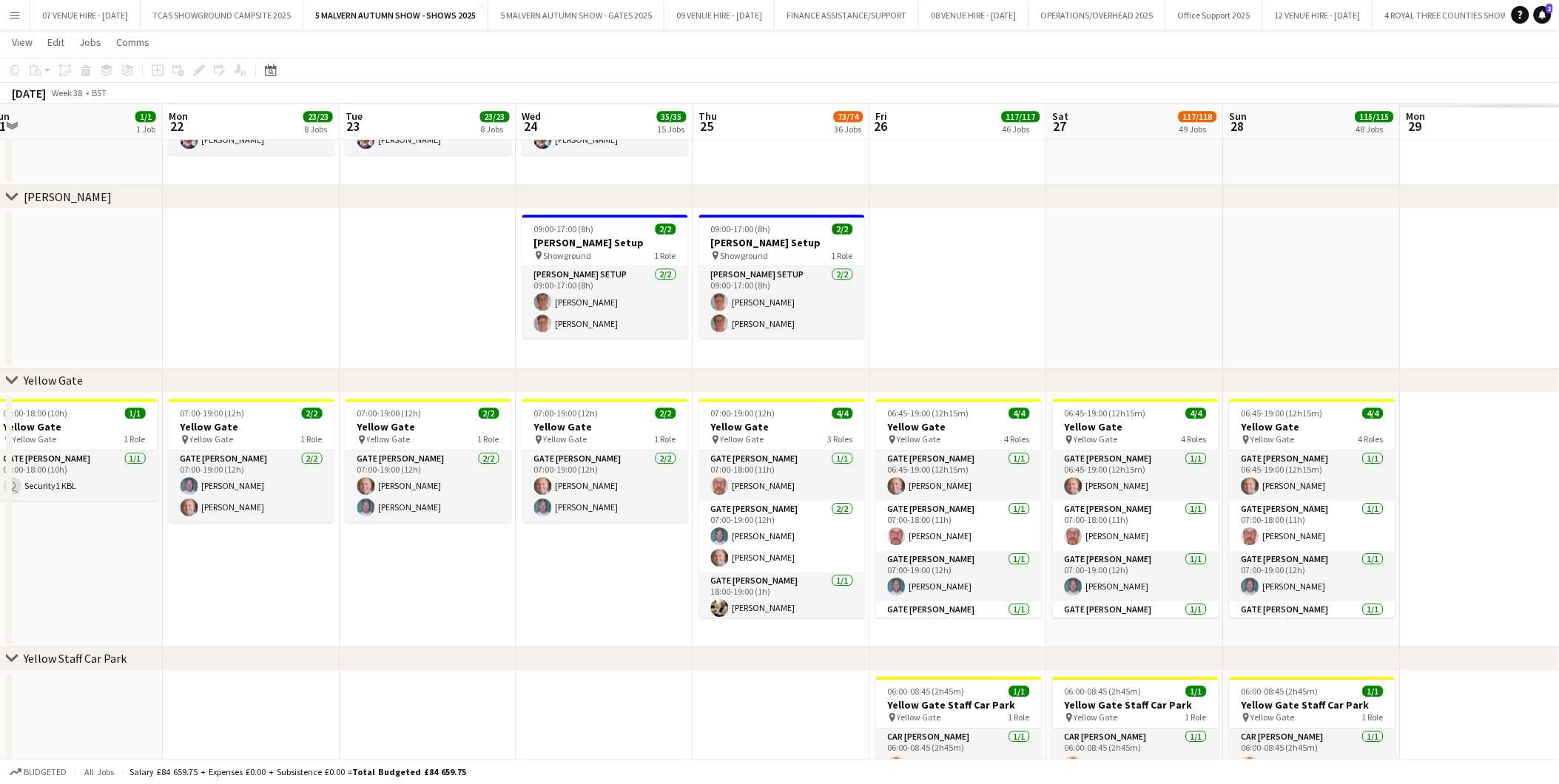
drag, startPoint x: 1342, startPoint y: 420, endPoint x: 775, endPoint y: 433, distance: 567.1
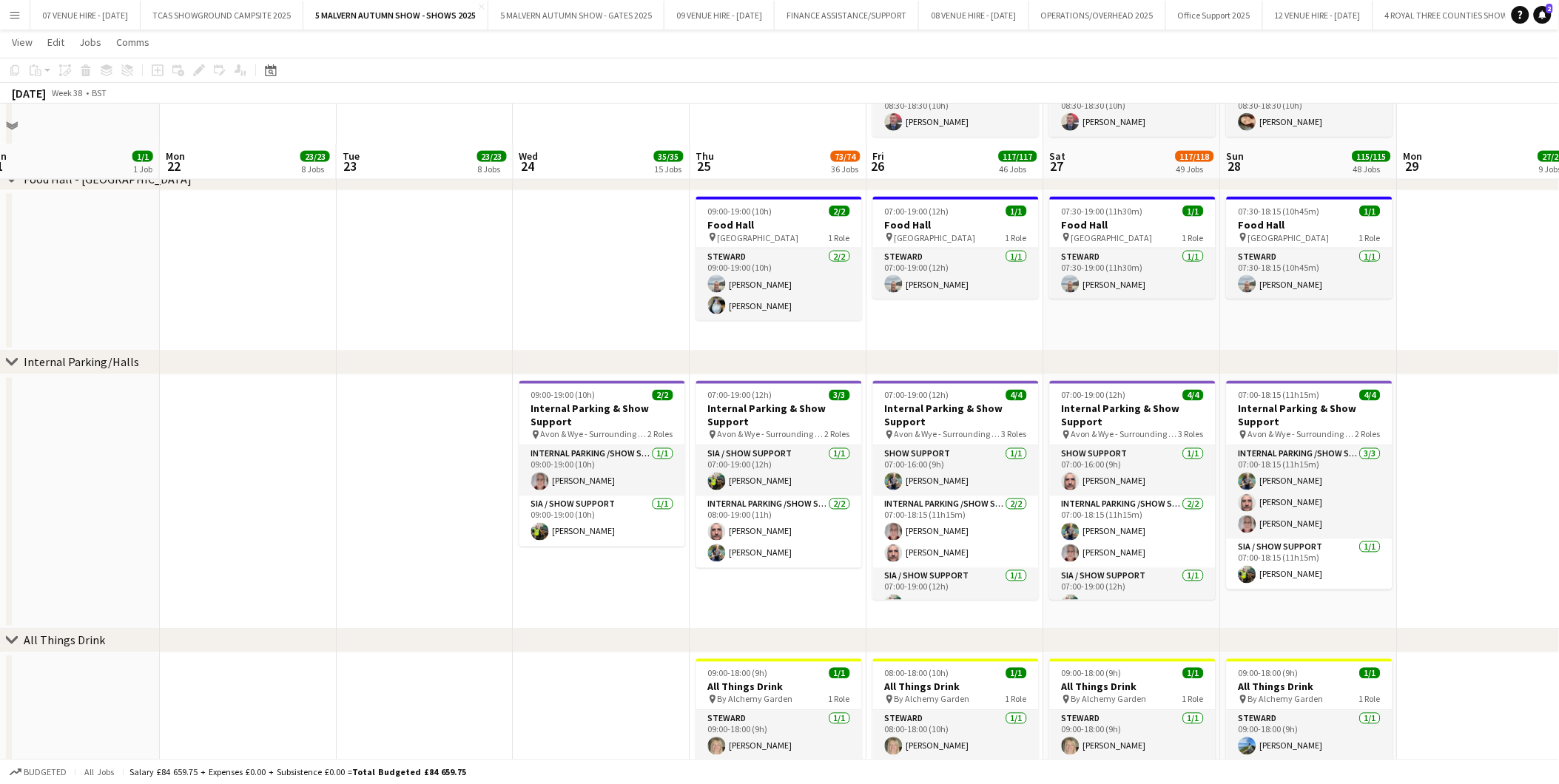
scroll to position [4930, 0]
